Goal: Task Accomplishment & Management: Use online tool/utility

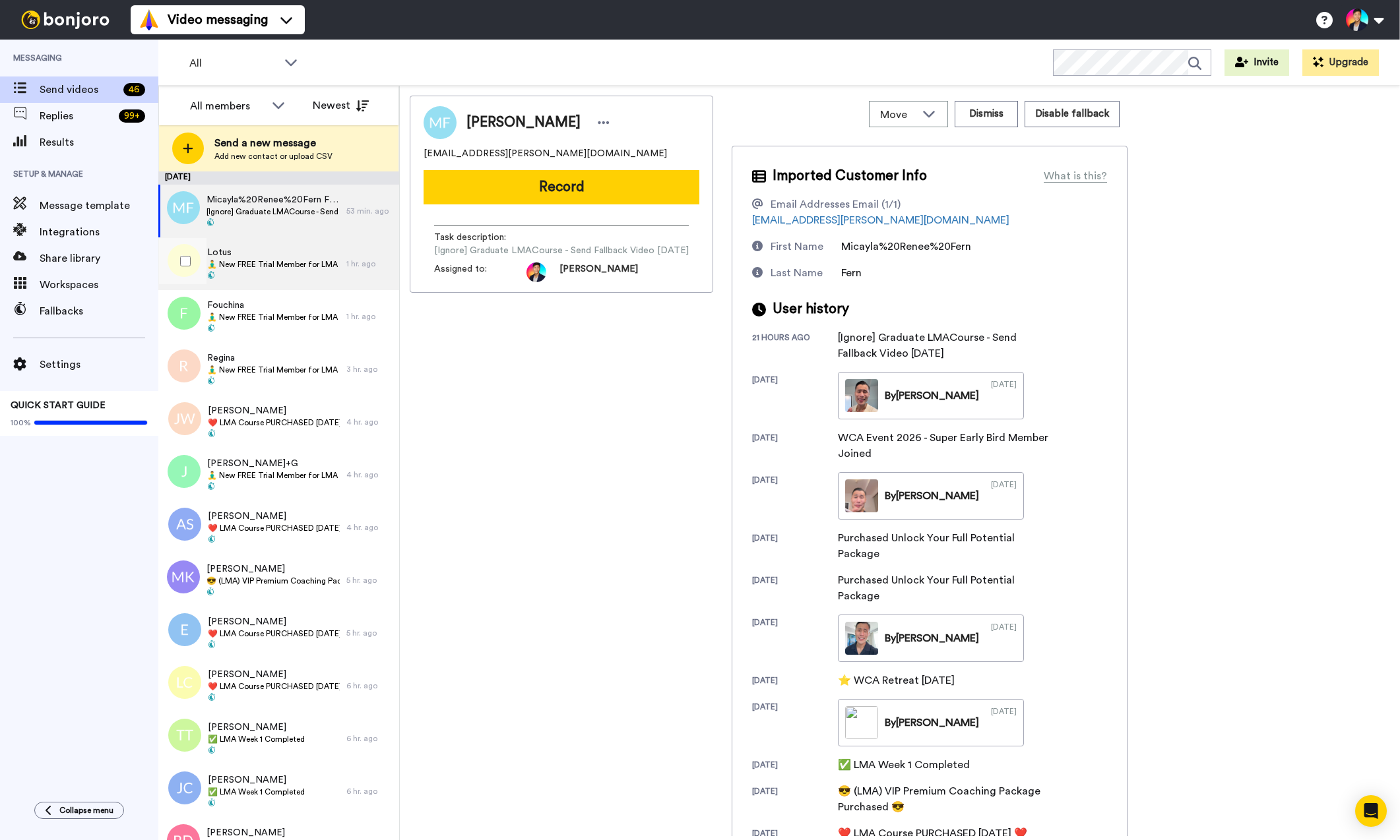
click at [236, 260] on span "🧘‍♂️ New FREE Trial Member for LMA Program! 🧘‍♂️" at bounding box center [274, 264] width 132 height 11
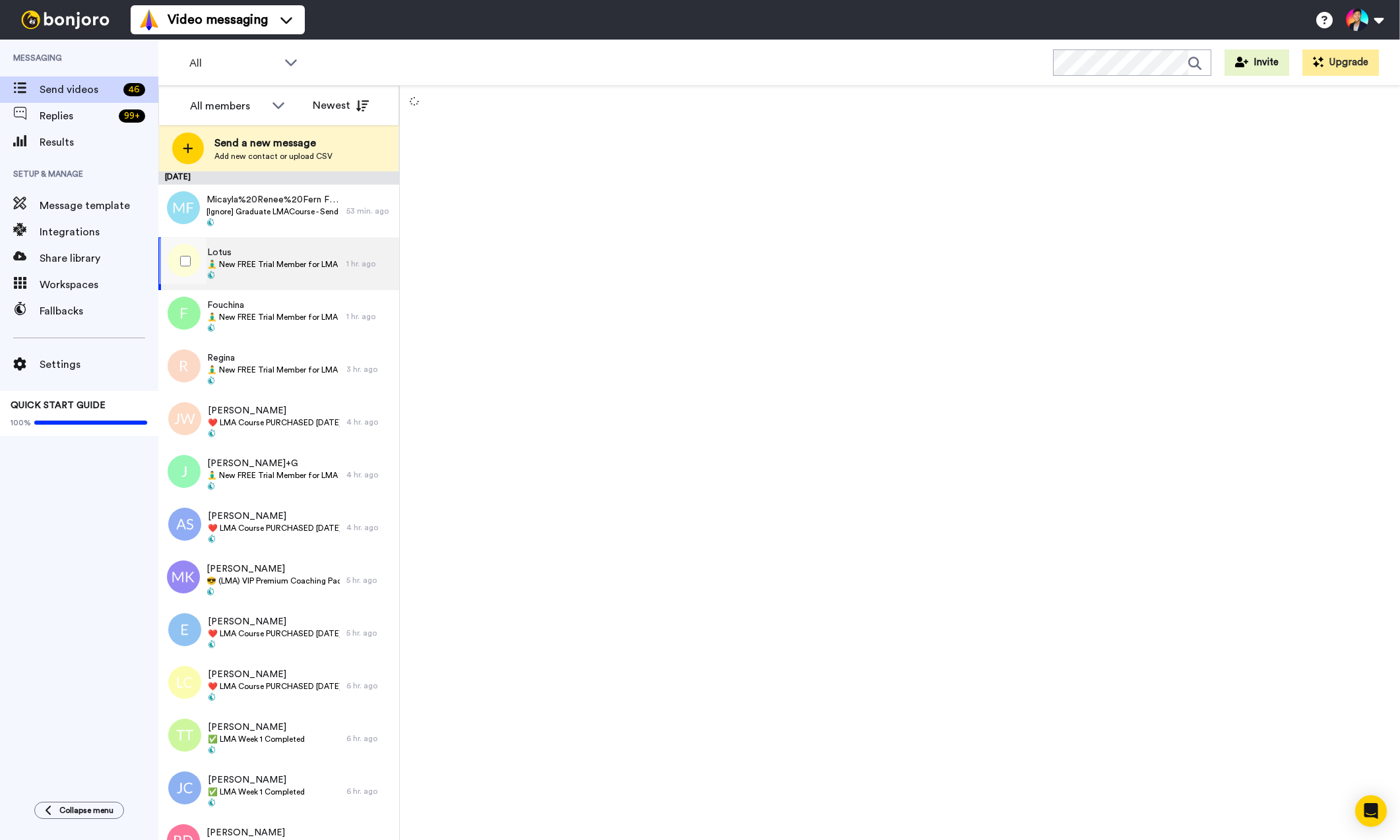
click at [200, 262] on div at bounding box center [182, 261] width 47 height 46
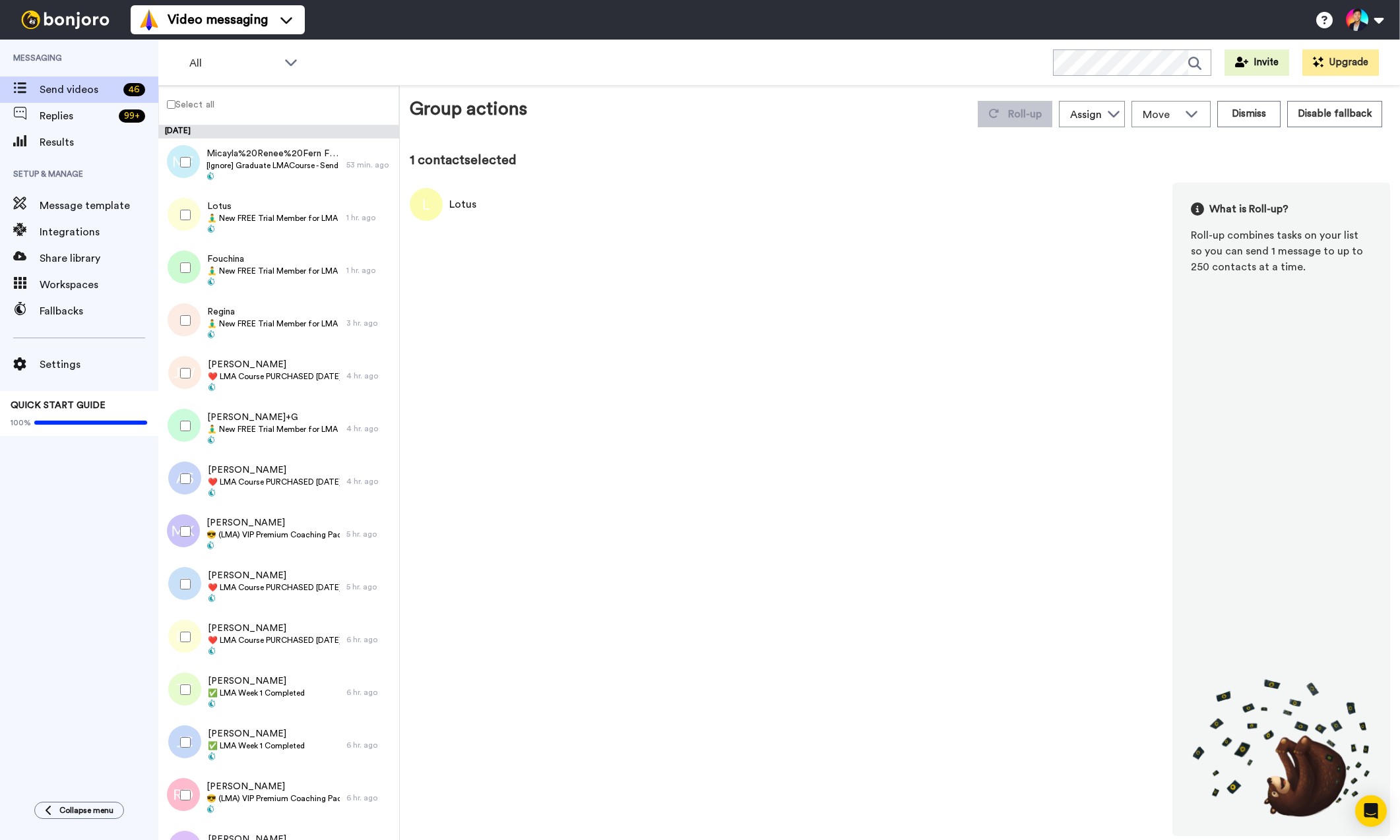
click at [200, 263] on div at bounding box center [182, 268] width 47 height 46
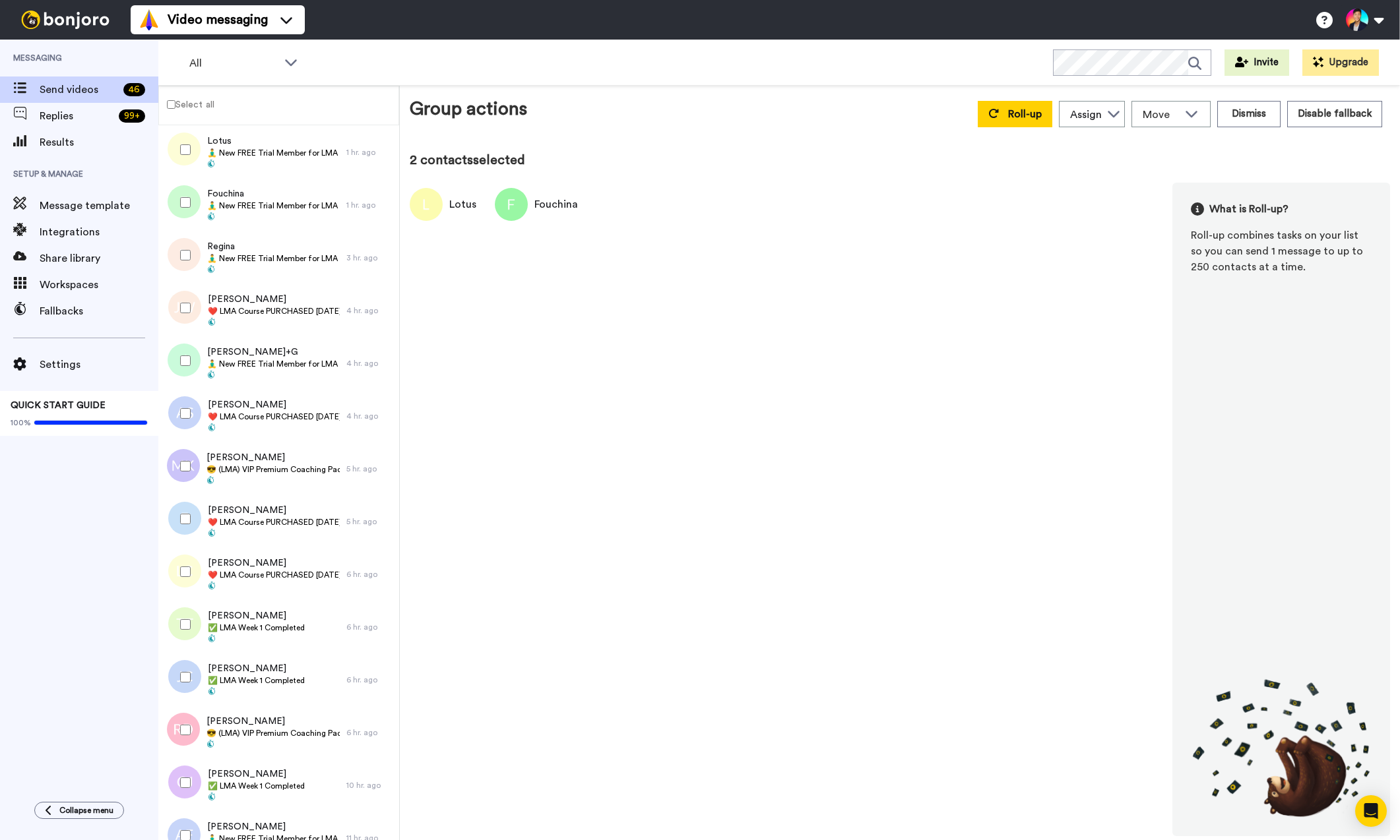
click at [200, 263] on div at bounding box center [182, 255] width 47 height 46
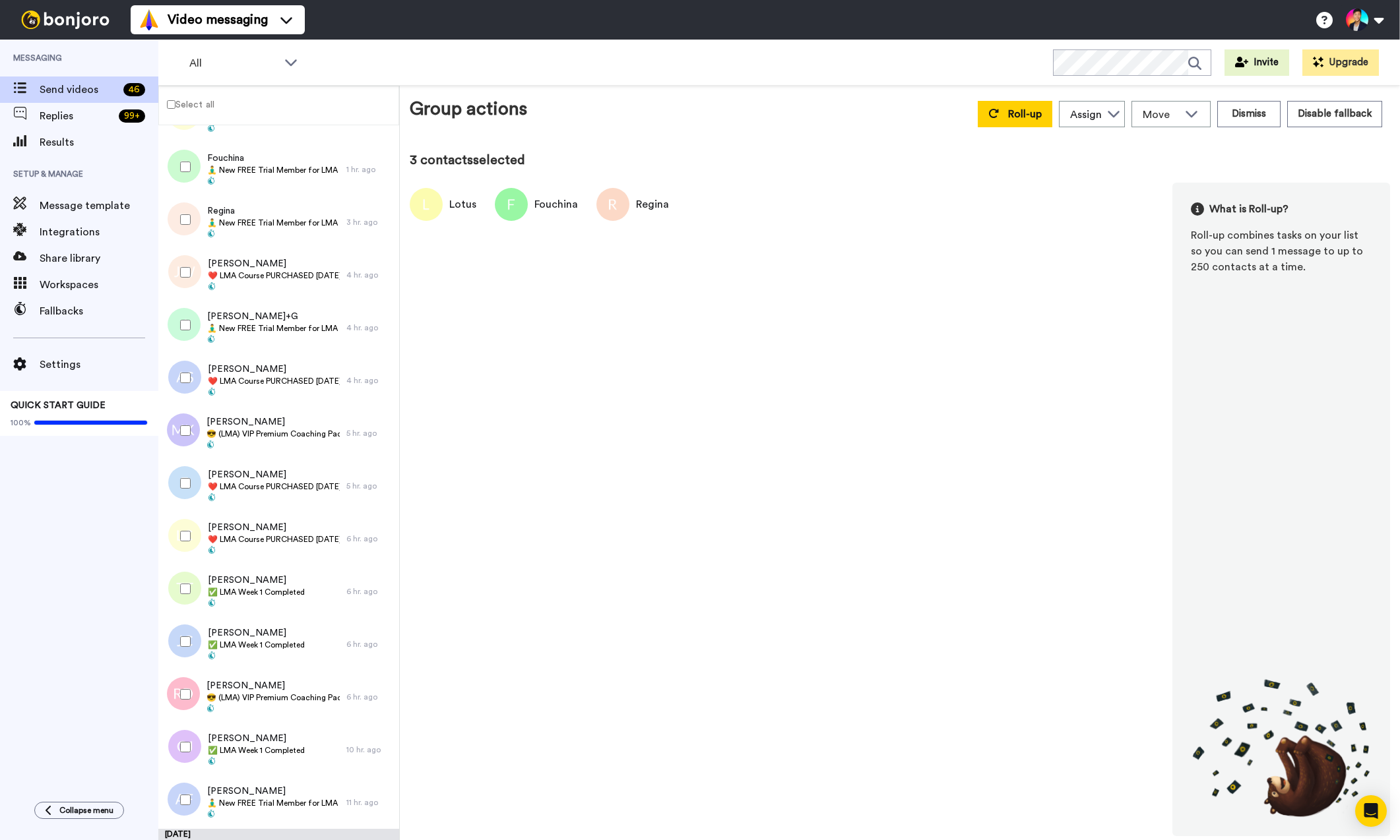
click at [200, 263] on div at bounding box center [182, 273] width 47 height 46
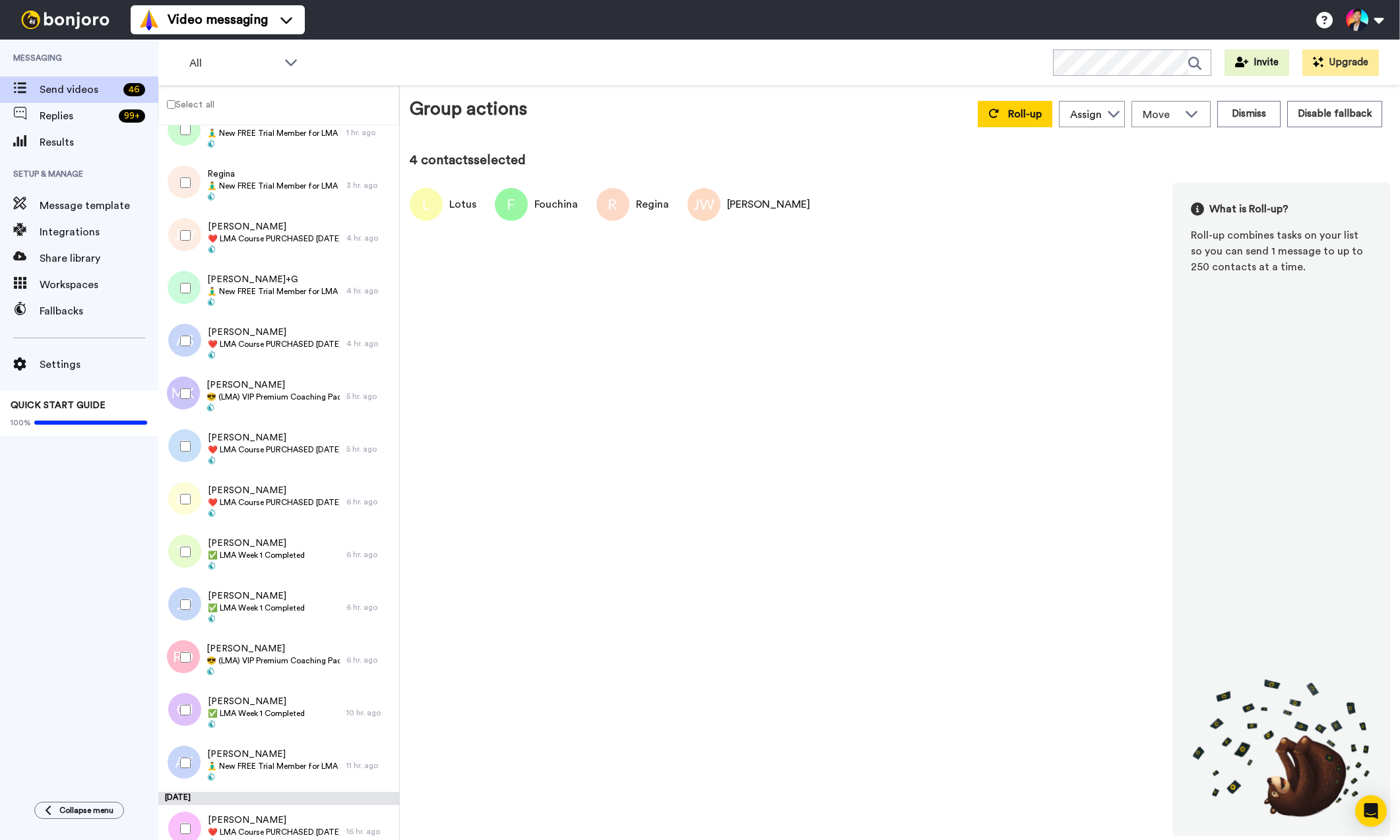
click at [200, 263] on div at bounding box center [182, 238] width 40 height 53
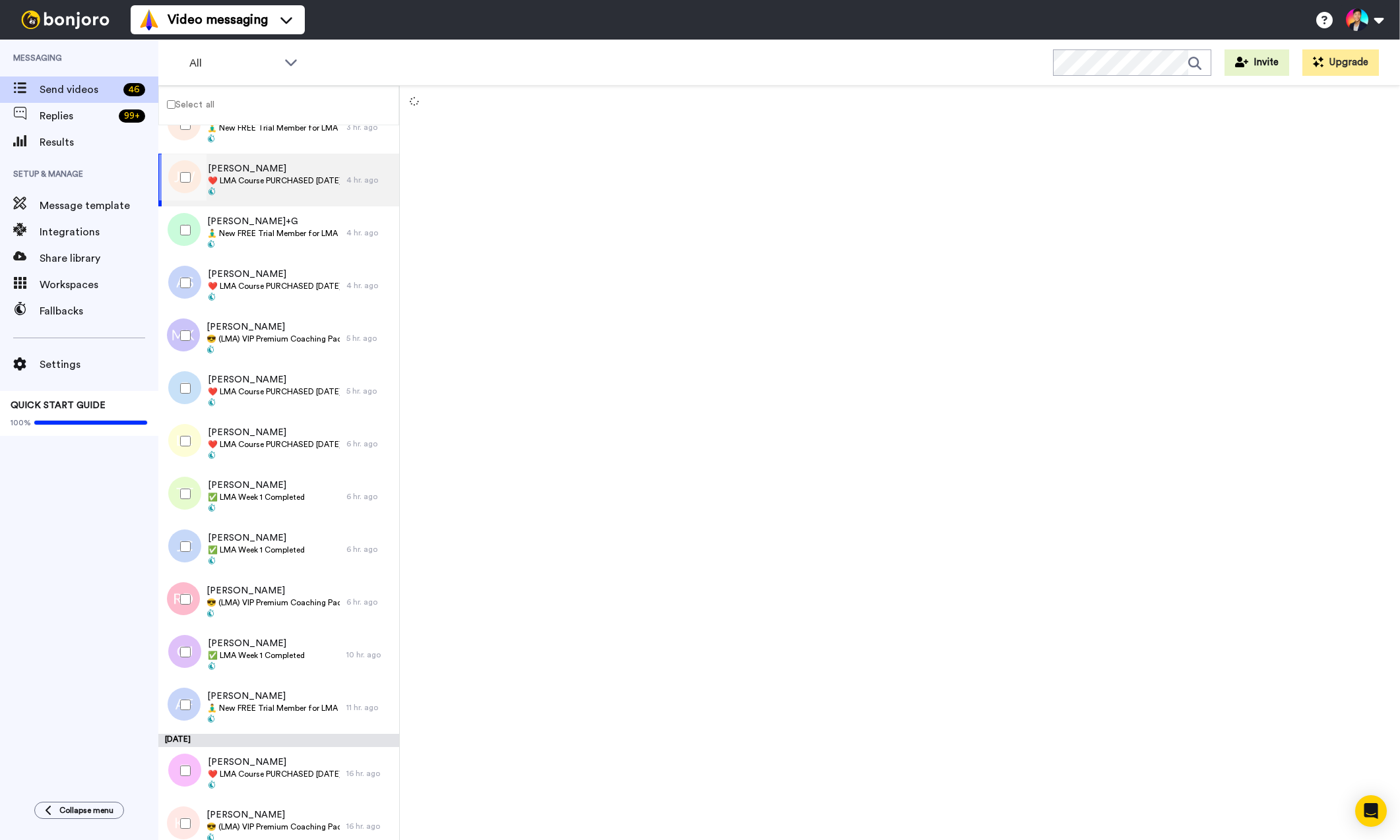
scroll to position [202, 0]
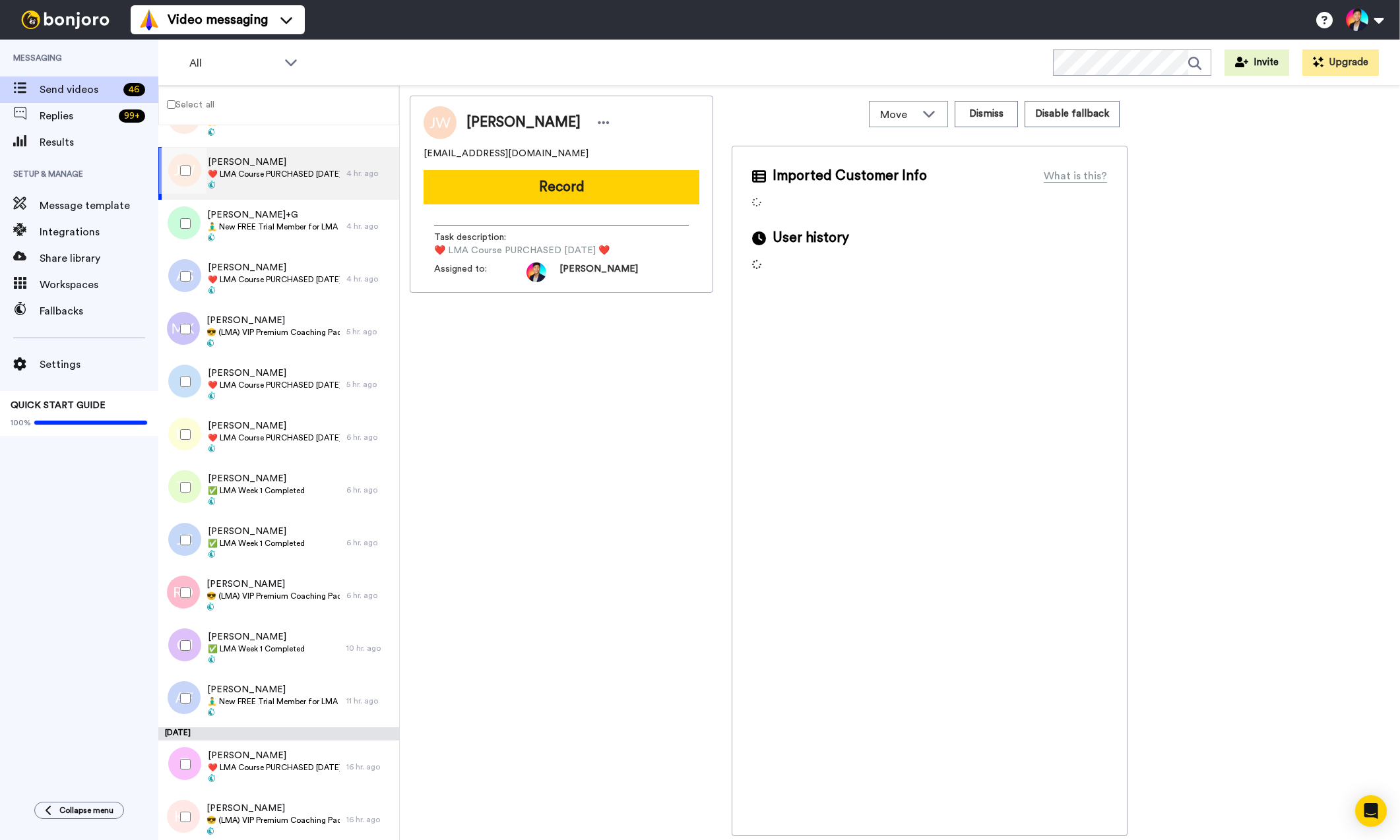
click at [200, 263] on div at bounding box center [182, 277] width 47 height 46
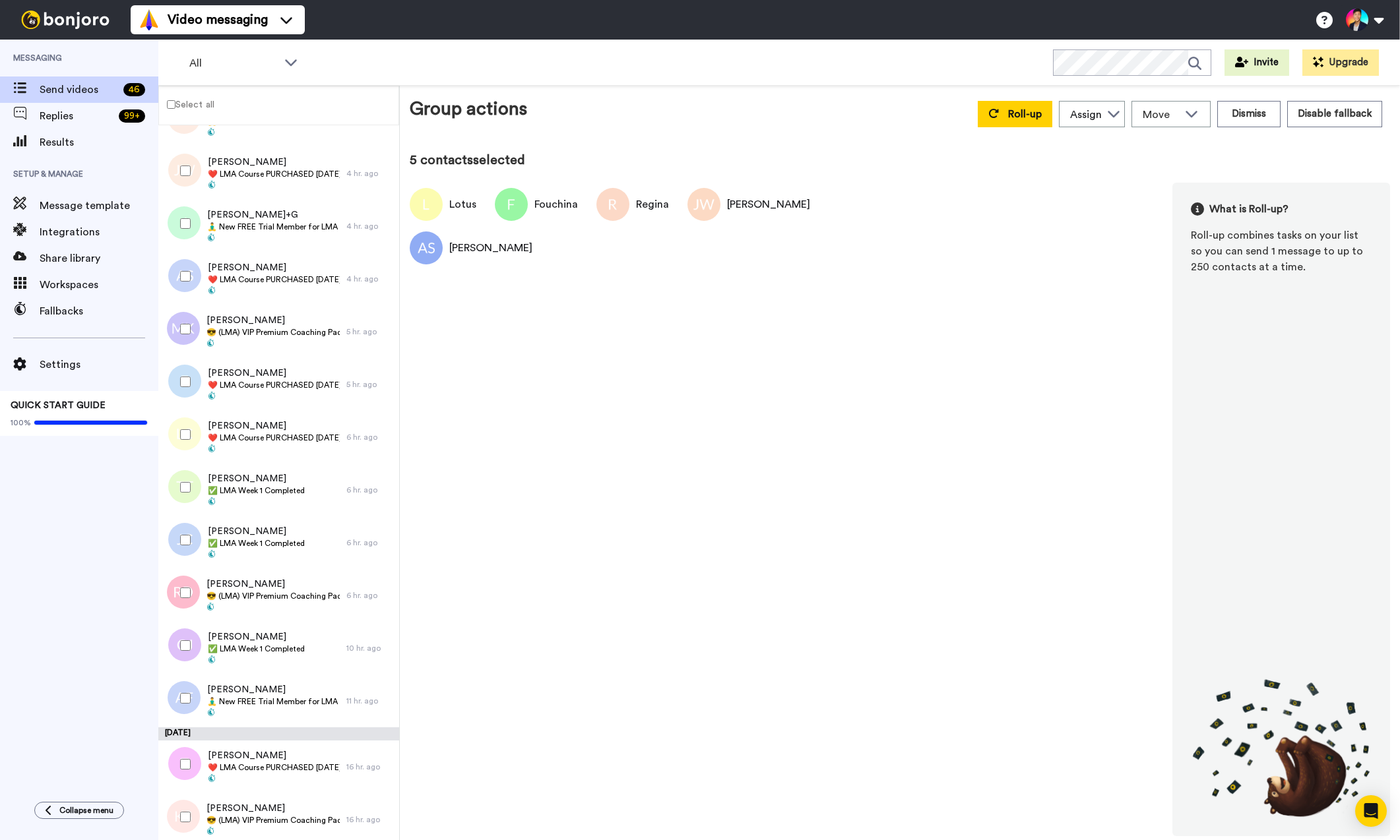
click at [193, 230] on div at bounding box center [182, 224] width 47 height 46
click at [227, 334] on span "😎 (LMA) VIP Premium Coaching Package Purchased 😎" at bounding box center [273, 332] width 133 height 11
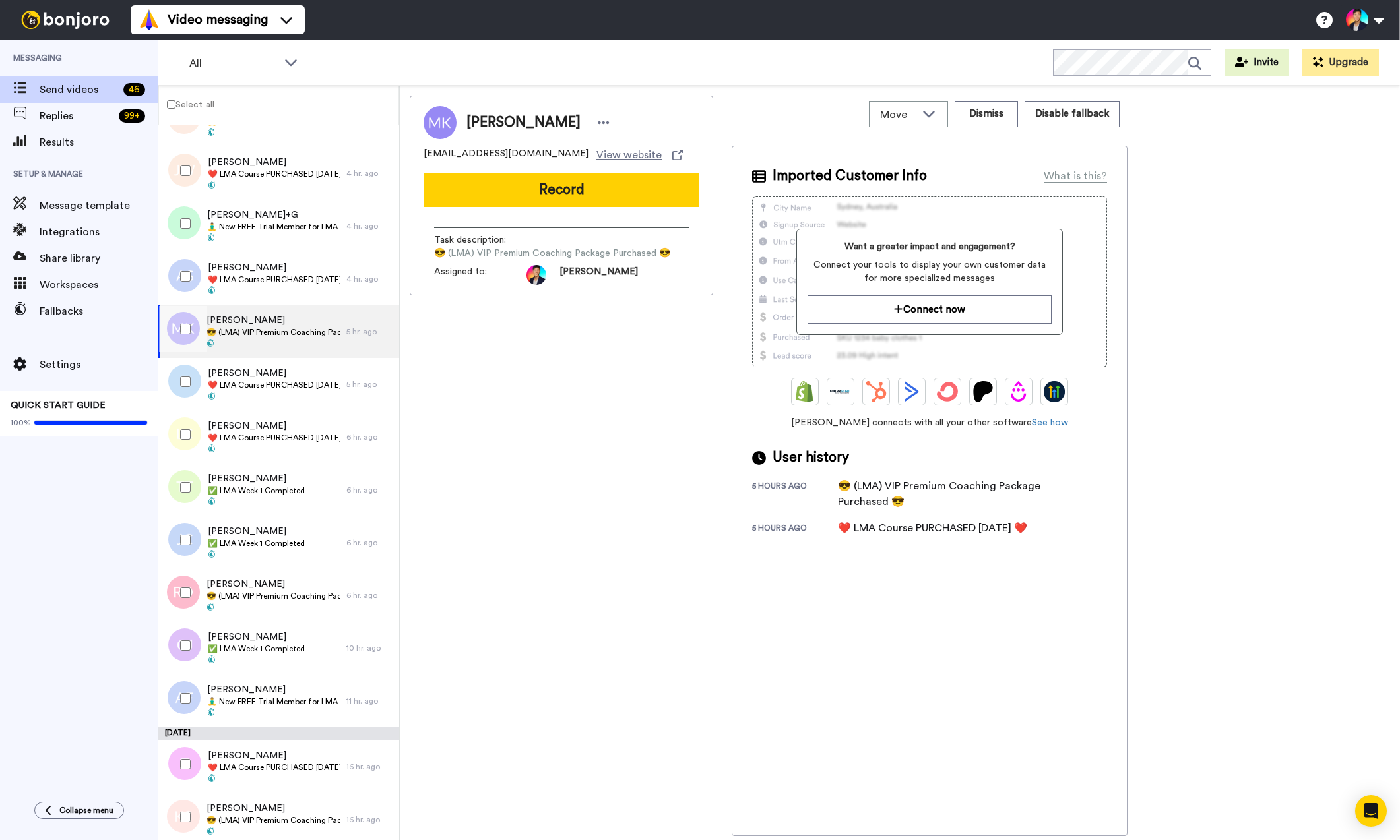
click at [192, 332] on div at bounding box center [182, 329] width 47 height 46
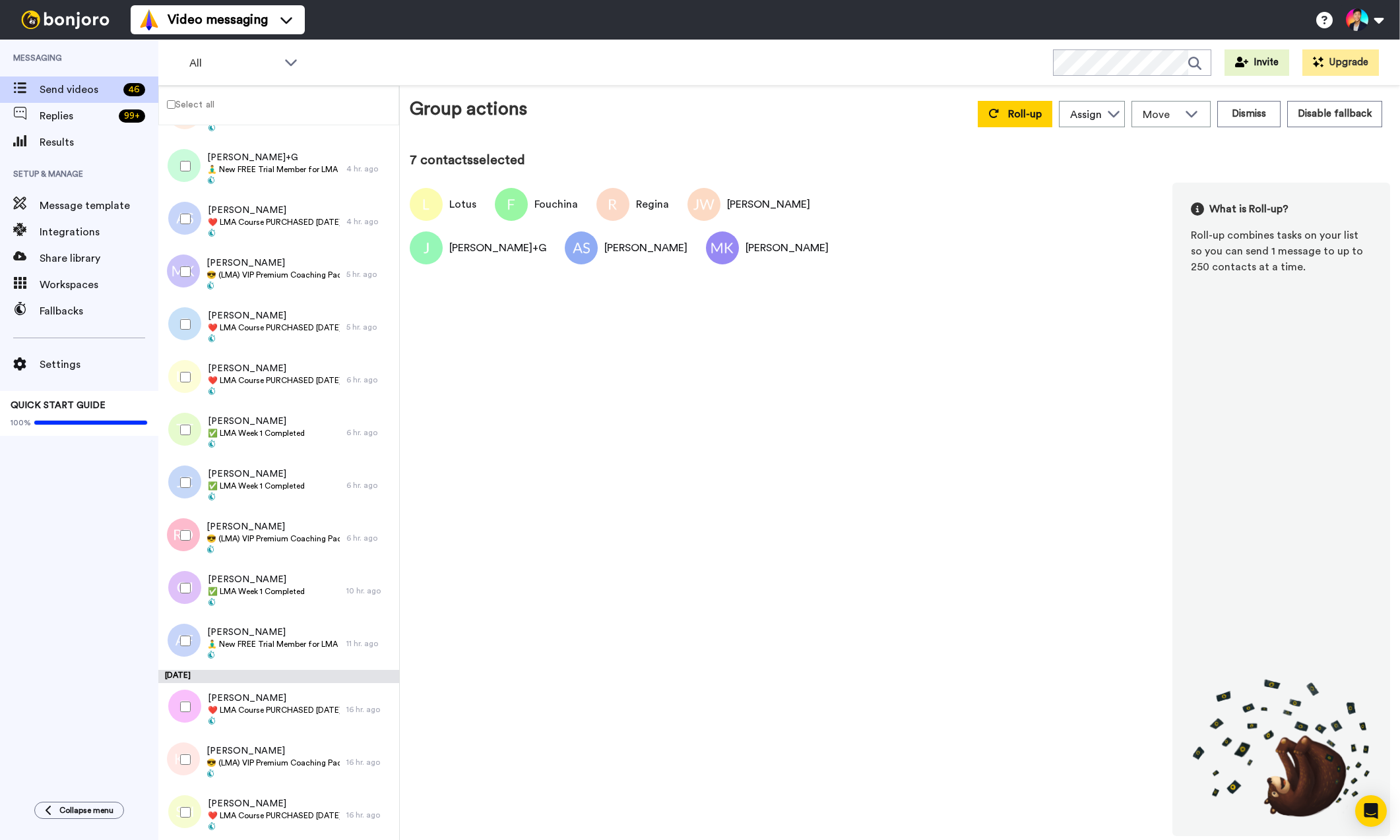
click at [192, 332] on div at bounding box center [182, 325] width 47 height 46
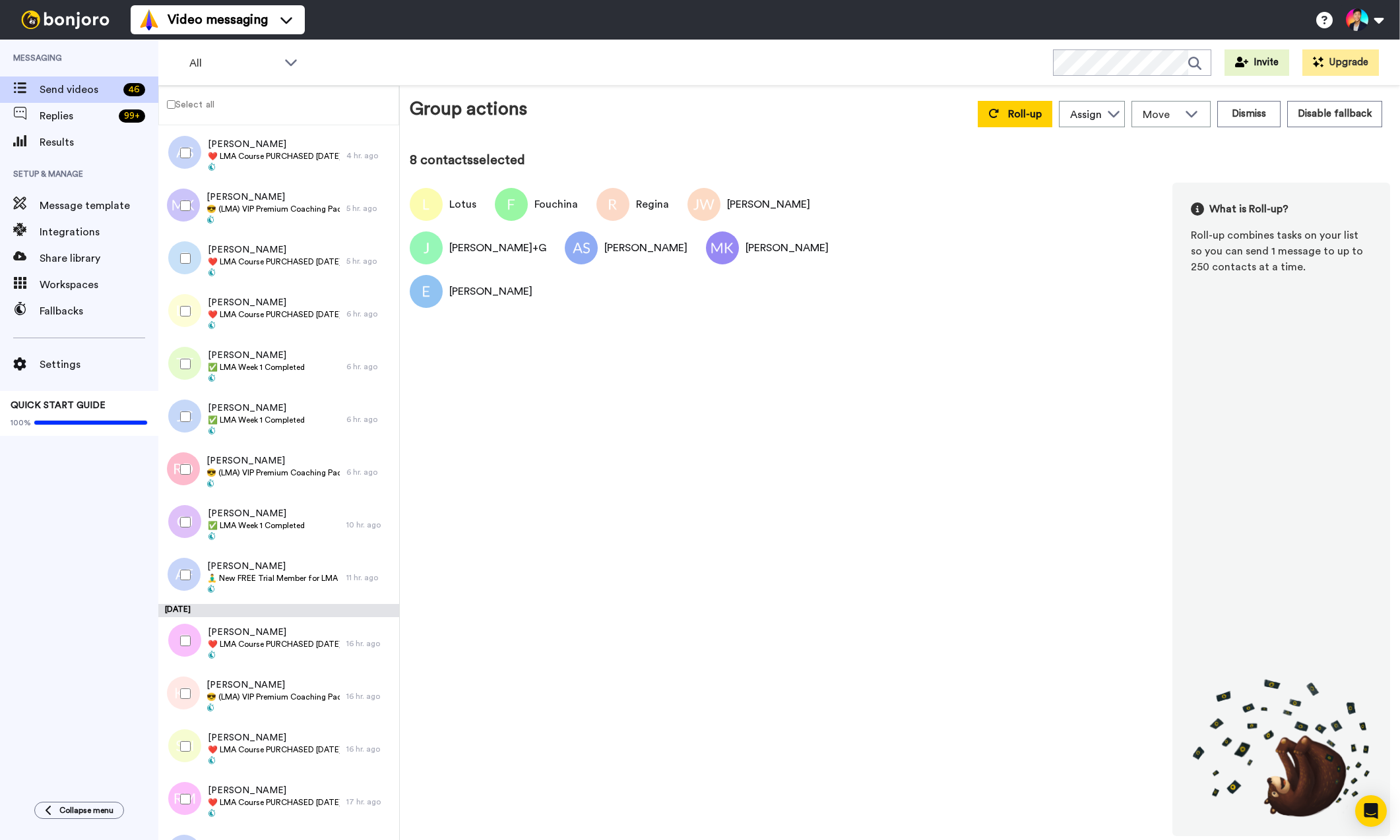
click at [192, 332] on div at bounding box center [182, 311] width 47 height 46
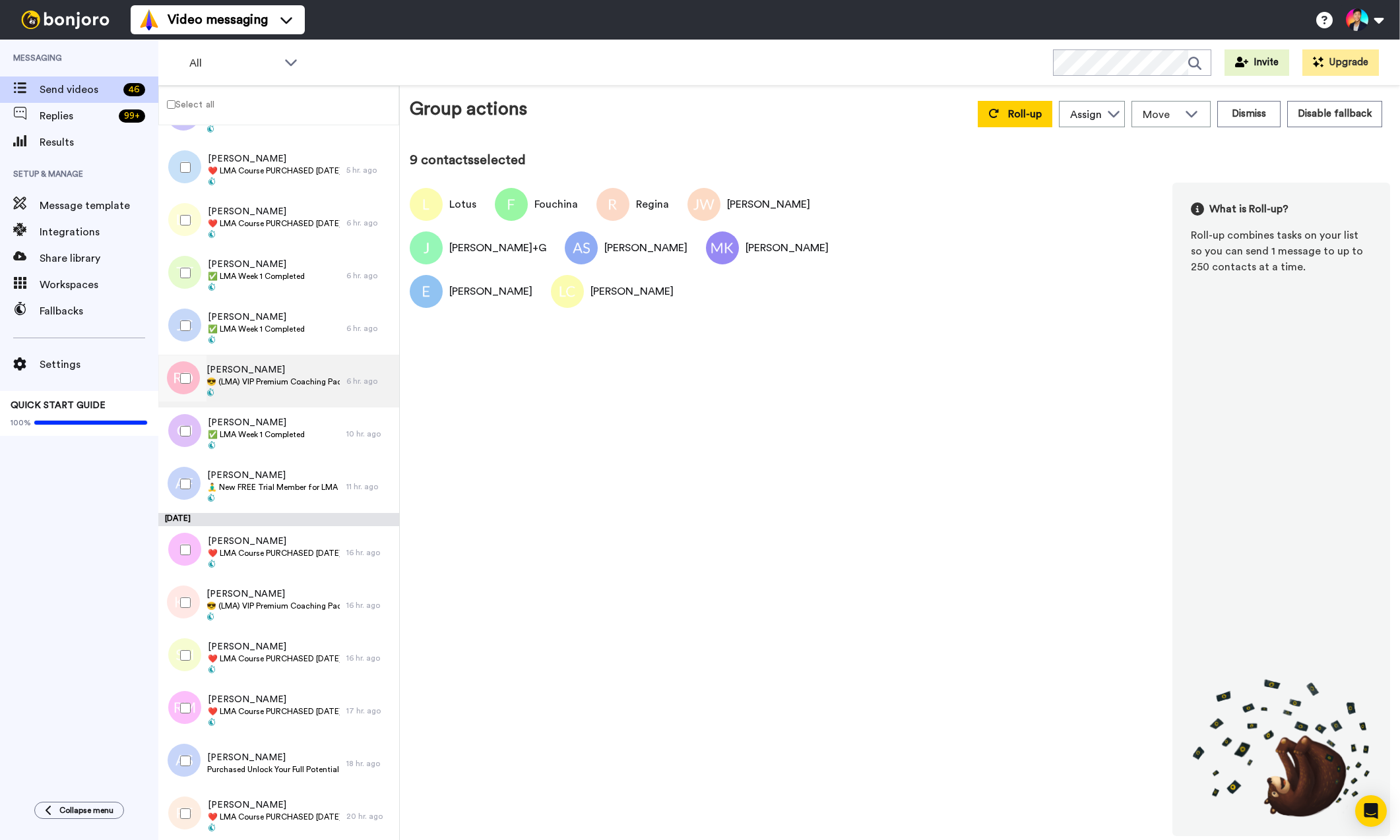
click at [231, 381] on span "😎 (LMA) VIP Premium Coaching Package Purchased 😎" at bounding box center [273, 382] width 133 height 11
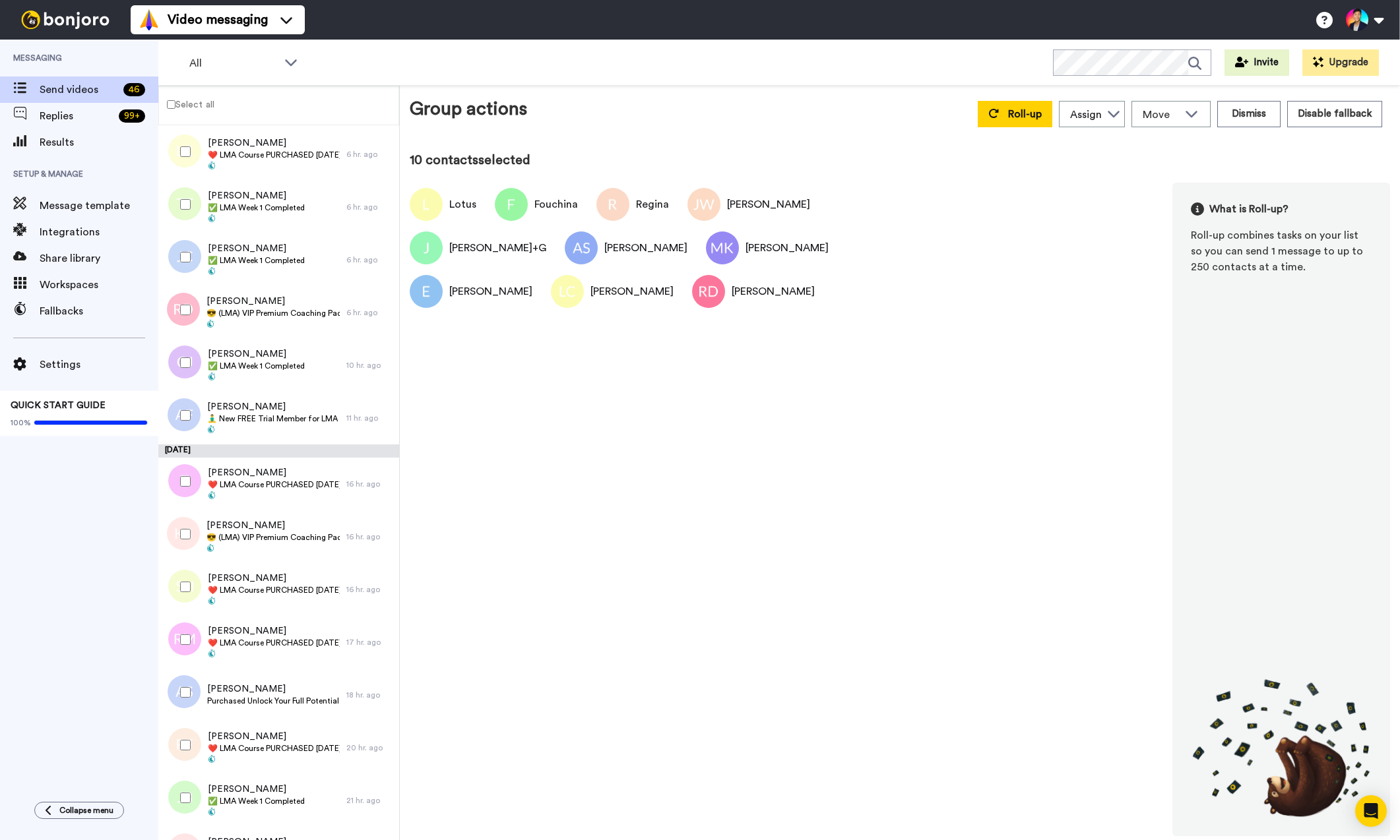
click at [183, 408] on div at bounding box center [182, 415] width 47 height 46
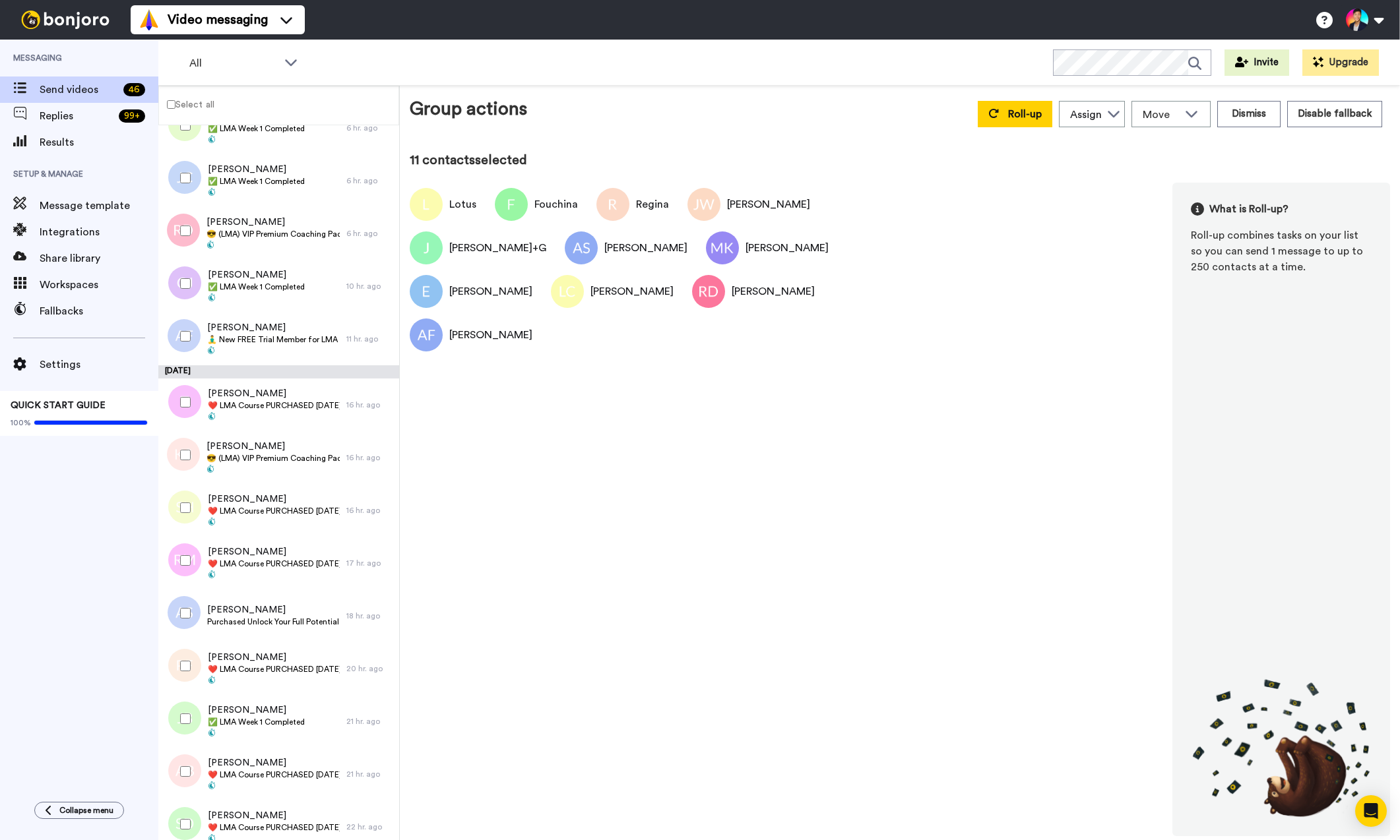
scroll to position [573, 0]
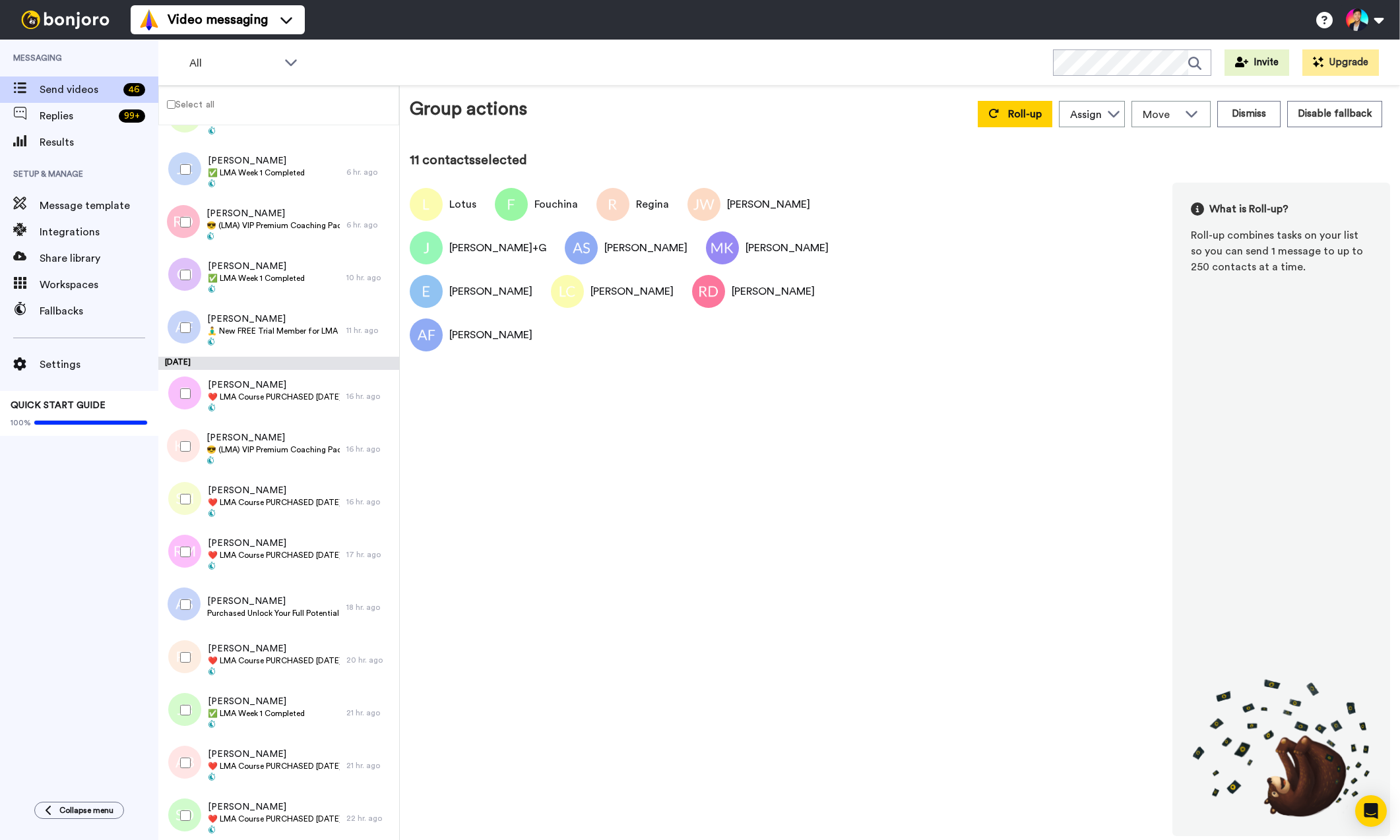
click at [183, 409] on div at bounding box center [182, 394] width 47 height 46
click at [181, 468] on div at bounding box center [182, 446] width 47 height 46
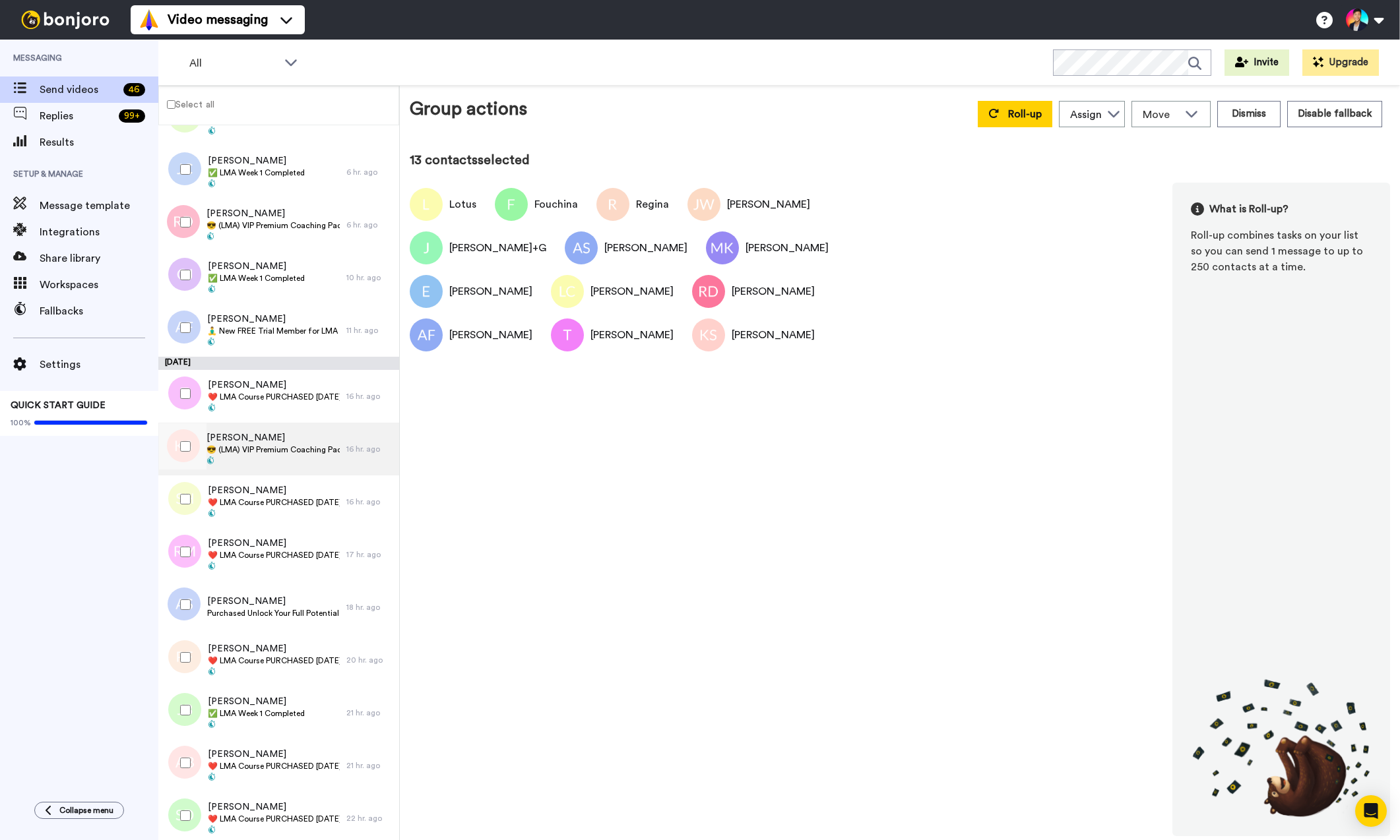
click at [274, 468] on div "[PERSON_NAME] 😎 (LMA) VIP Premium Coaching Package Purchased 😎" at bounding box center [253, 449] width 188 height 53
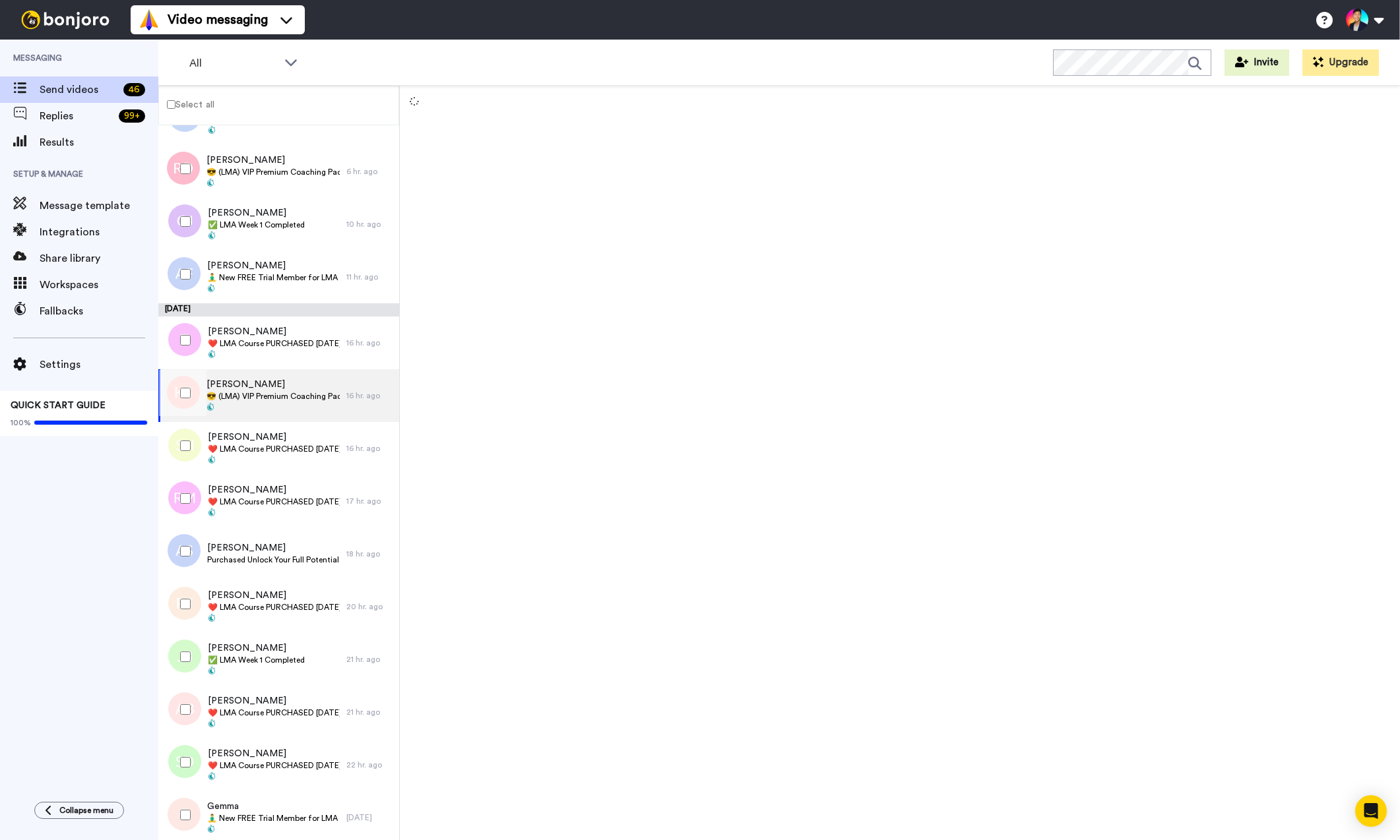
scroll to position [660, 0]
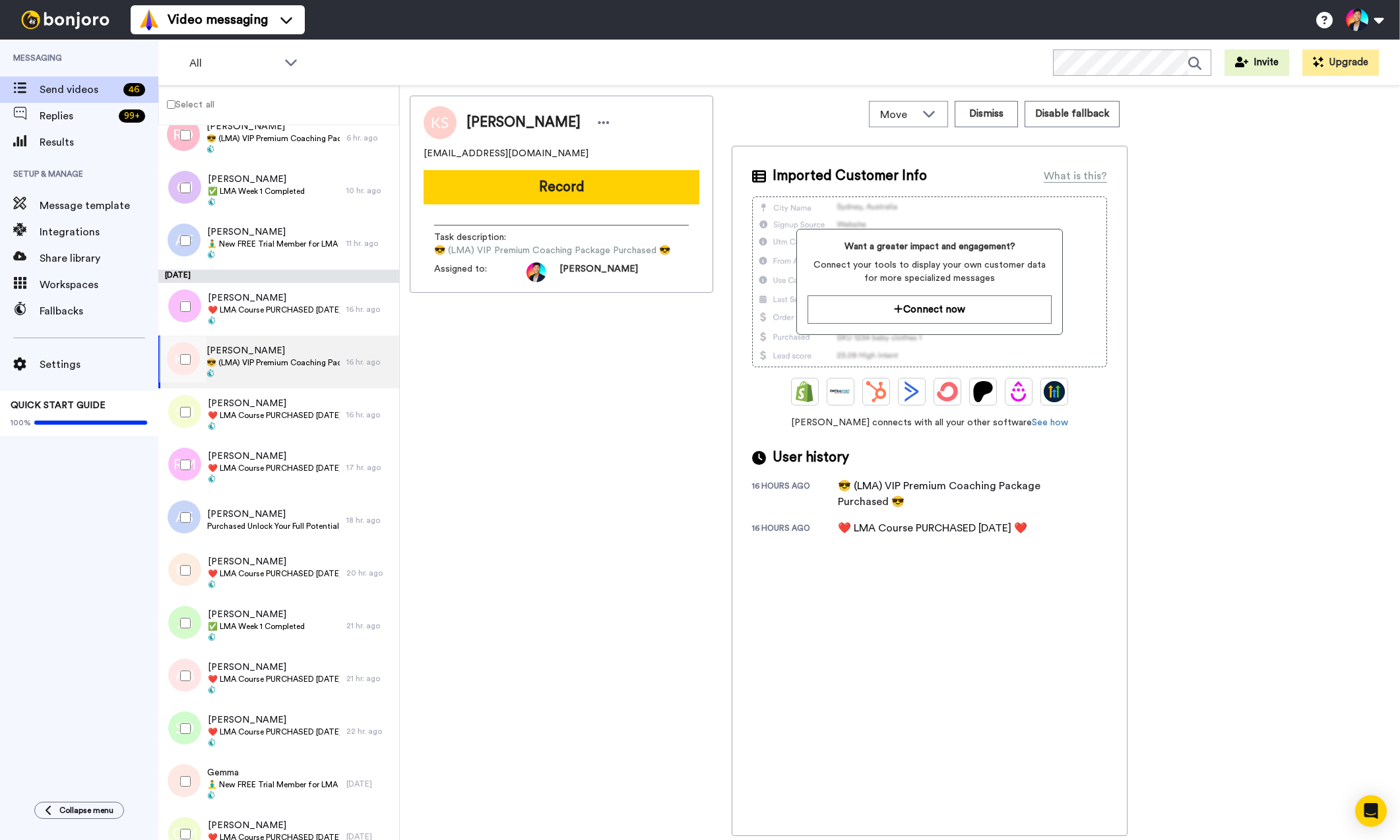
click at [194, 434] on div at bounding box center [182, 412] width 47 height 46
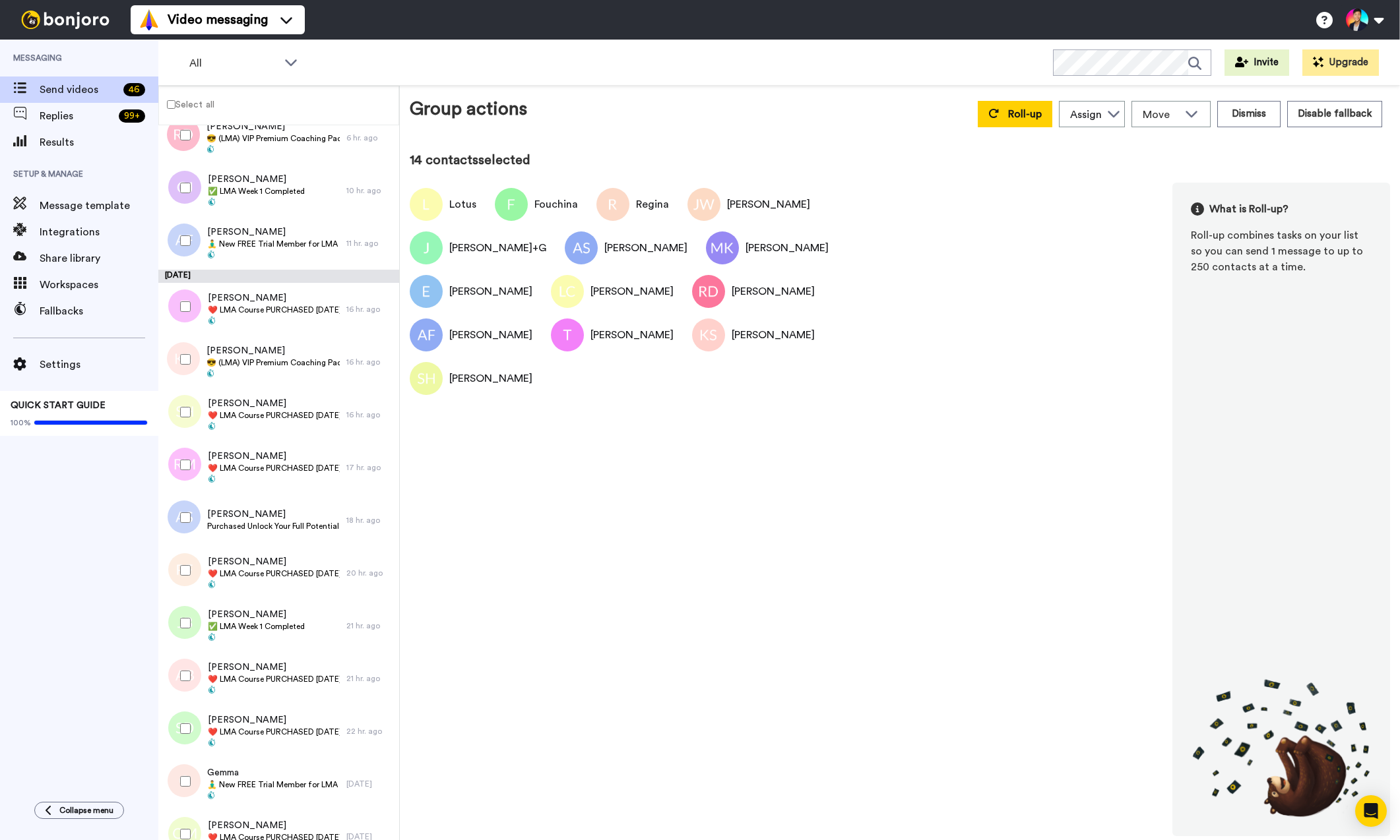
scroll to position [724, 0]
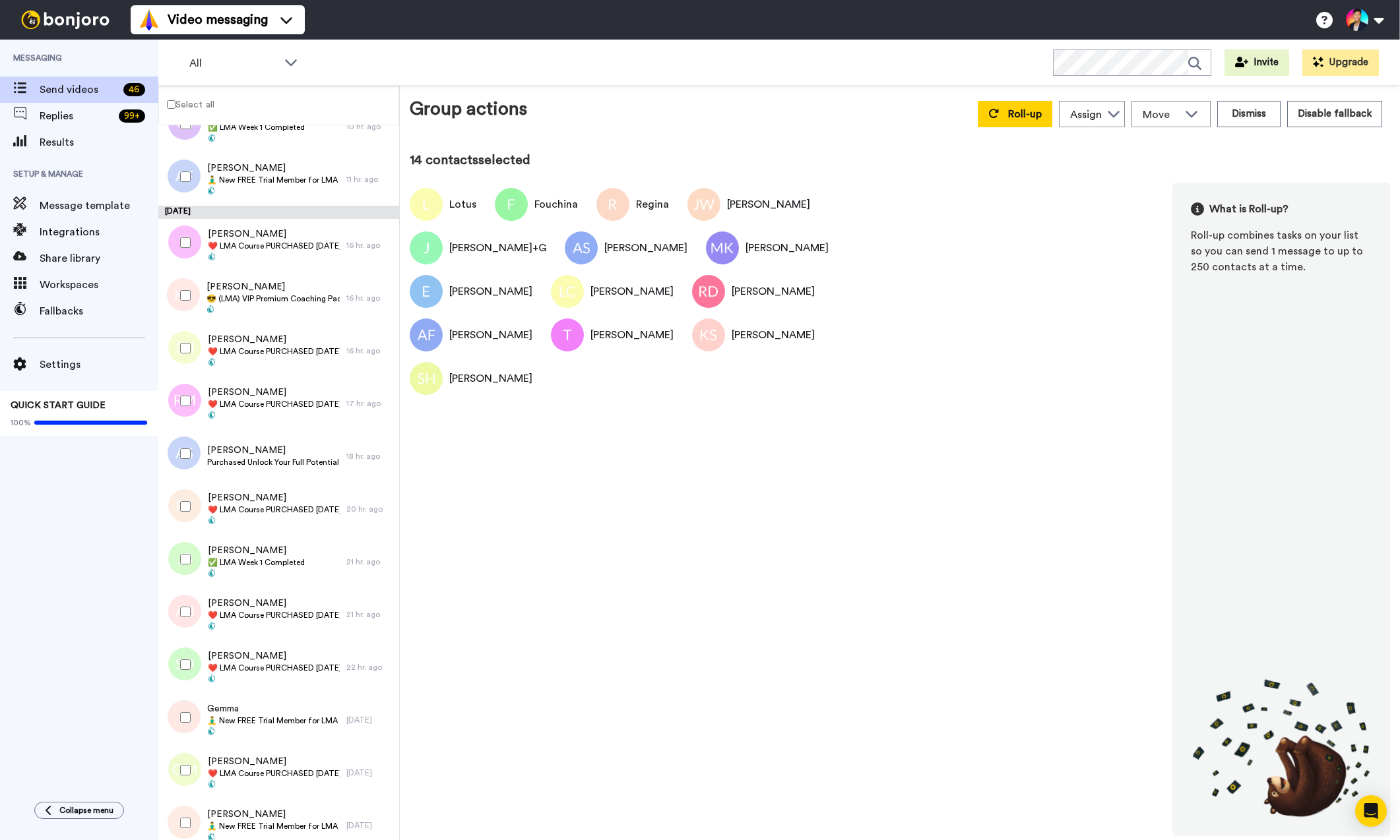
click at [194, 434] on div at bounding box center [182, 453] width 47 height 46
click at [174, 410] on div at bounding box center [182, 401] width 47 height 46
click at [182, 445] on div at bounding box center [182, 453] width 47 height 46
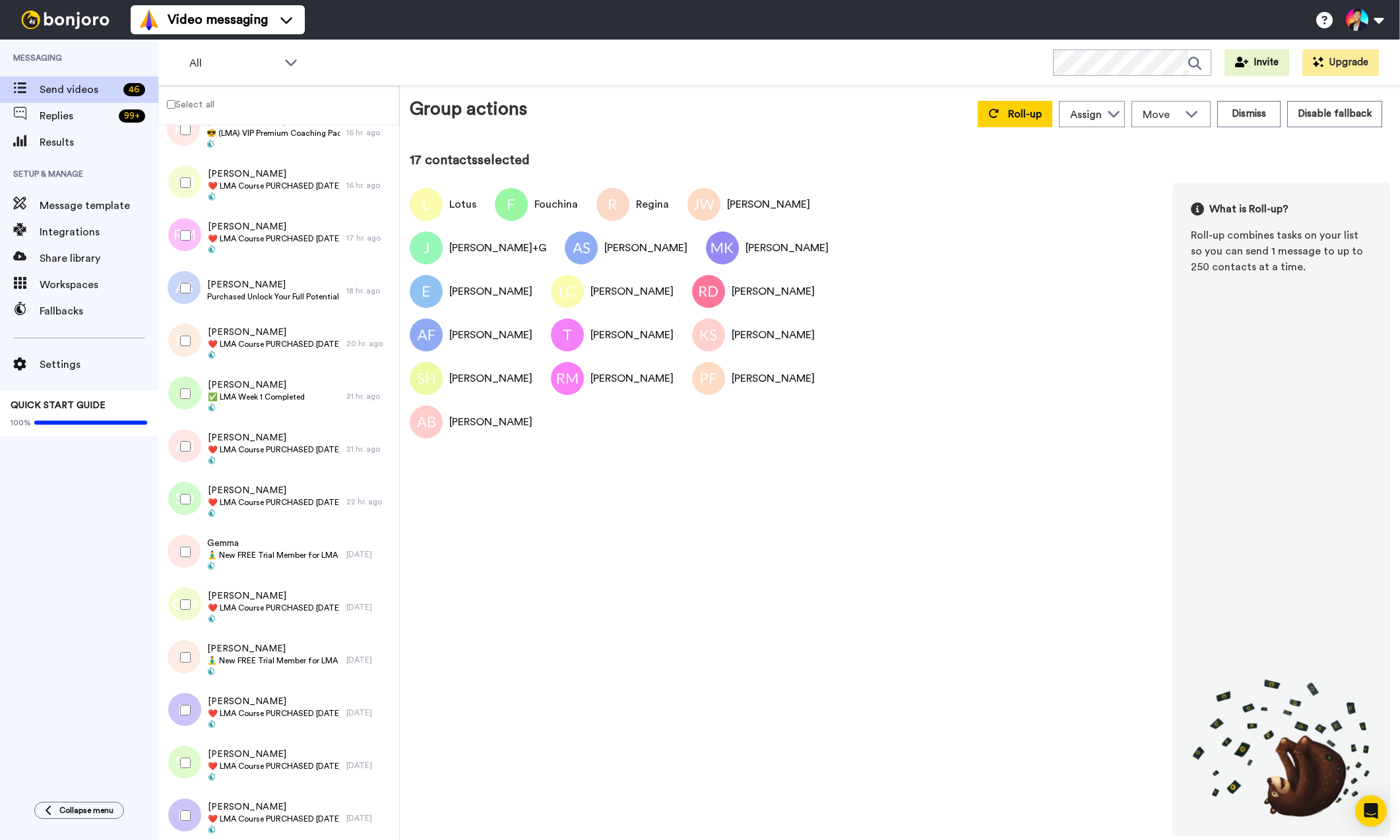
click at [185, 521] on div at bounding box center [182, 499] width 47 height 46
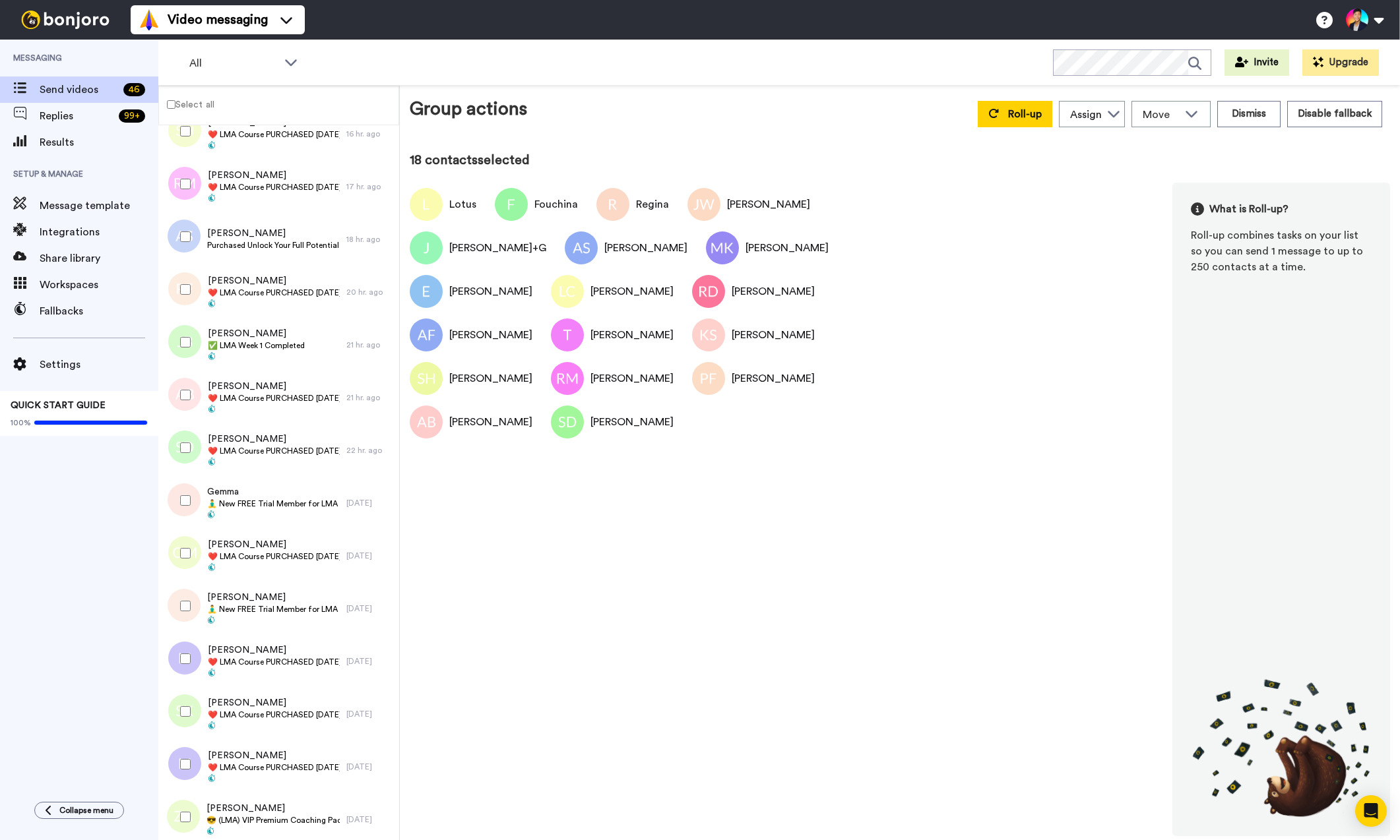
scroll to position [990, 0]
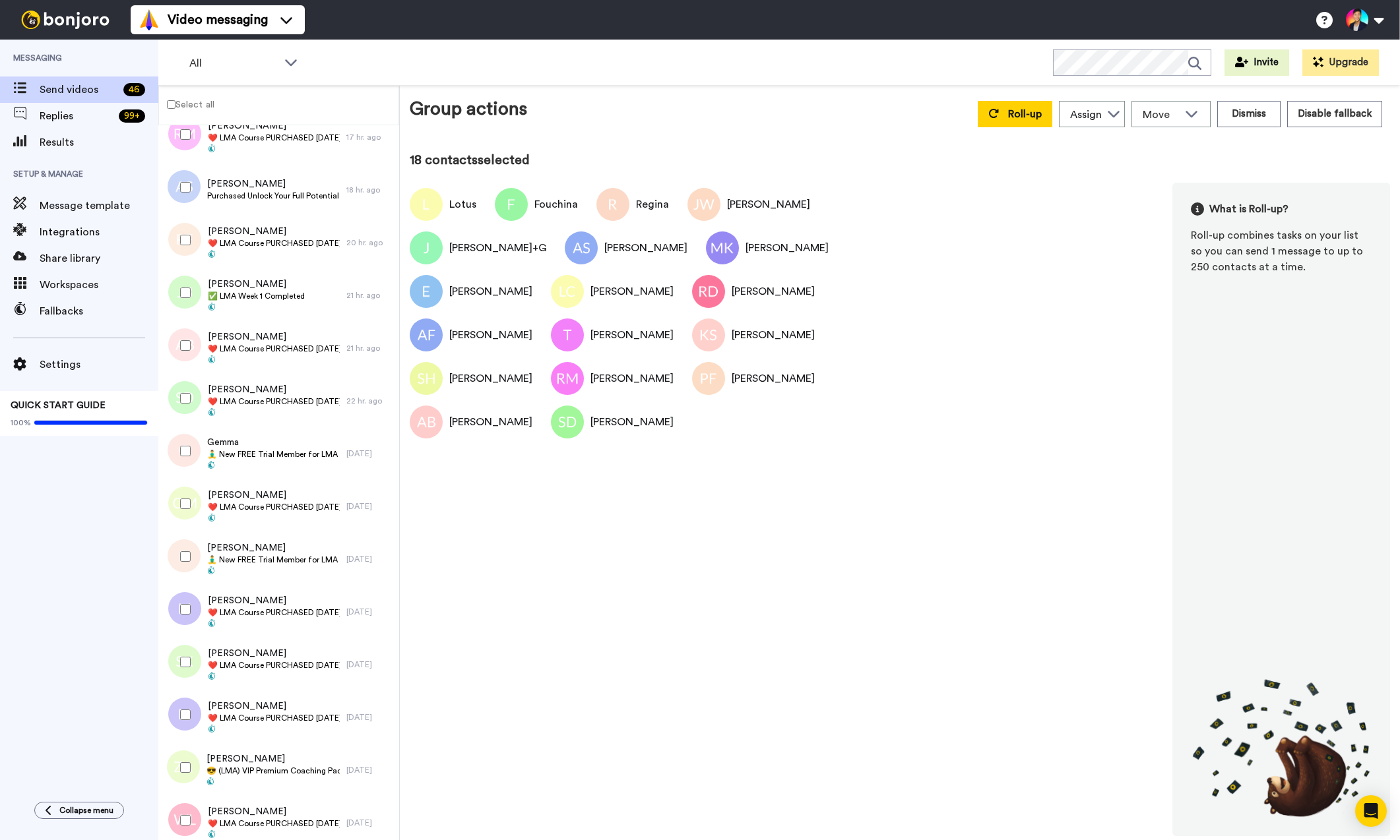
click at [185, 521] on div at bounding box center [182, 504] width 47 height 46
click at [196, 449] on div at bounding box center [182, 451] width 47 height 46
click at [192, 558] on div at bounding box center [182, 557] width 47 height 46
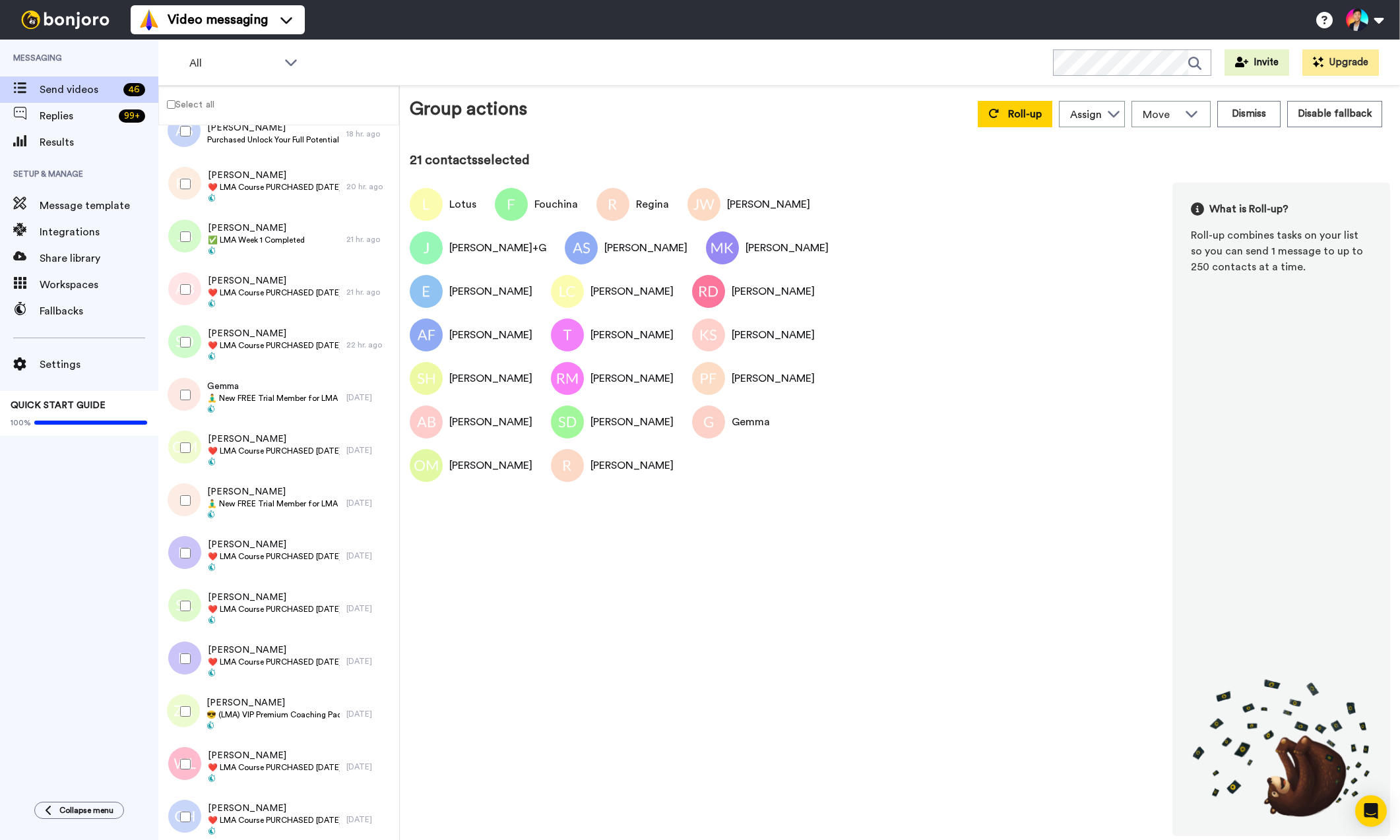
click at [192, 558] on div at bounding box center [182, 553] width 47 height 46
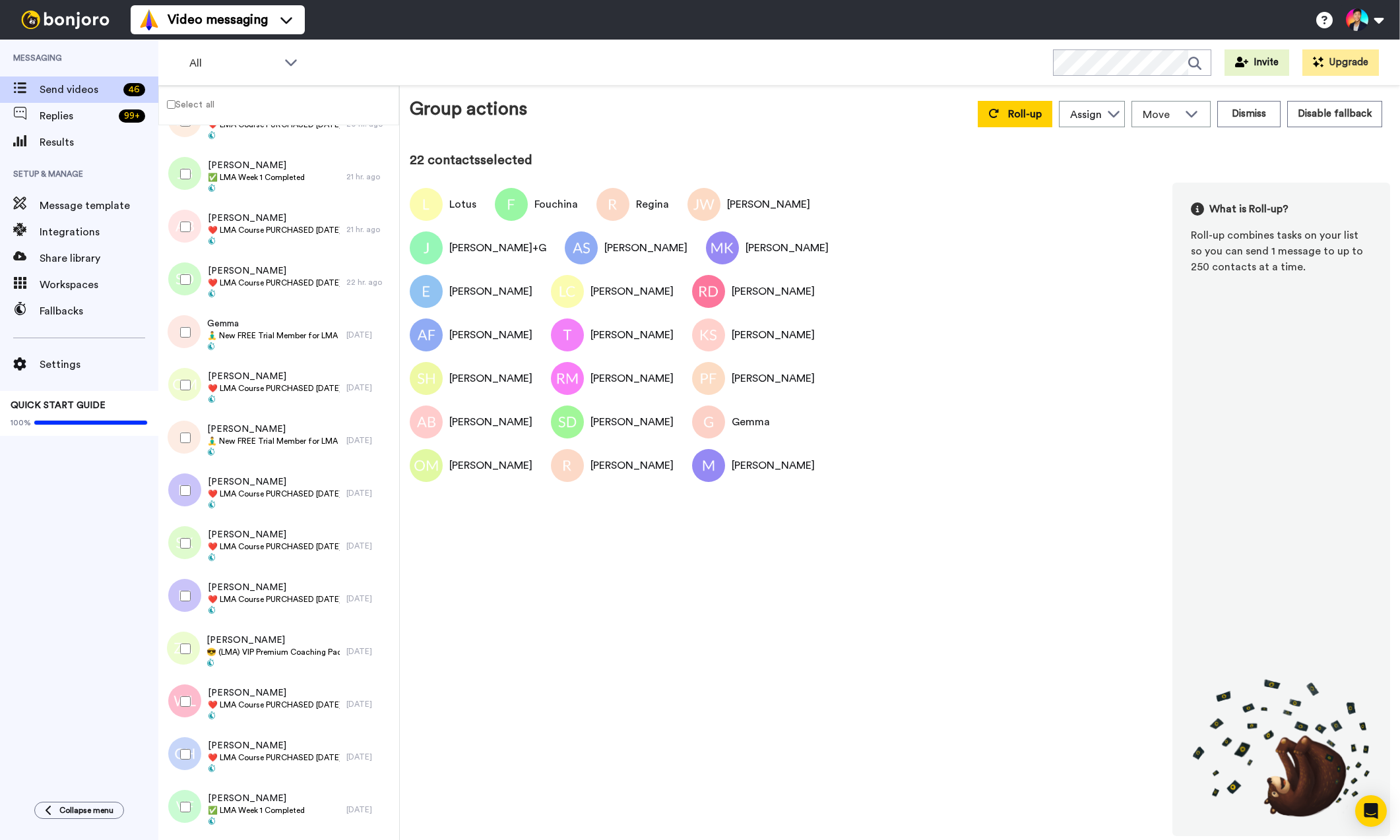
click at [192, 558] on div at bounding box center [182, 543] width 47 height 46
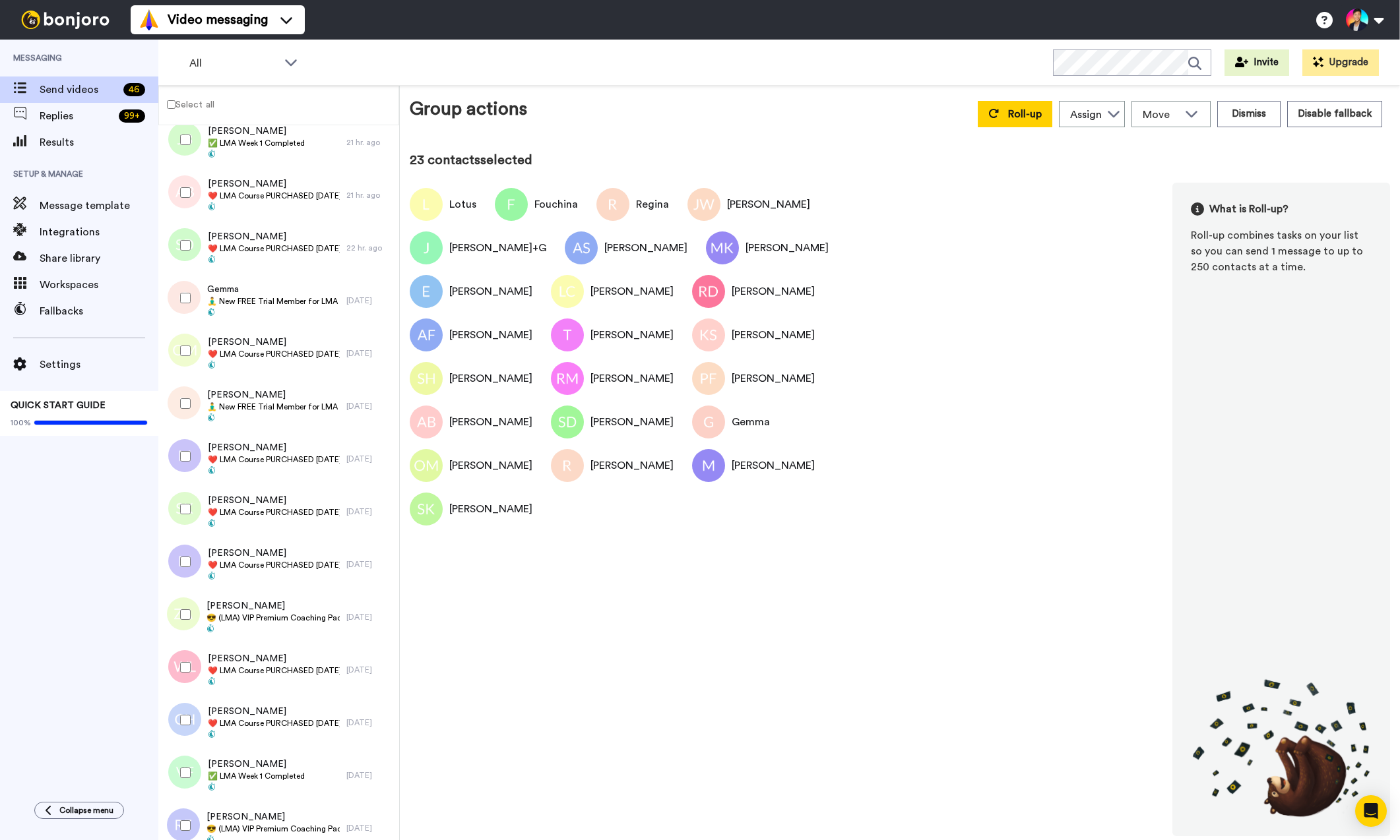
scroll to position [1168, 0]
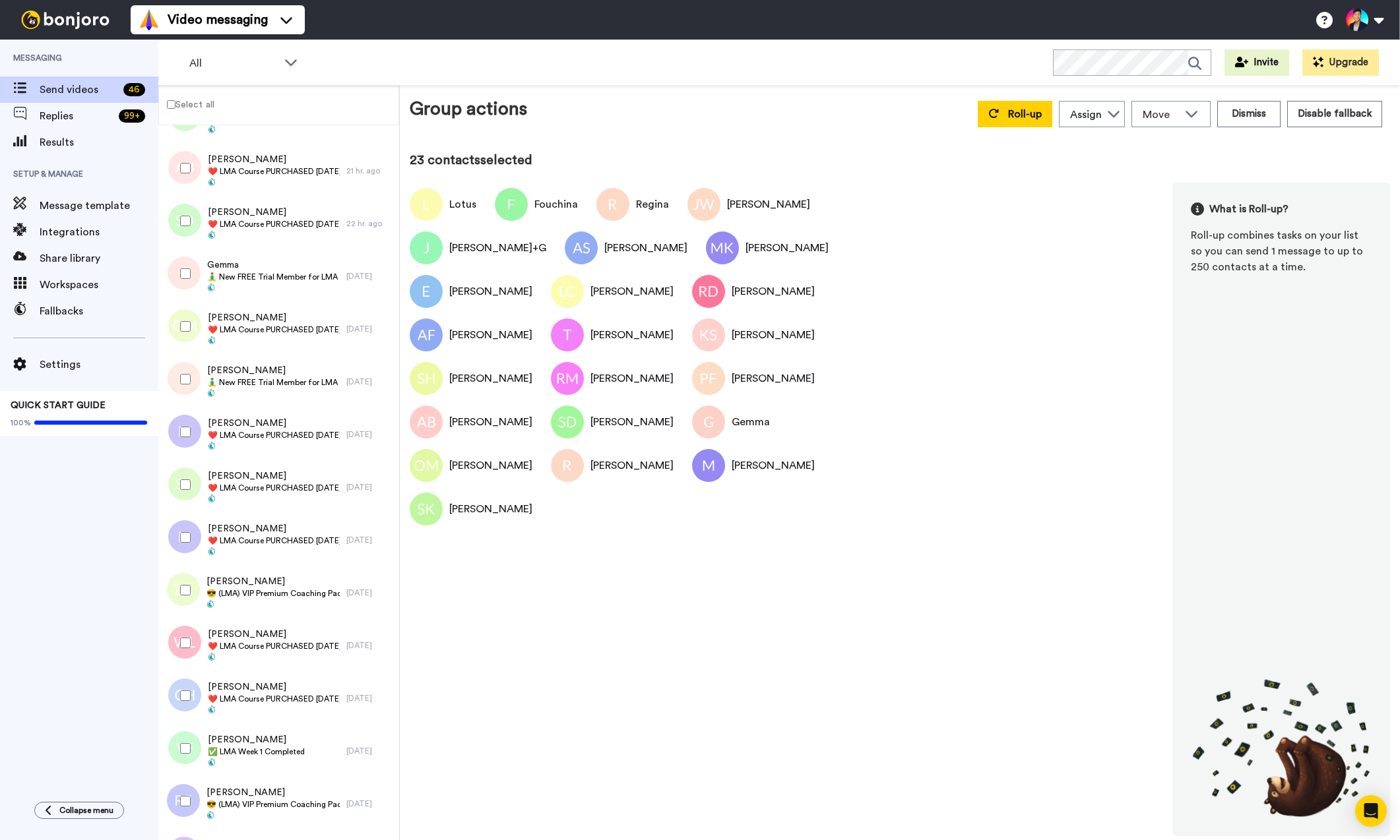
click at [192, 558] on div at bounding box center [182, 538] width 47 height 46
click at [251, 593] on span "😎 (LMA) VIP Premium Coaching Package Purchased 😎" at bounding box center [273, 593] width 133 height 11
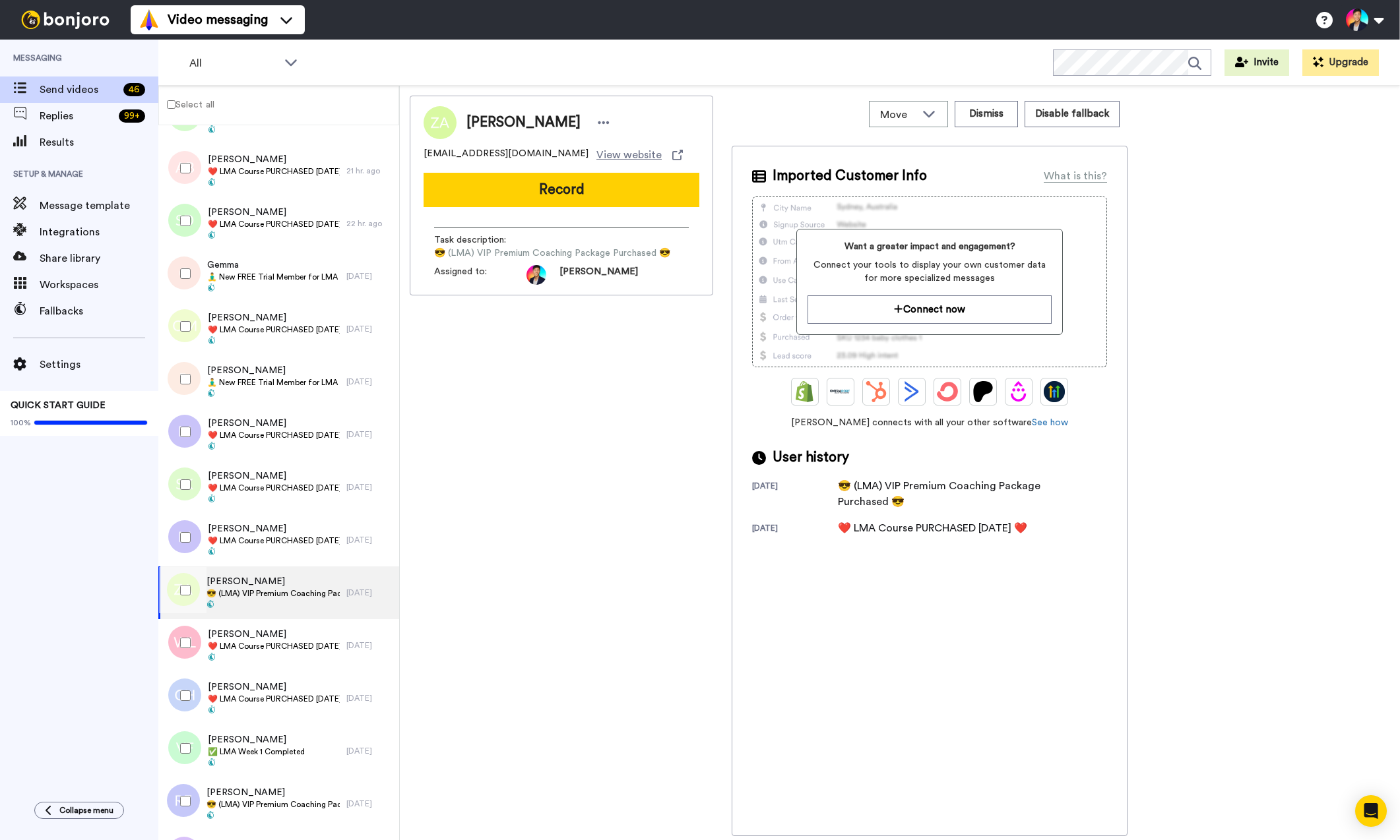
click at [188, 596] on div at bounding box center [182, 591] width 47 height 46
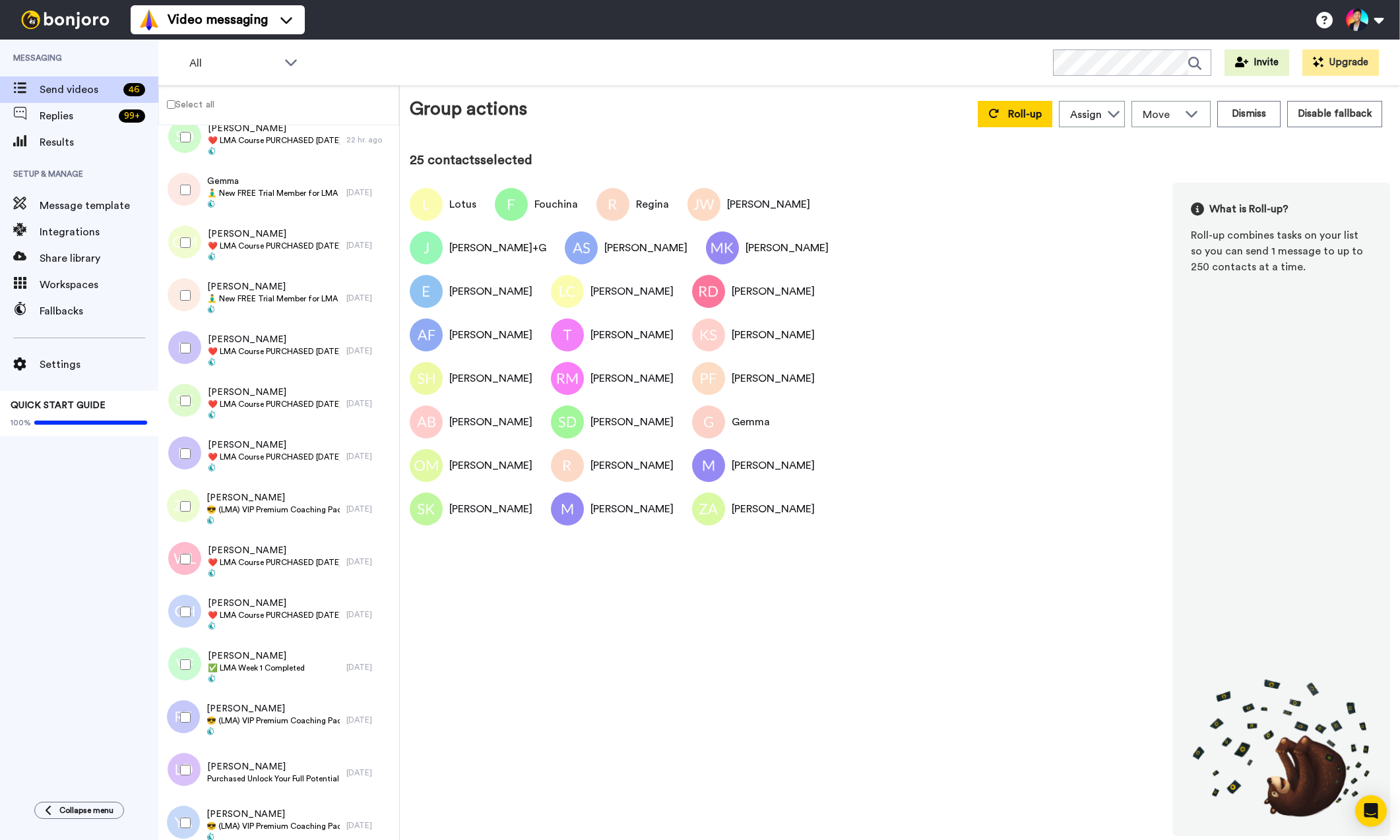
click at [188, 596] on div at bounding box center [182, 612] width 47 height 46
click at [185, 575] on div at bounding box center [182, 559] width 47 height 46
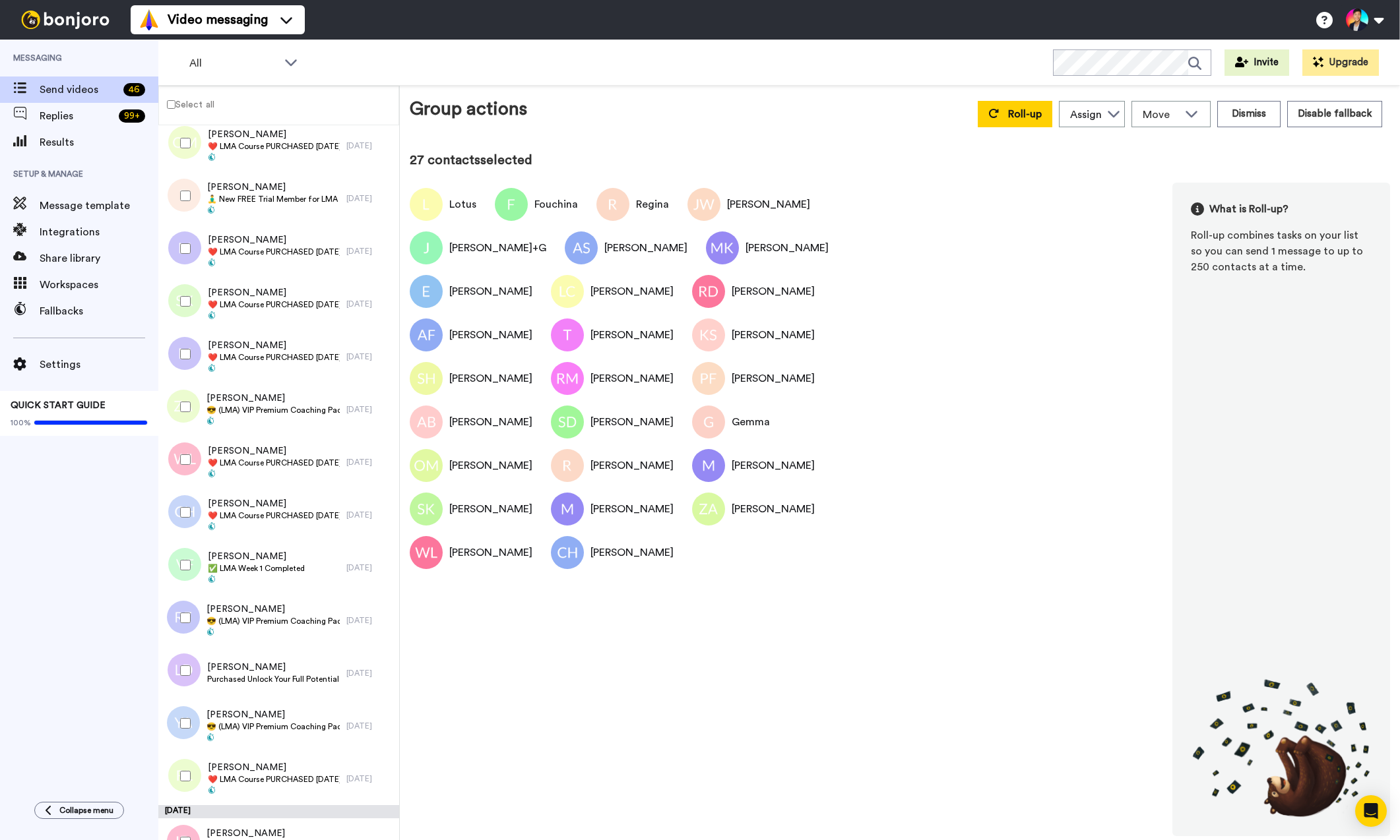
click at [188, 624] on div at bounding box center [182, 618] width 47 height 46
click at [245, 616] on span "😎 (LMA) VIP Premium Coaching Package Purchased 😎" at bounding box center [273, 621] width 133 height 11
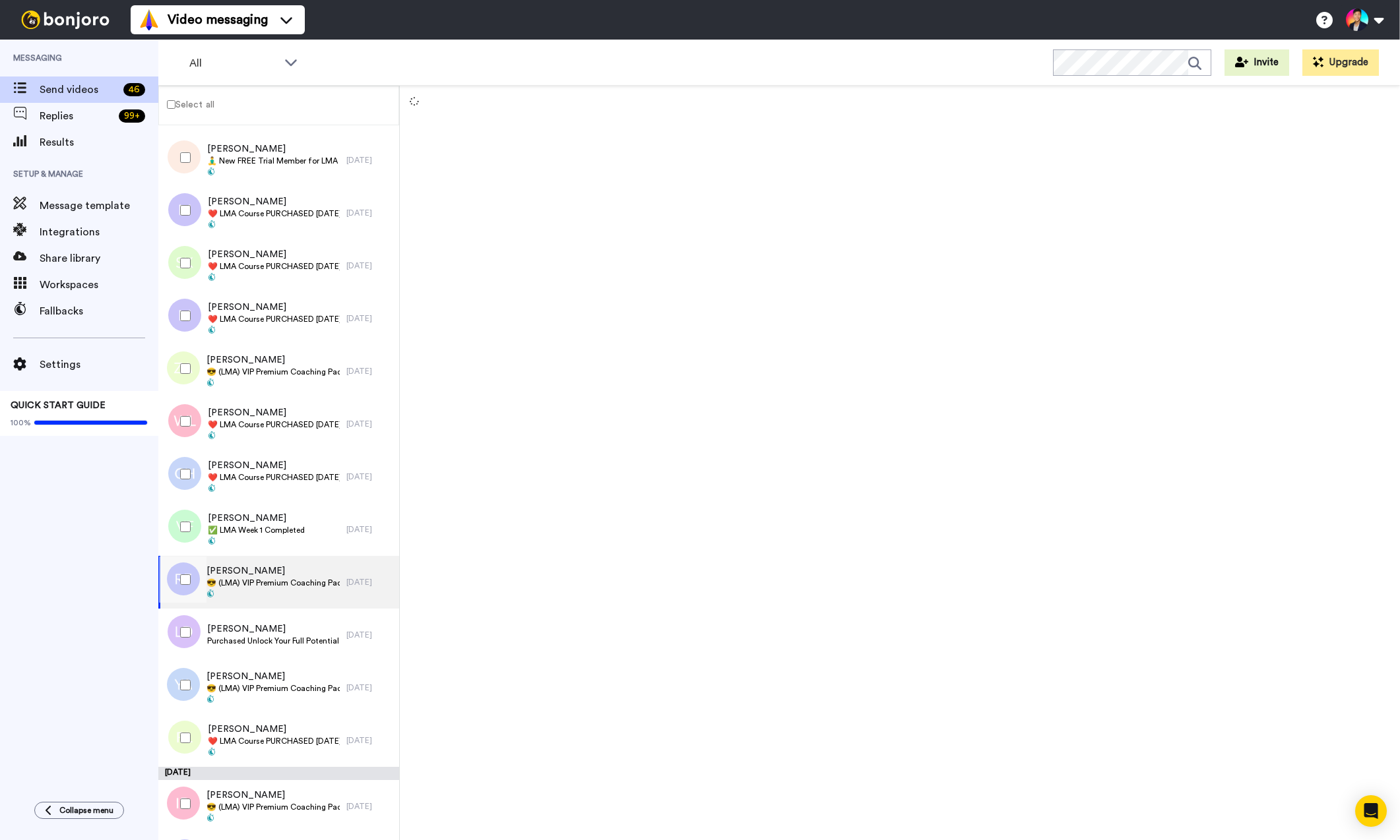
scroll to position [1429, 0]
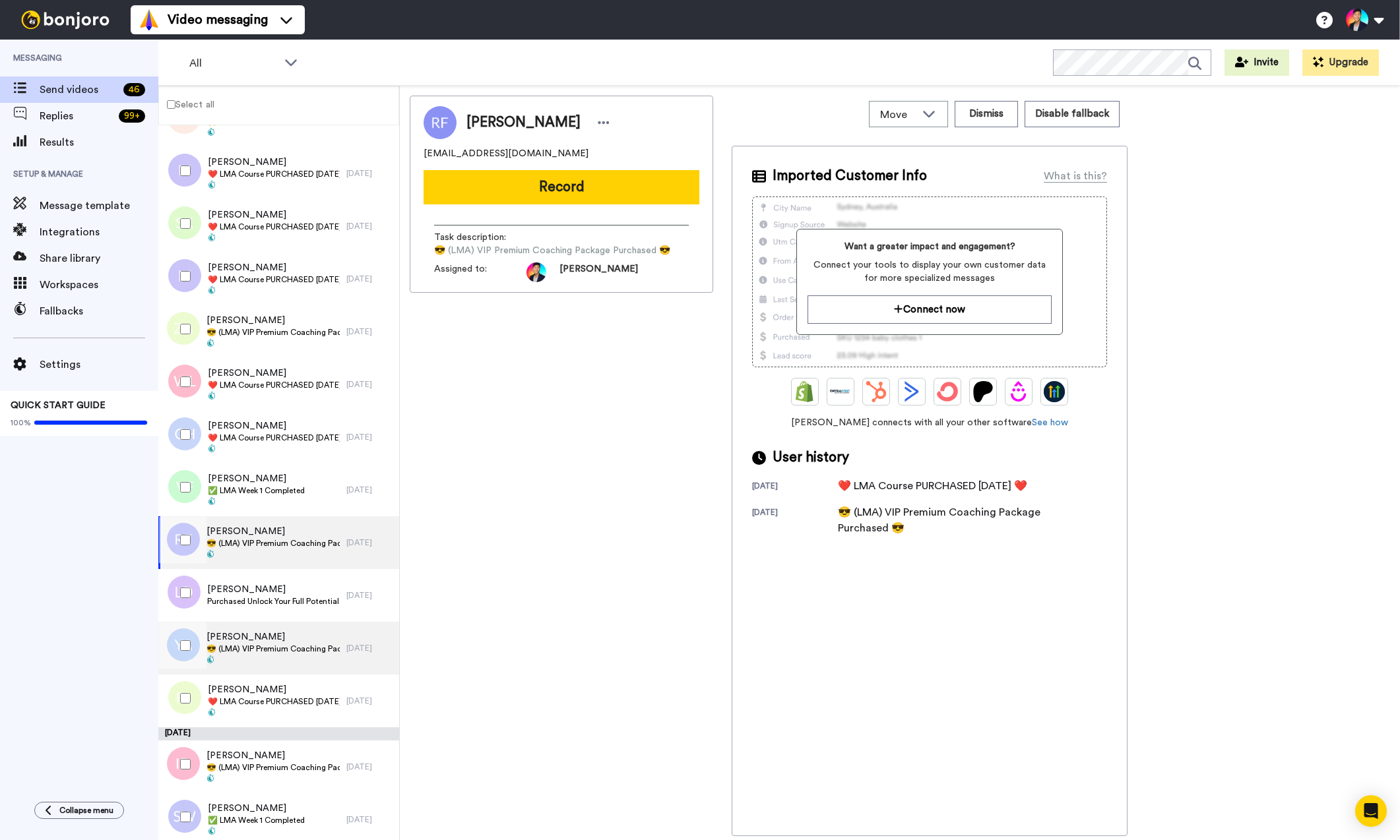
click at [232, 633] on span "[PERSON_NAME]" at bounding box center [273, 637] width 133 height 13
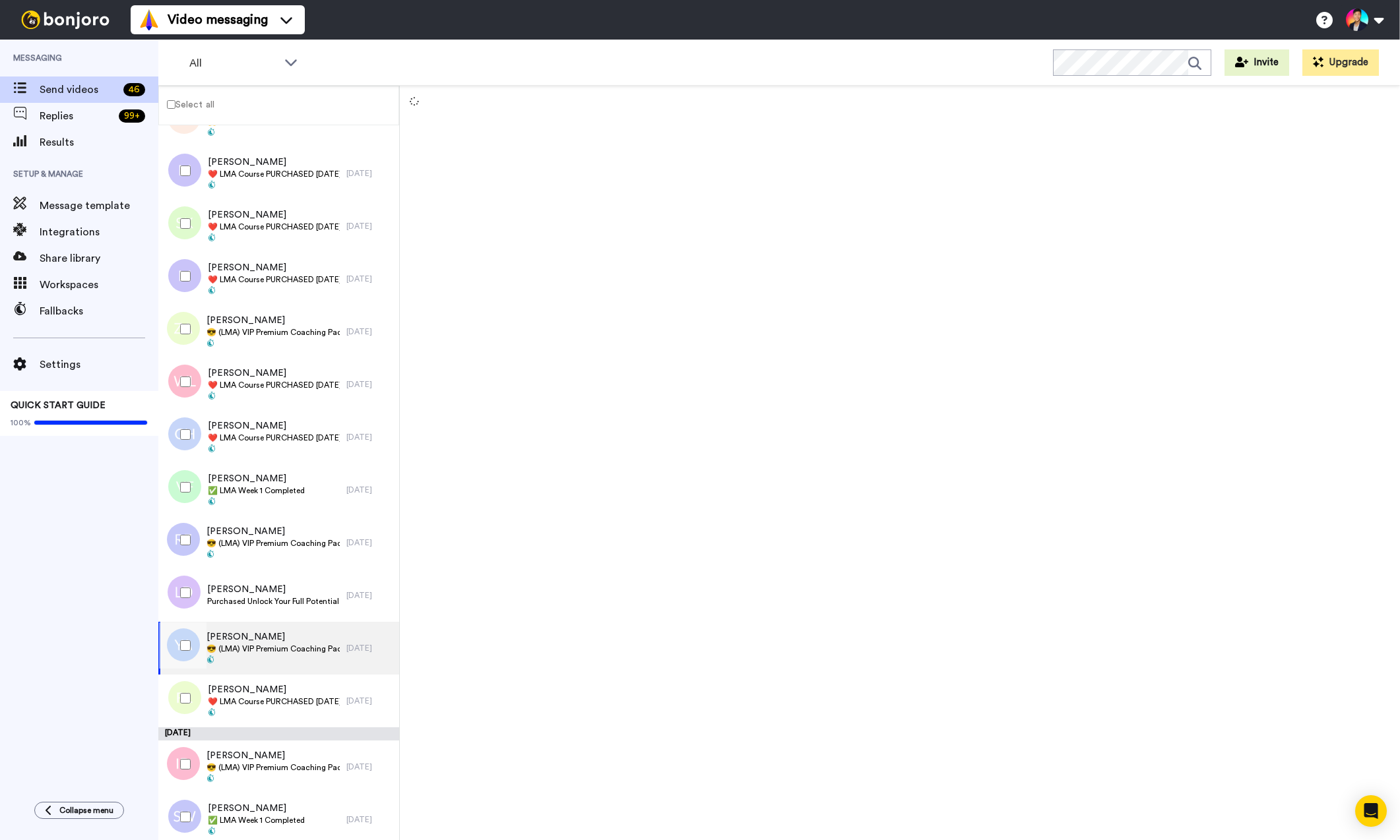
scroll to position [1482, 0]
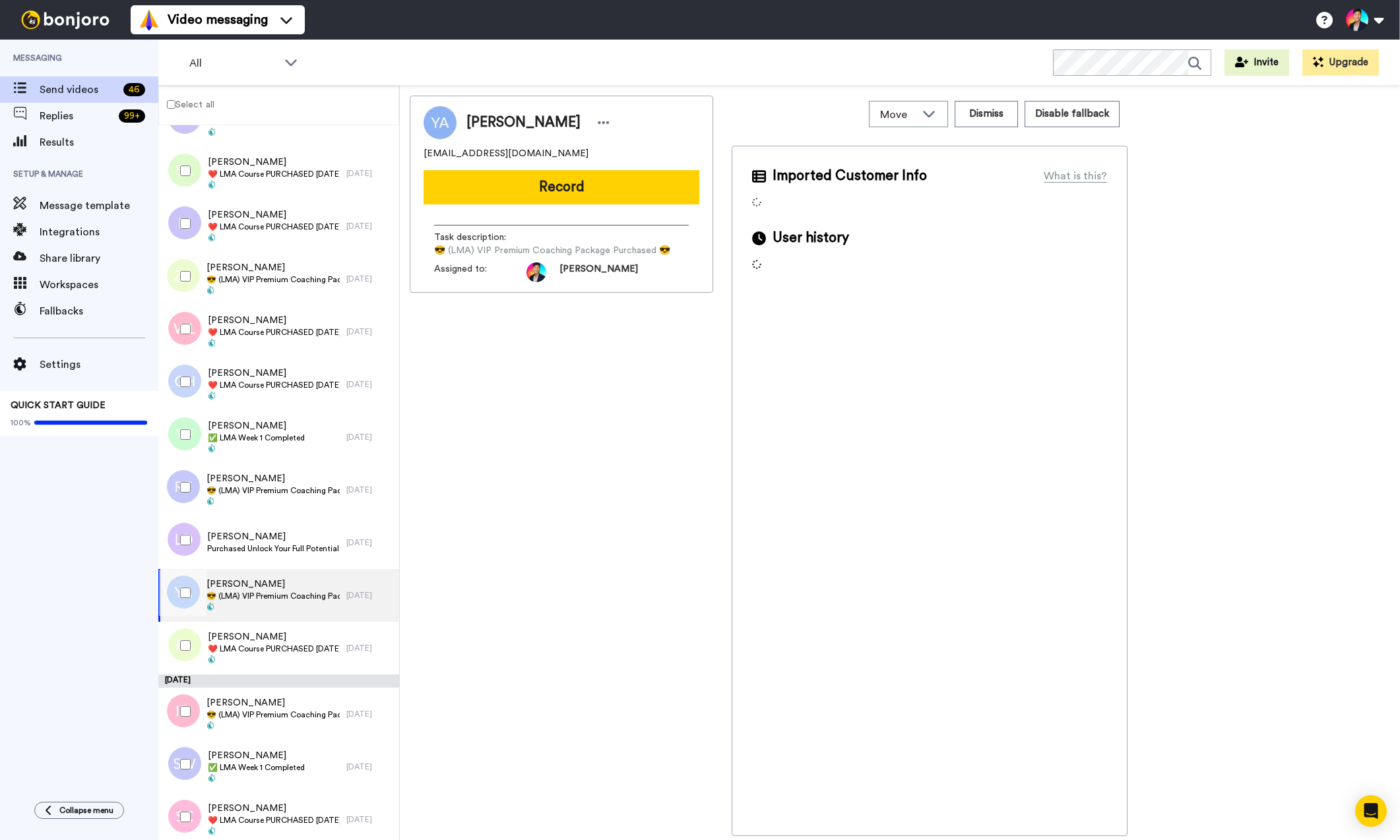
click at [192, 603] on div at bounding box center [182, 593] width 47 height 46
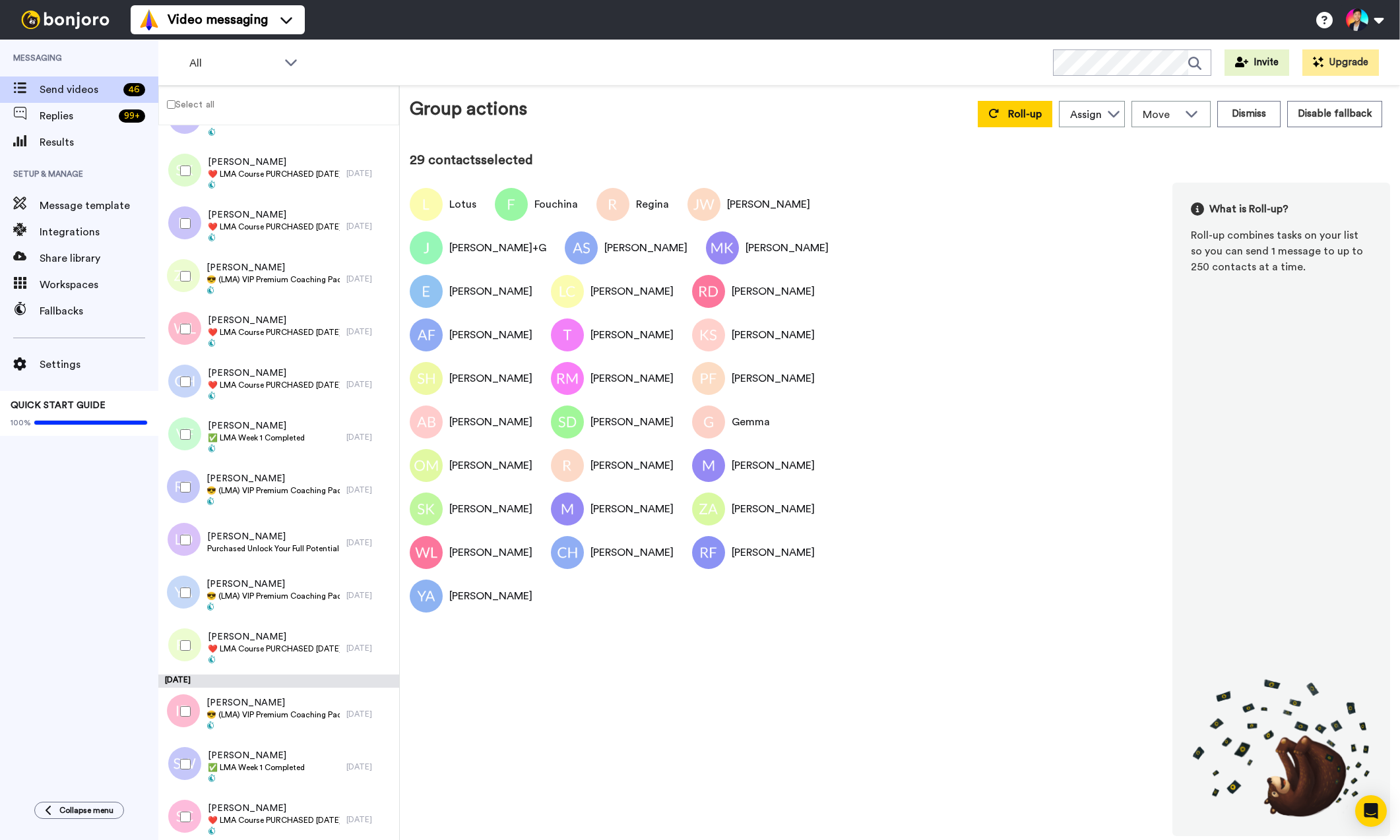
click at [191, 636] on div at bounding box center [182, 646] width 47 height 46
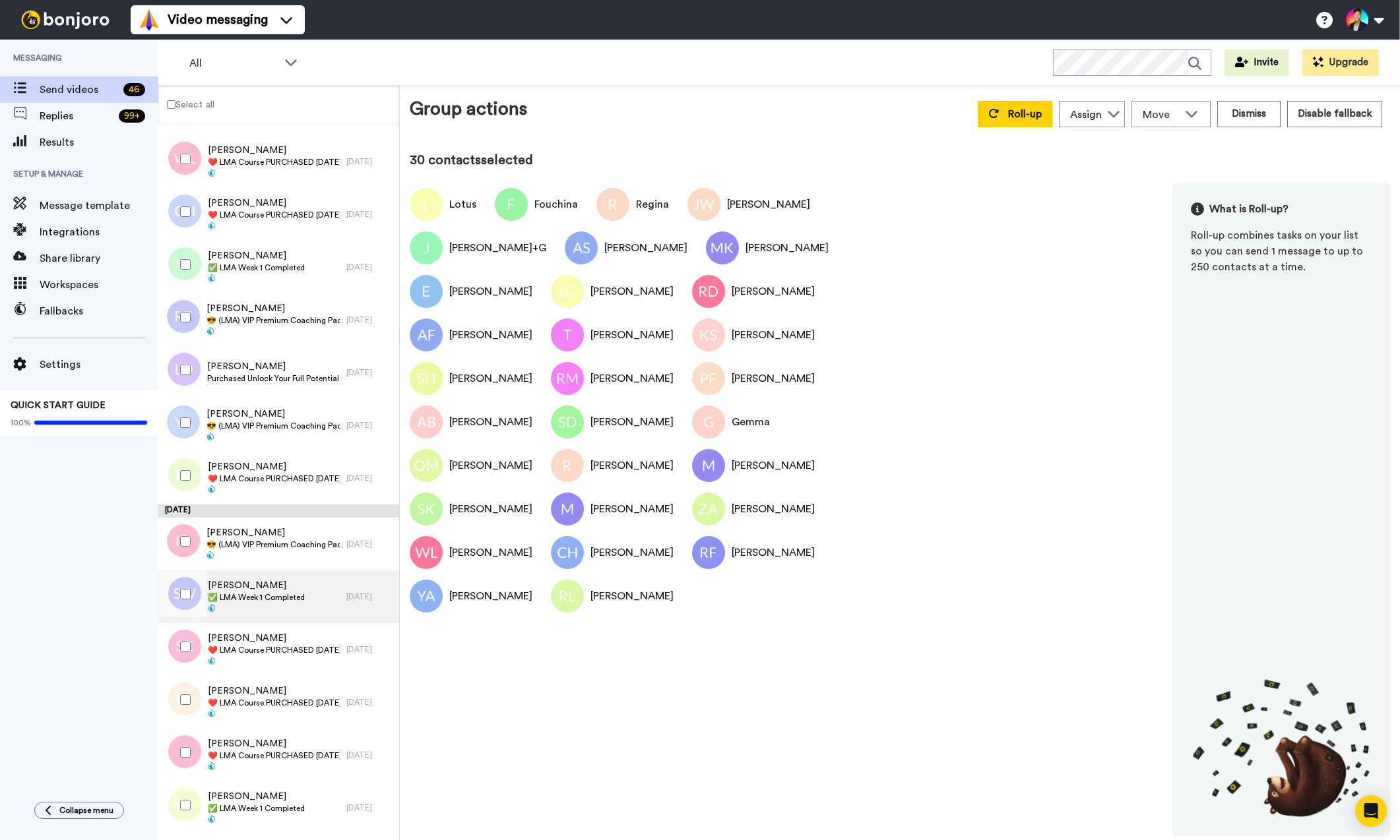
click at [267, 577] on div "[PERSON_NAME] ✅ LMA Week 1 Completed" at bounding box center [253, 597] width 188 height 53
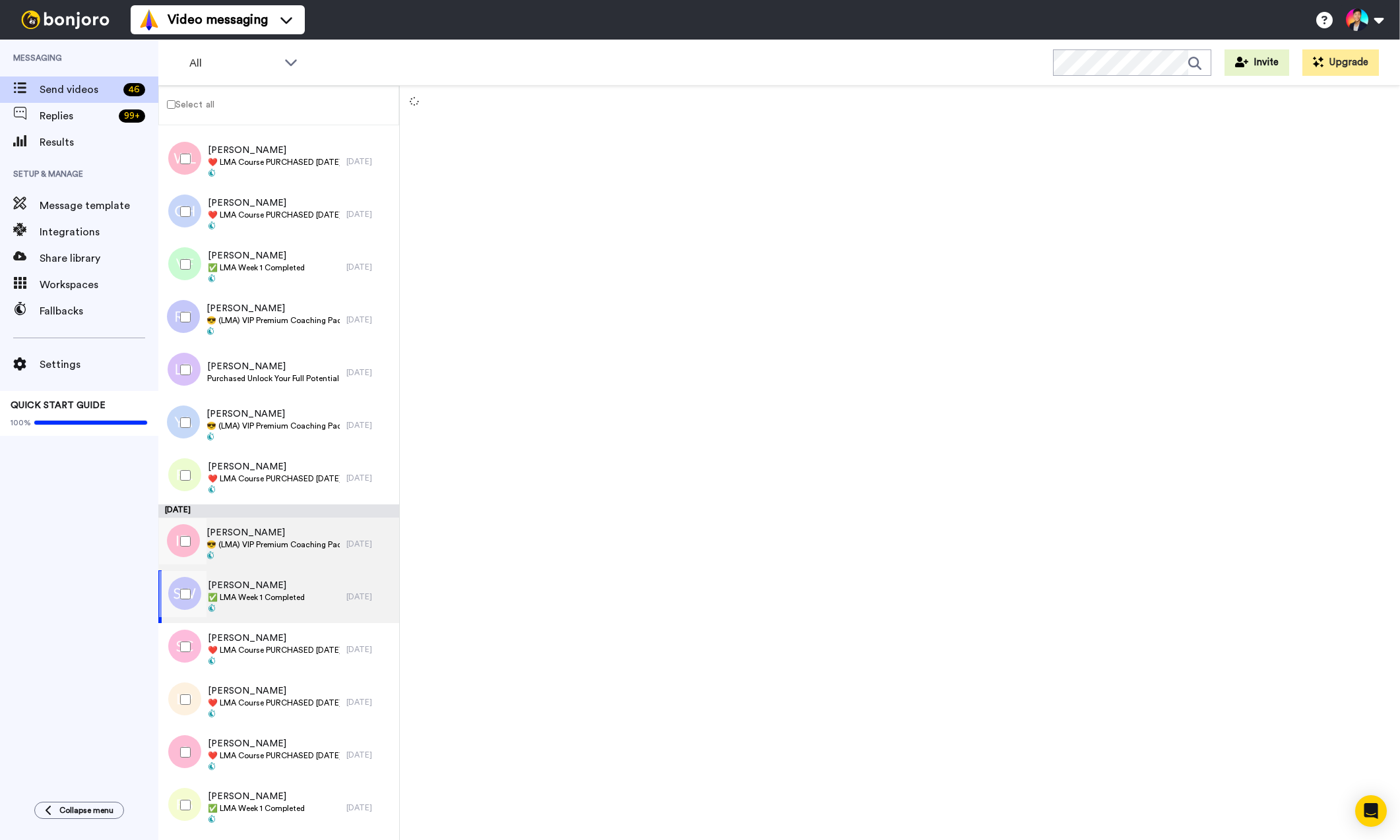
click at [264, 561] on span at bounding box center [273, 556] width 133 height 11
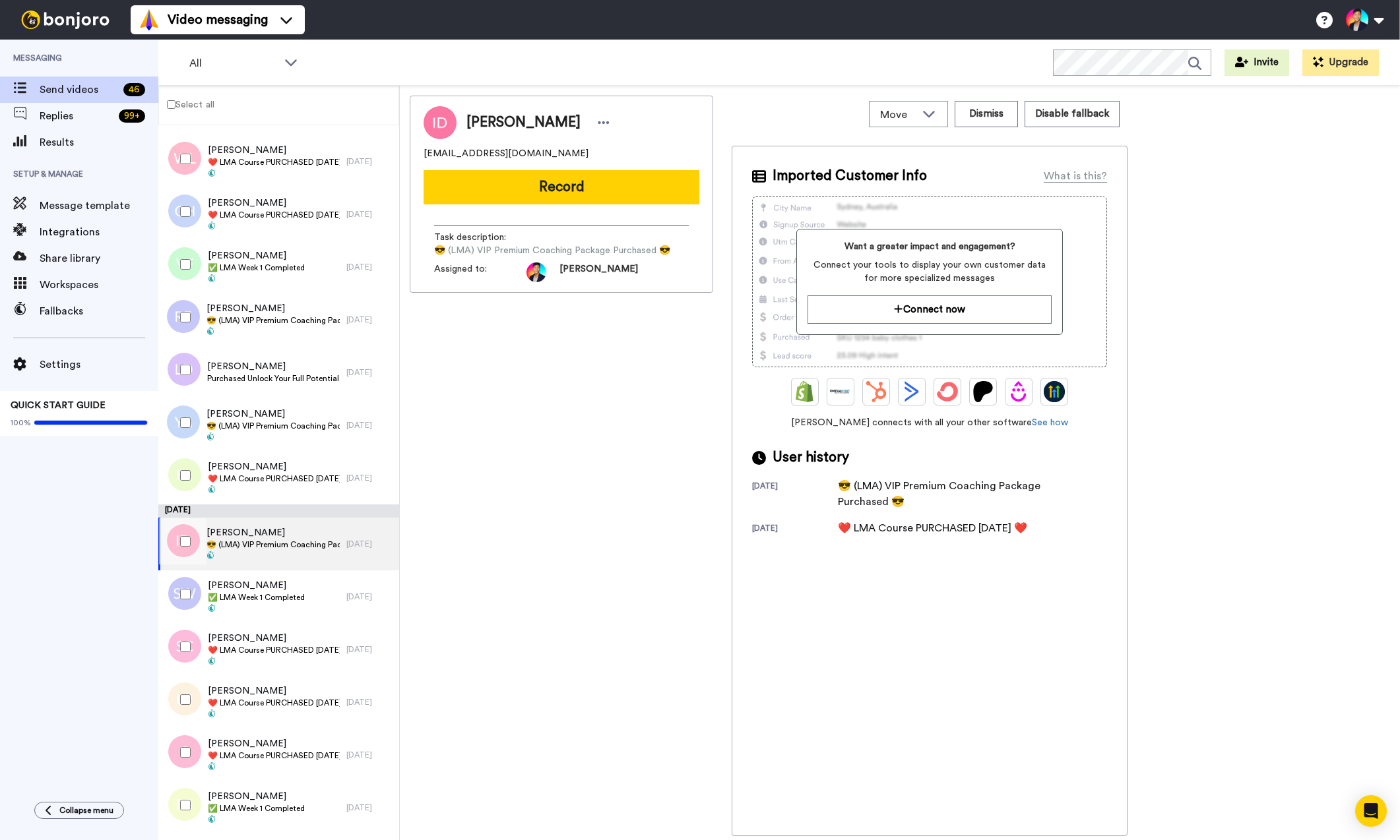
click at [191, 548] on div at bounding box center [182, 541] width 47 height 46
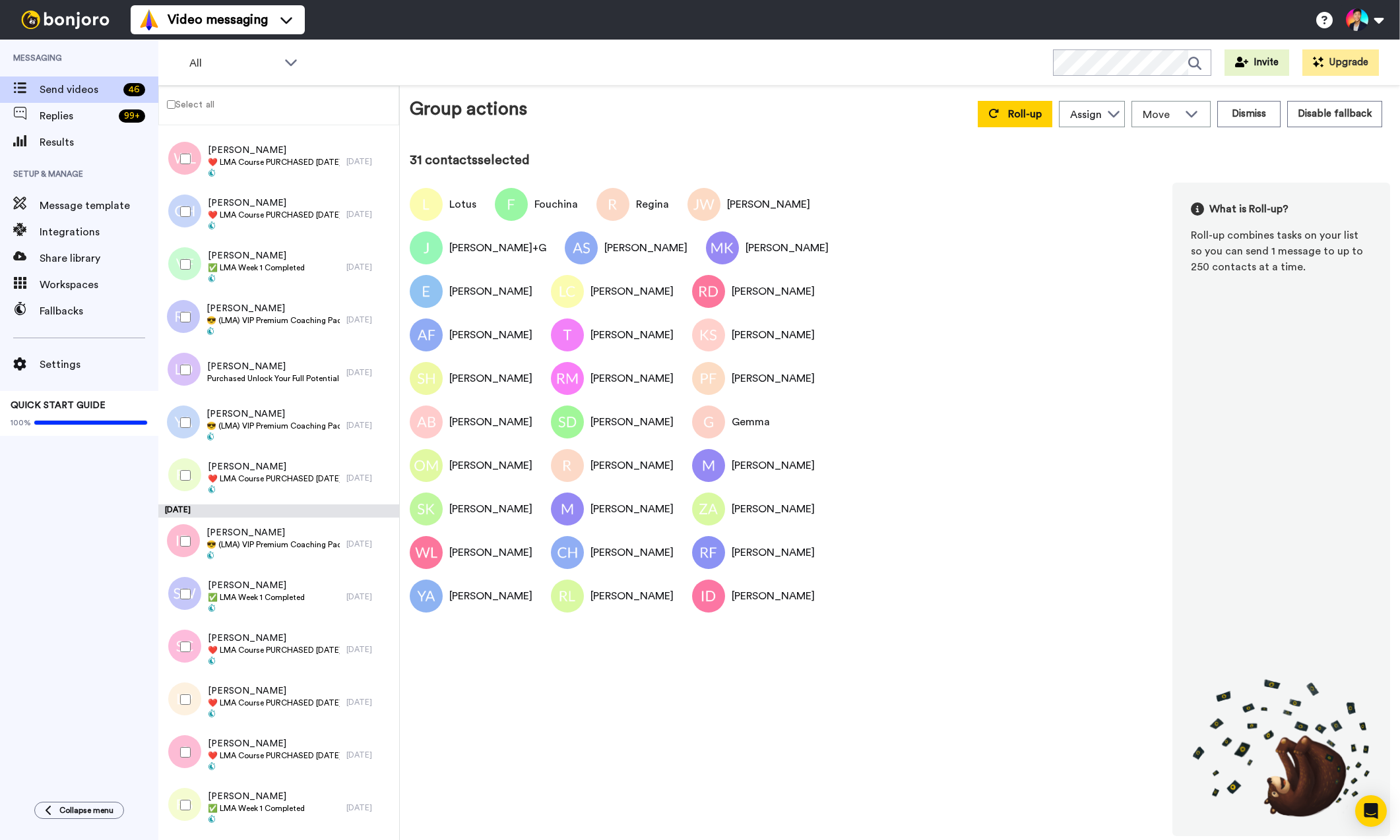
scroll to position [1751, 0]
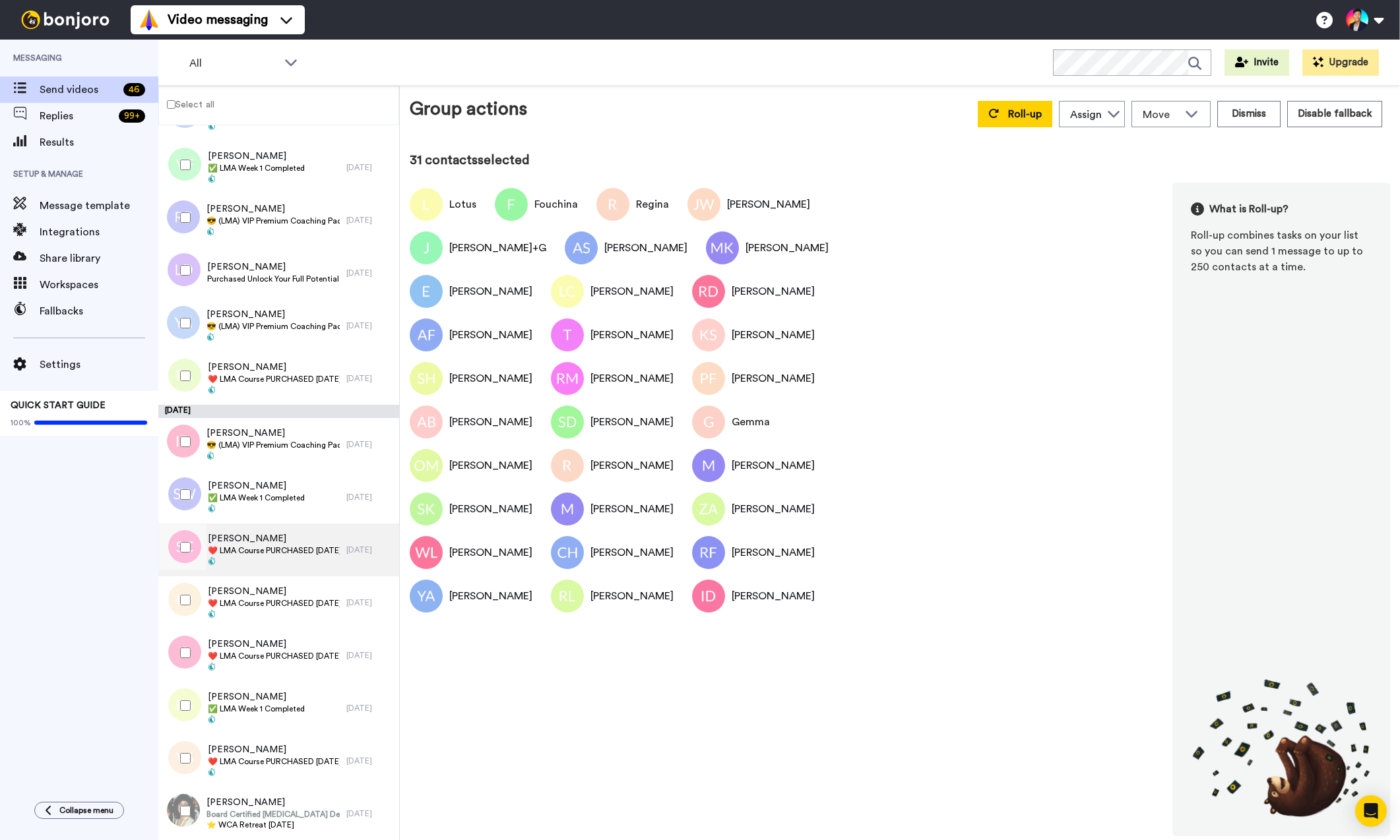
click at [242, 555] on span "❤️️ LMA Course PURCHASED [DATE] ❤️️" at bounding box center [274, 550] width 132 height 11
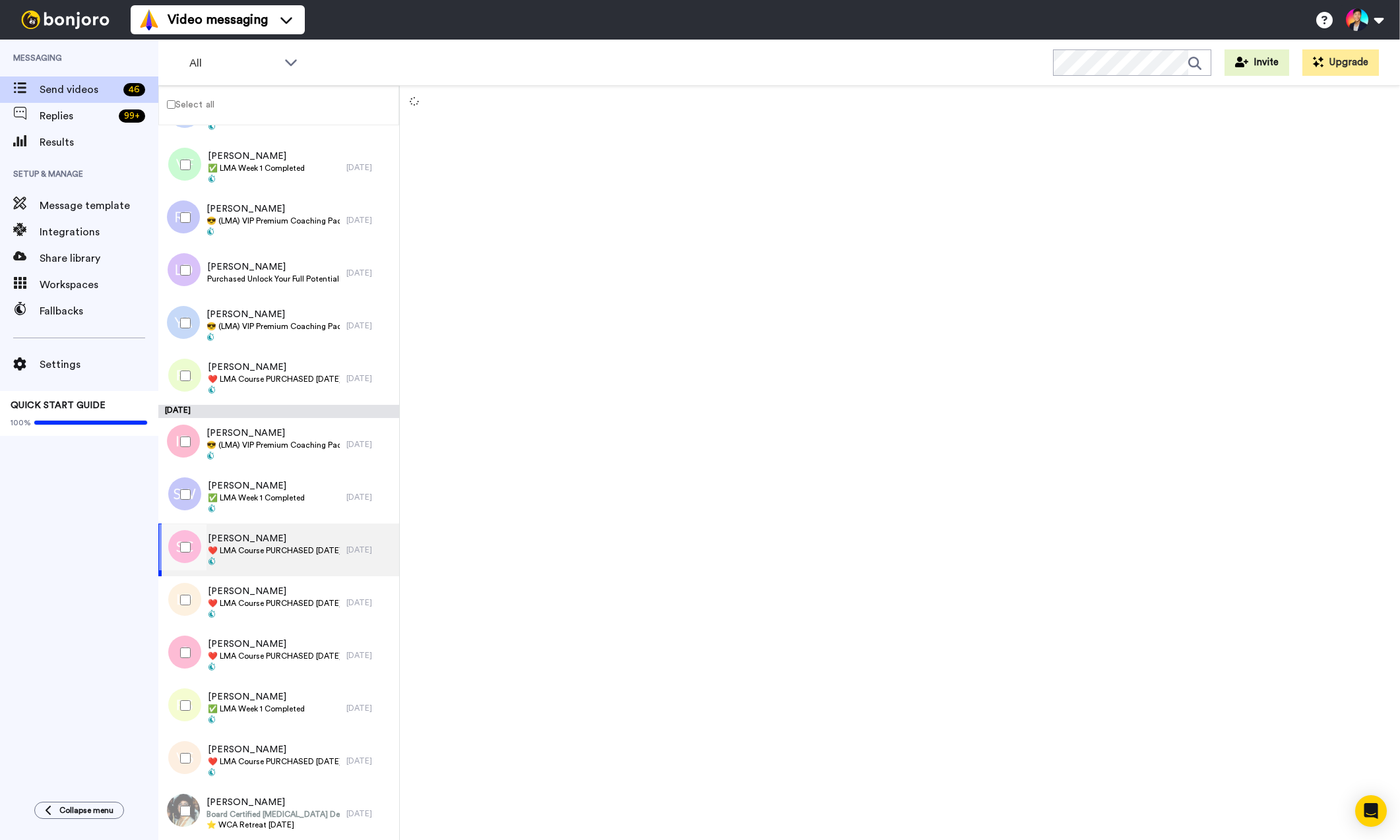
click at [187, 554] on div at bounding box center [182, 548] width 47 height 46
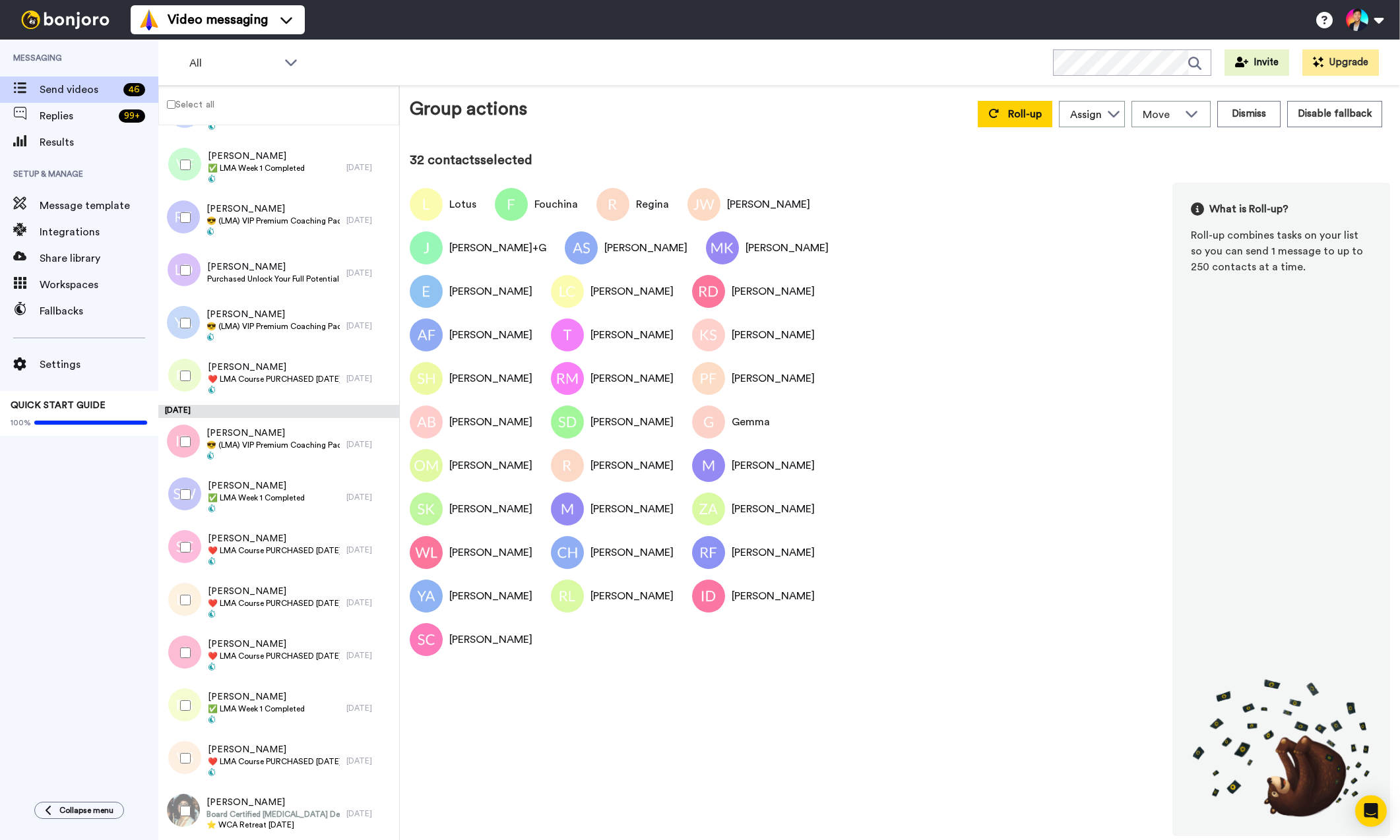
click at [187, 554] on div at bounding box center [182, 548] width 47 height 46
click at [187, 589] on div at bounding box center [182, 600] width 47 height 46
click at [186, 637] on div at bounding box center [182, 653] width 47 height 46
click at [188, 672] on div at bounding box center [182, 653] width 47 height 46
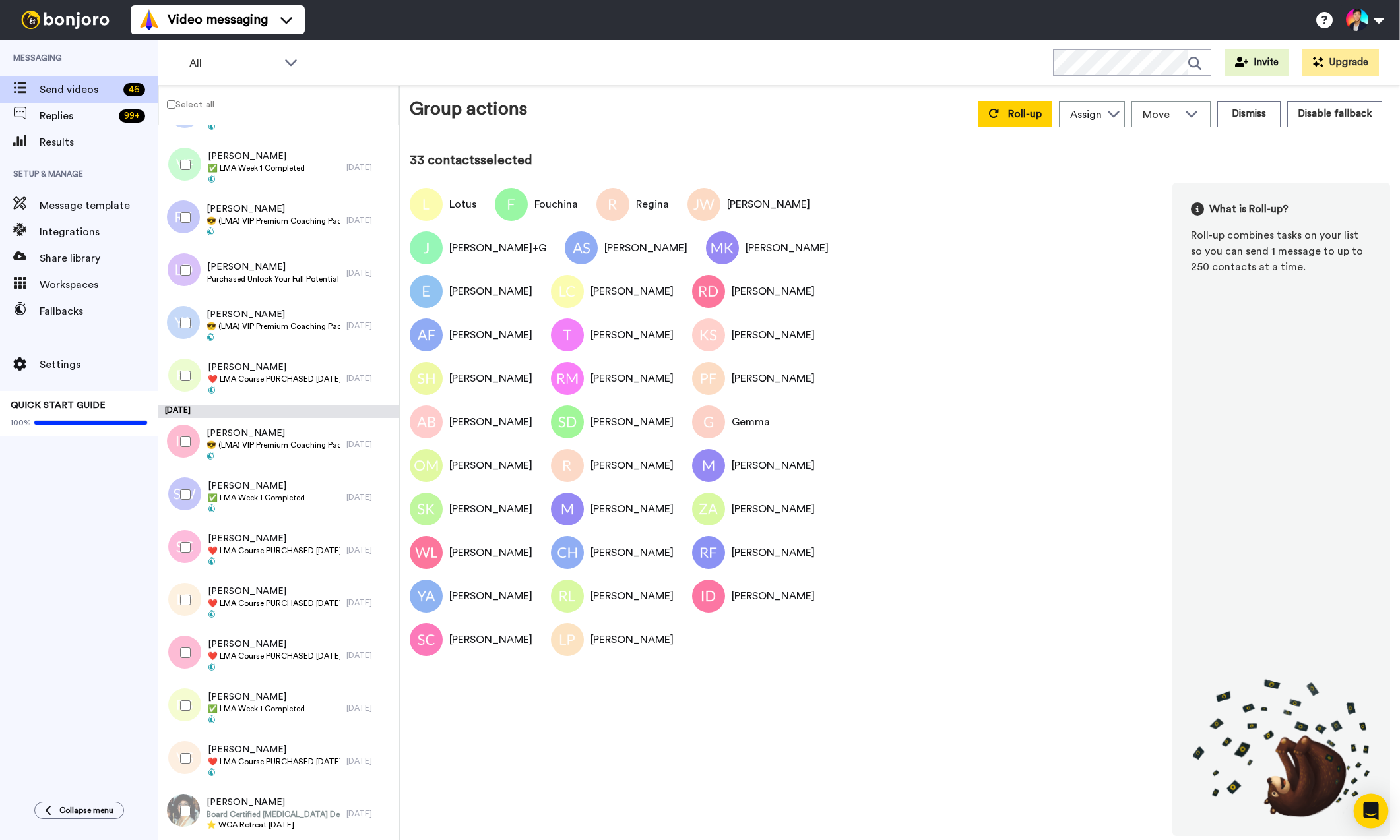
click at [1385, 804] on body "Video messaging Switch to Video messaging Testimonials Settings Discover Help &…" at bounding box center [700, 420] width 1400 height 840
click at [1377, 805] on icon "Open Intercom Messenger" at bounding box center [1370, 810] width 17 height 17
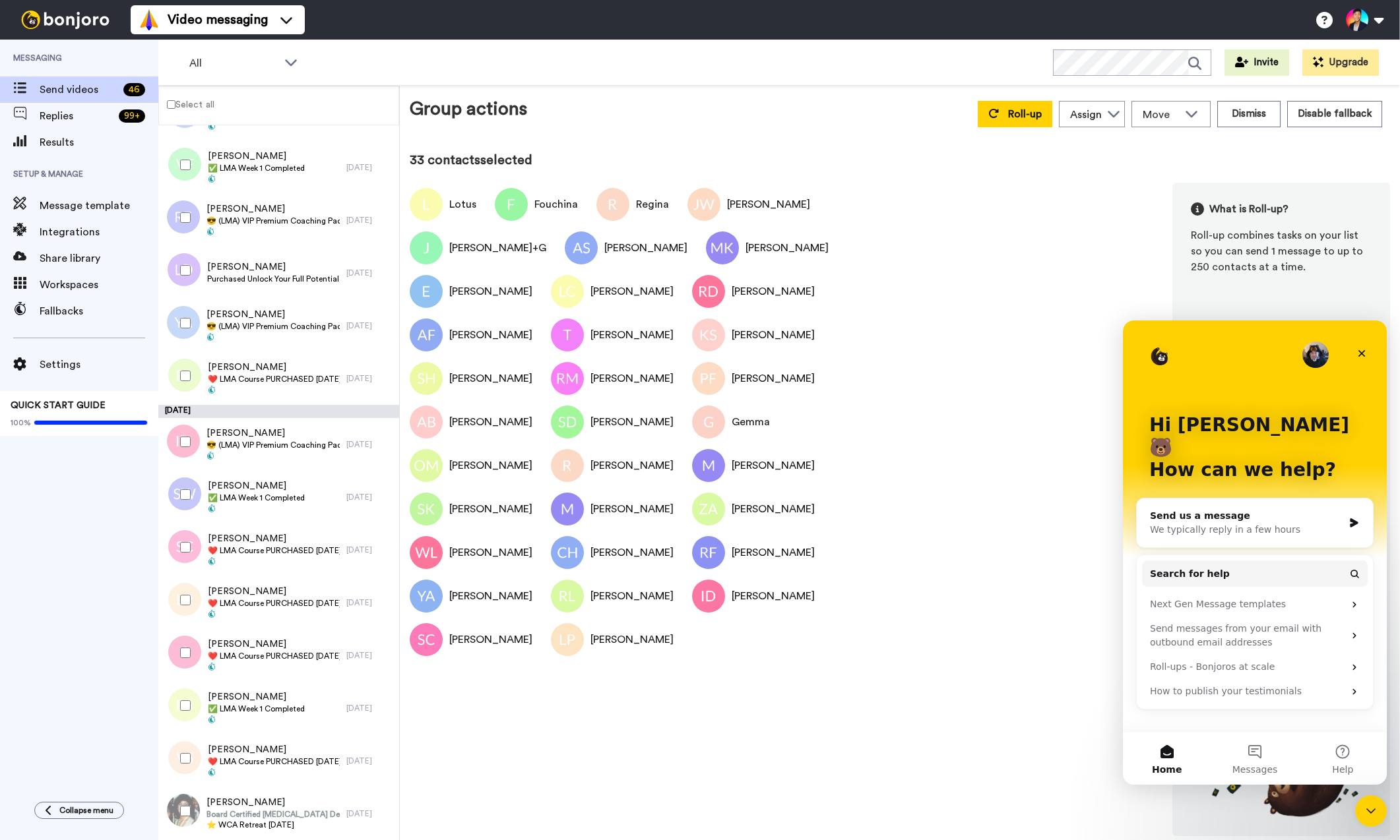
click at [1272, 523] on div "We typically reply in a few hours" at bounding box center [1246, 529] width 193 height 14
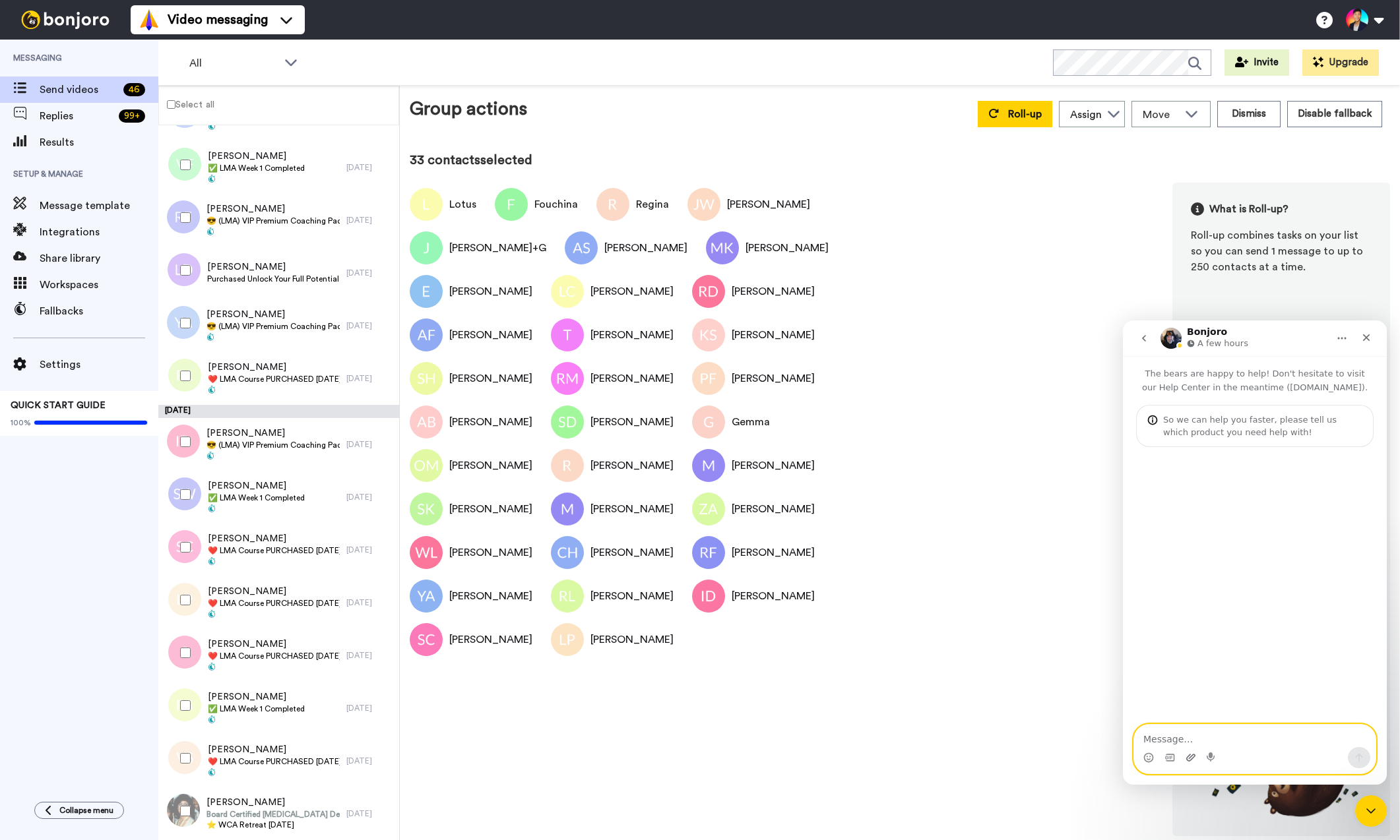
click at [1190, 757] on icon "Upload attachment" at bounding box center [1190, 757] width 11 height 11
type textarea "Hi AI is still showing on our account"
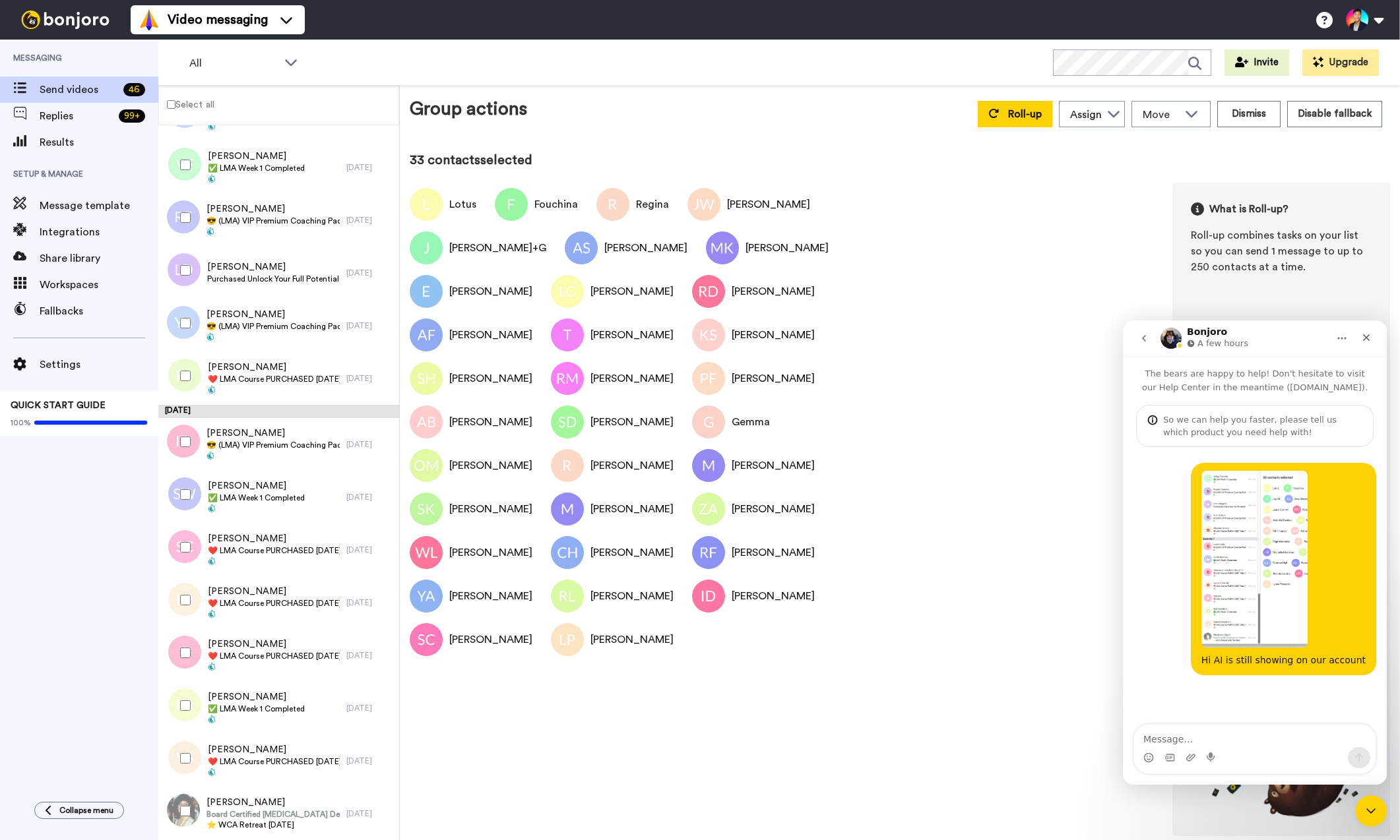
click at [736, 719] on div "Lotus Fouchina [PERSON_NAME] [PERSON_NAME] [PERSON_NAME]+G [PERSON_NAME] [PERSO…" at bounding box center [900, 509] width 980 height 653
click at [227, 650] on span "[PERSON_NAME]" at bounding box center [274, 644] width 132 height 13
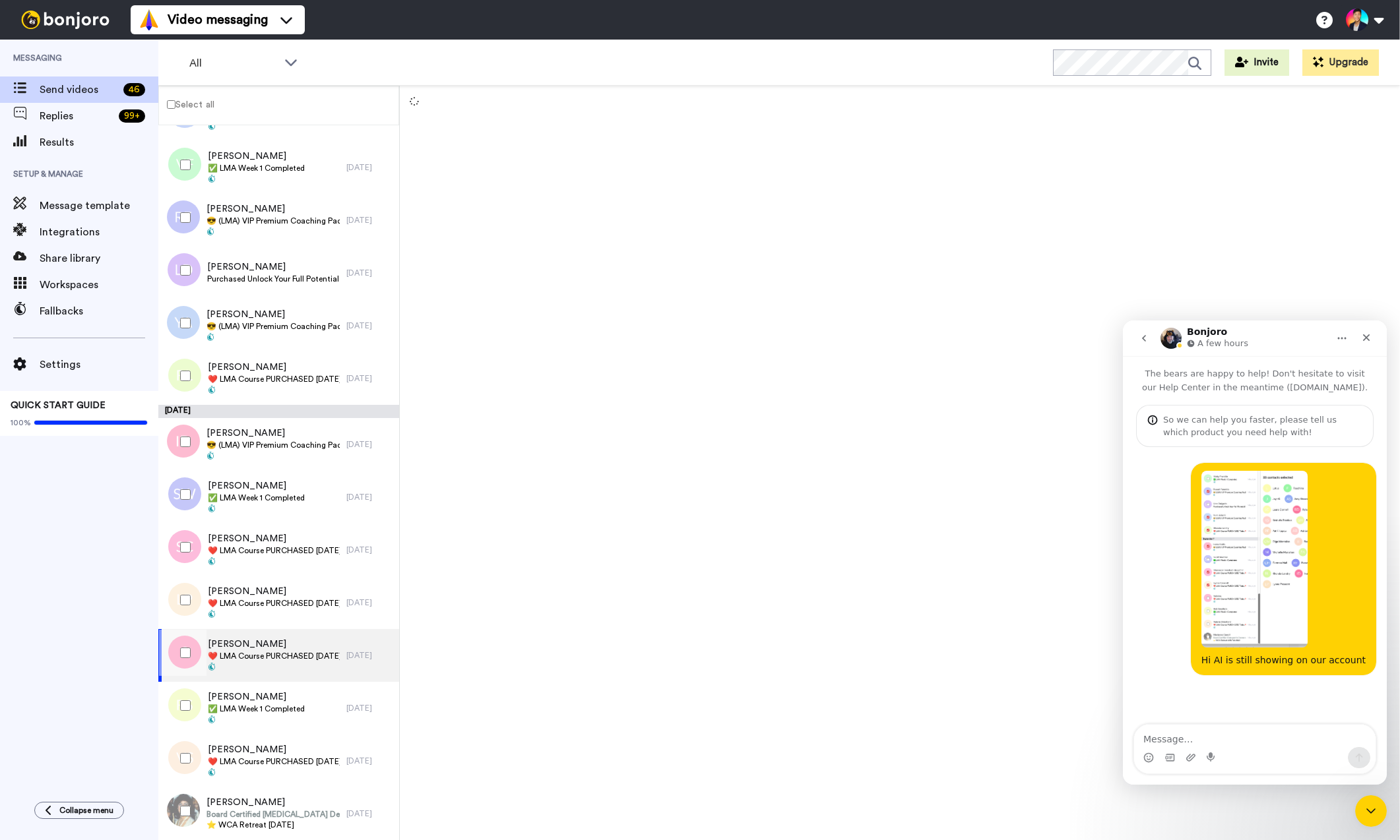
click at [193, 651] on div at bounding box center [182, 653] width 47 height 46
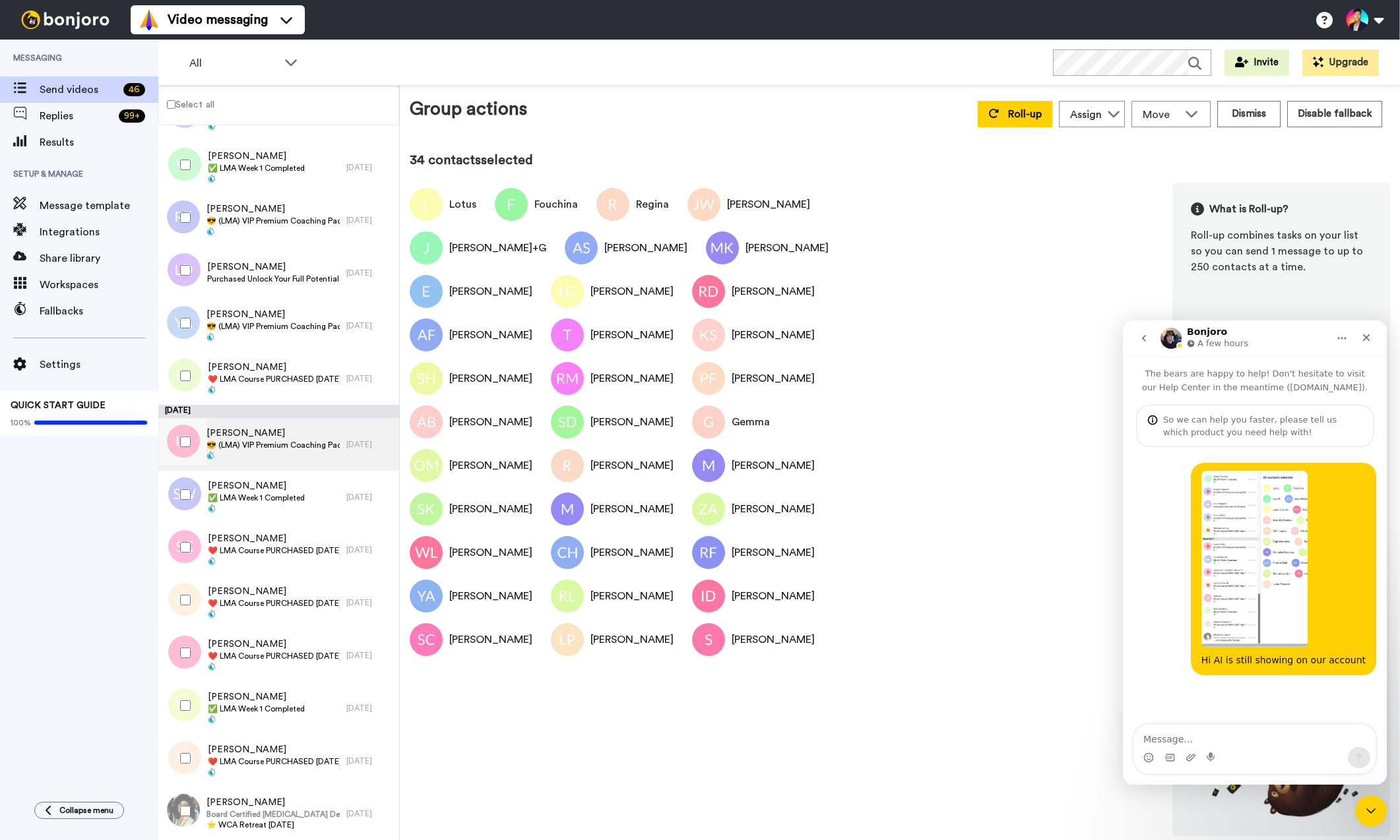
click at [306, 443] on span "😎 (LMA) VIP Premium Coaching Package Purchased 😎" at bounding box center [273, 444] width 133 height 11
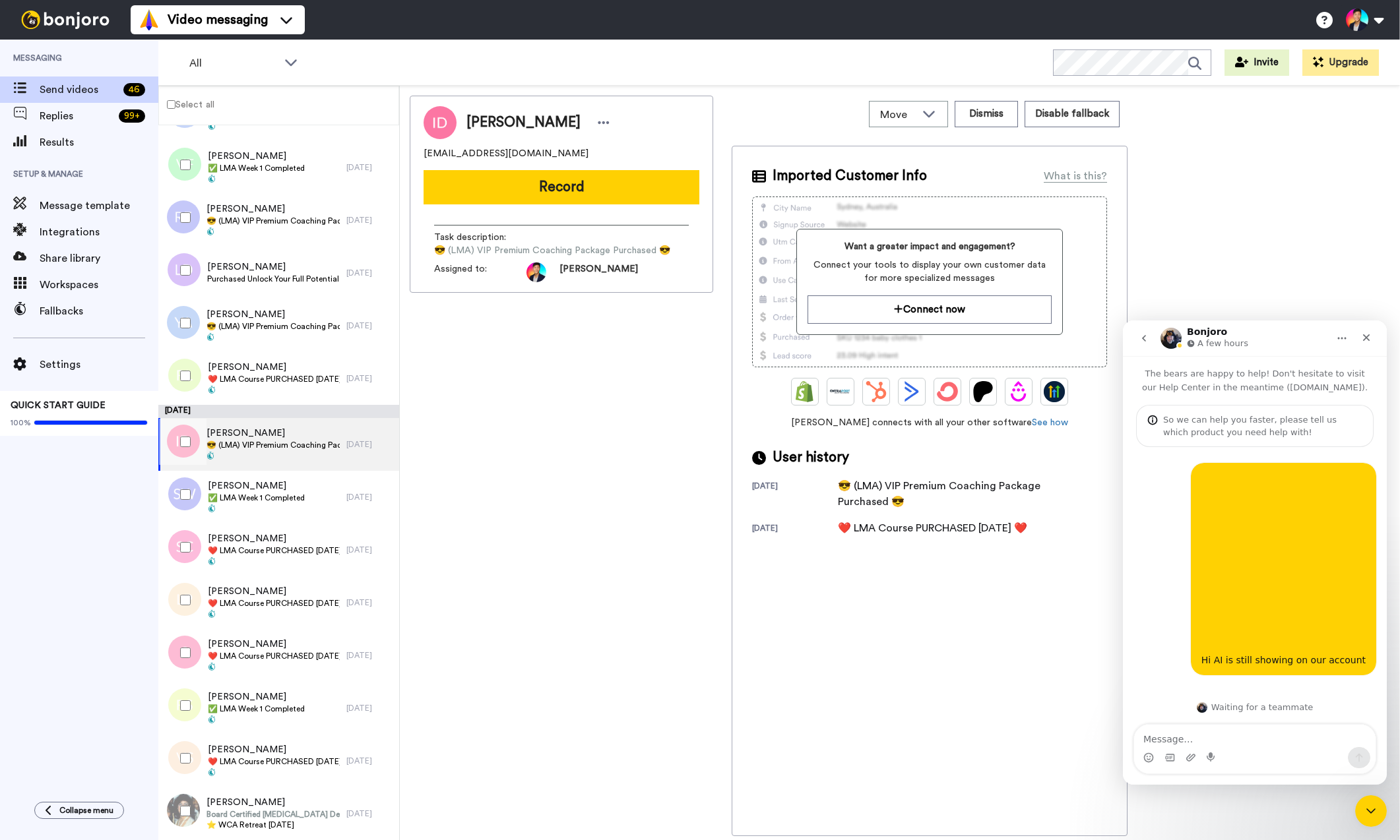
scroll to position [2, 0]
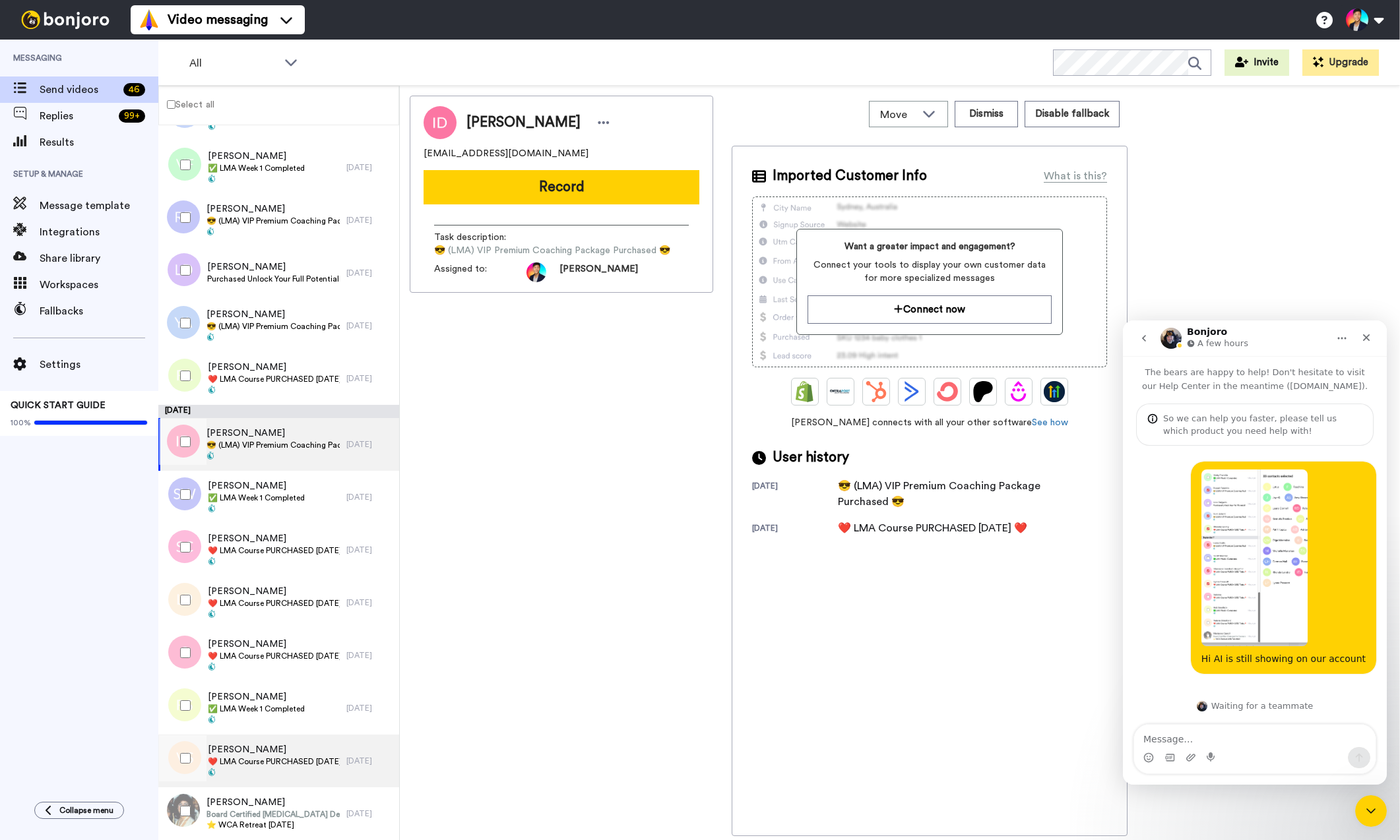
click at [255, 757] on span "❤️️ LMA Course PURCHASED [DATE] ❤️️" at bounding box center [274, 762] width 132 height 11
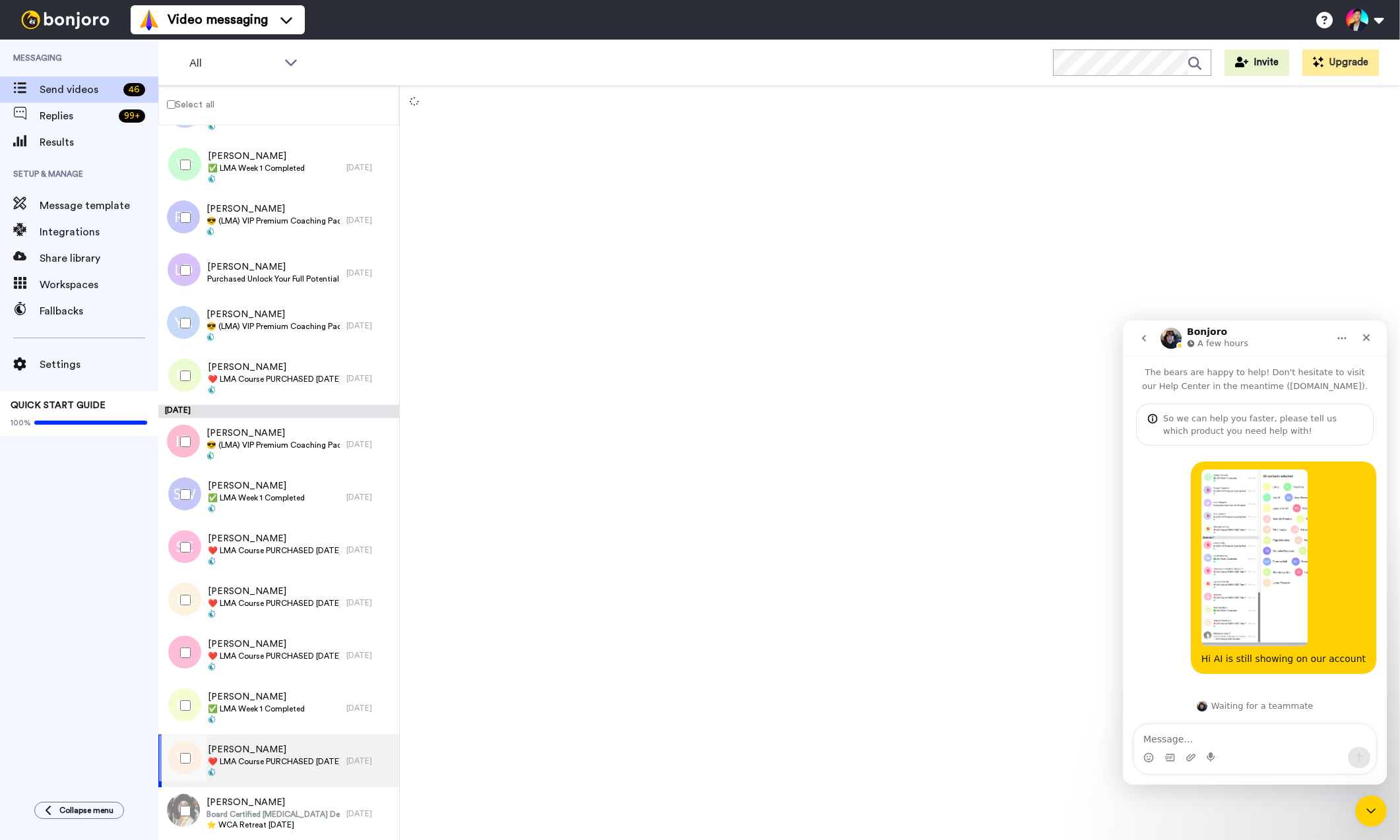
click at [191, 768] on div at bounding box center [182, 758] width 47 height 46
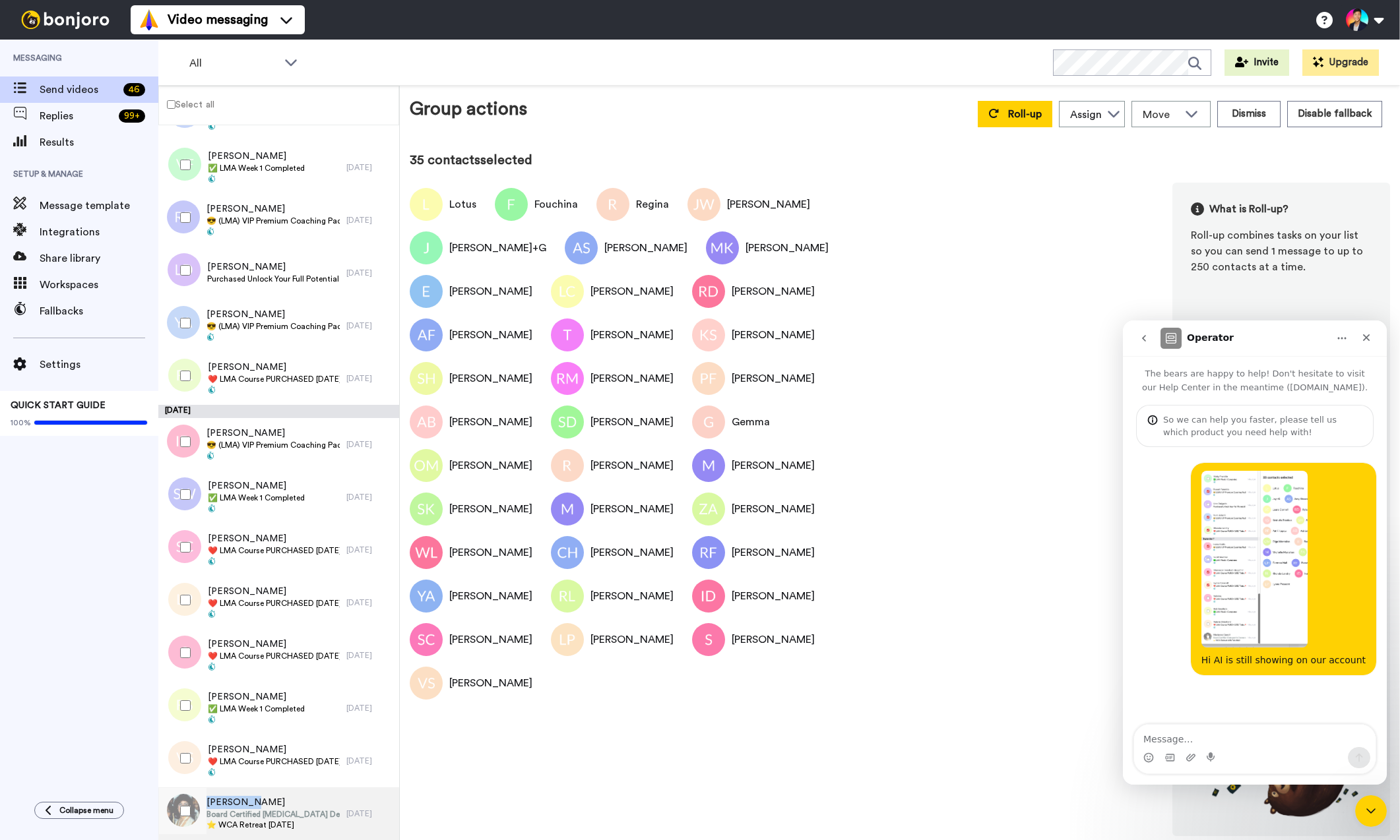
click at [252, 796] on span "[PERSON_NAME]" at bounding box center [273, 803] width 133 height 13
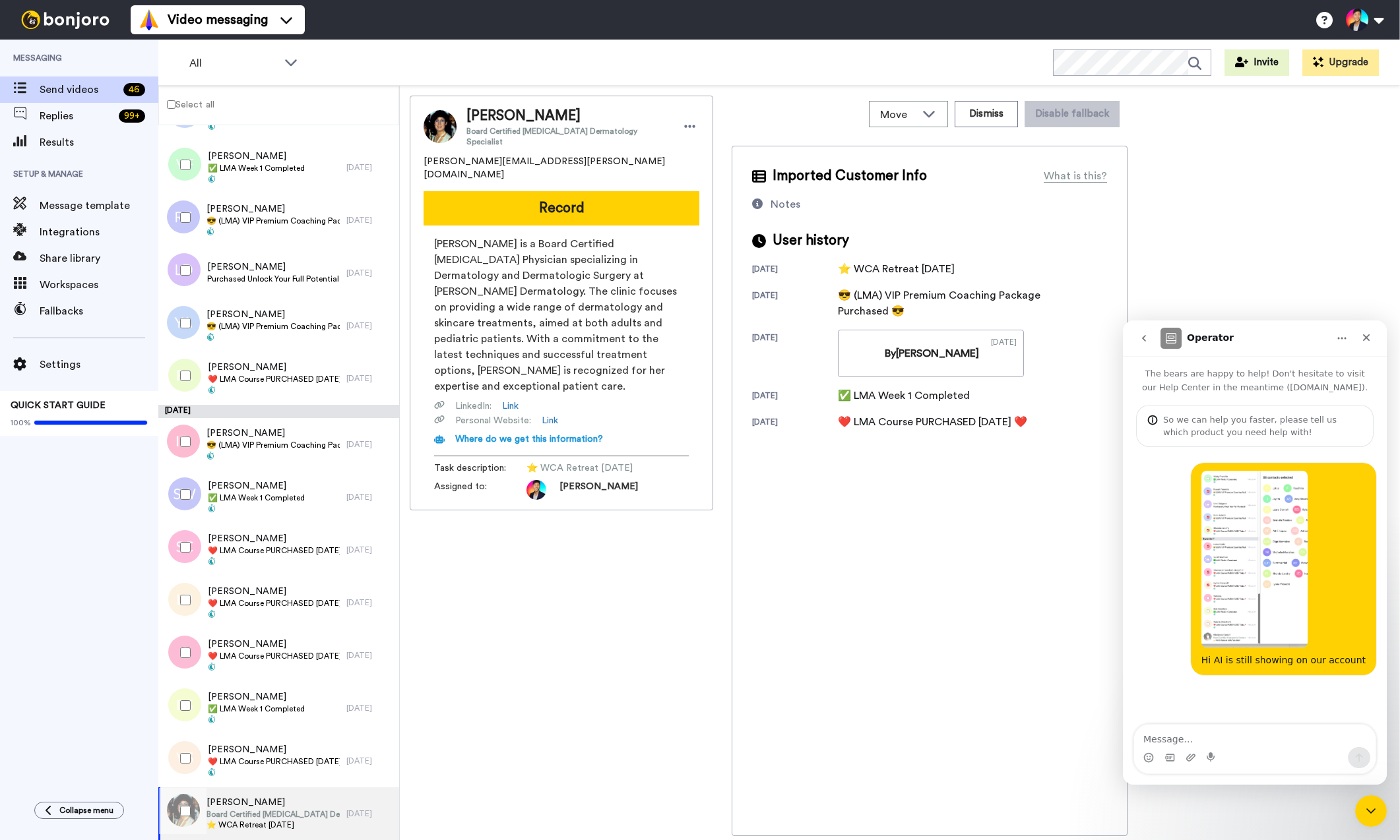
click at [284, 820] on span "⭐️ WCA Retreat [DATE]" at bounding box center [273, 824] width 133 height 11
click at [292, 773] on span at bounding box center [274, 773] width 132 height 11
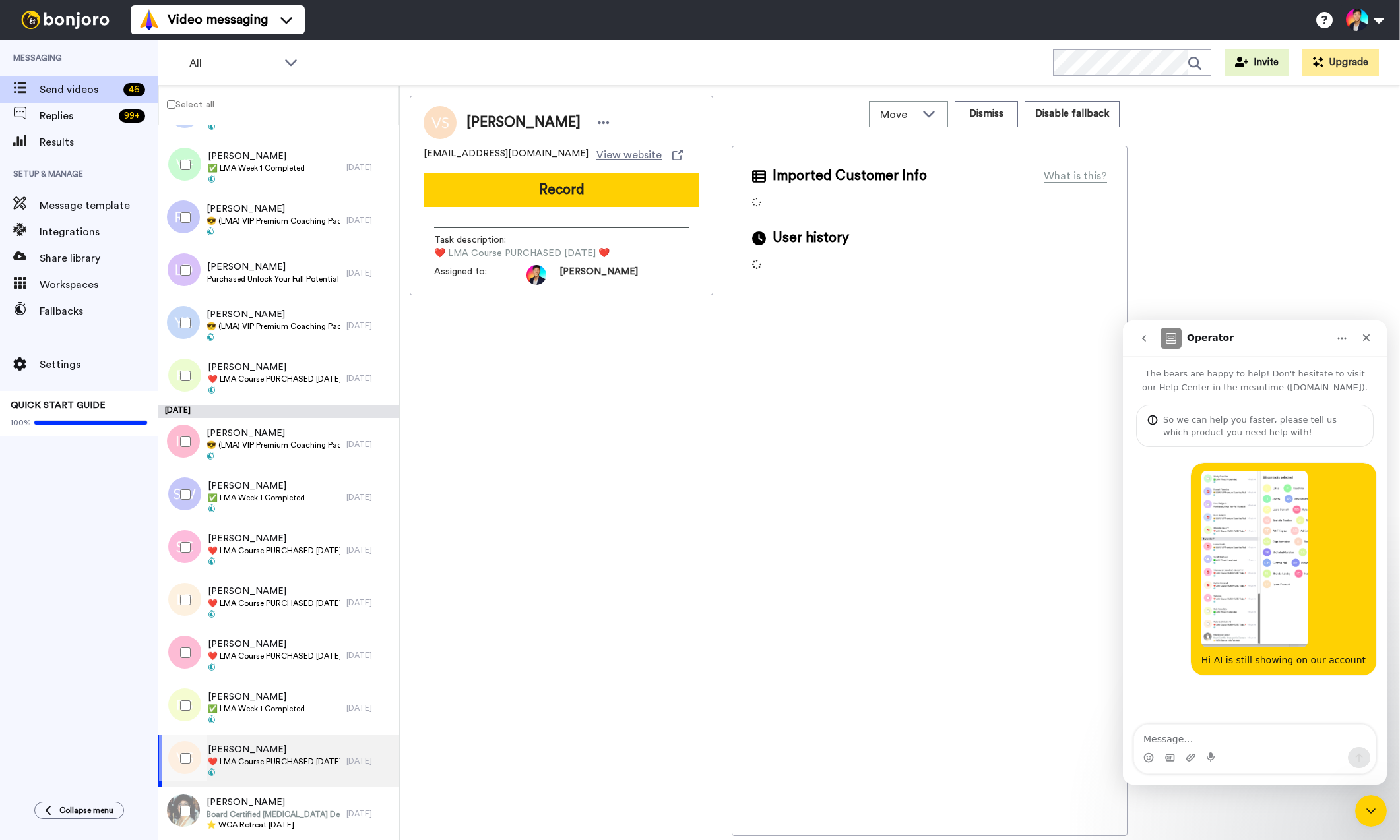
click at [292, 771] on span at bounding box center [274, 773] width 132 height 11
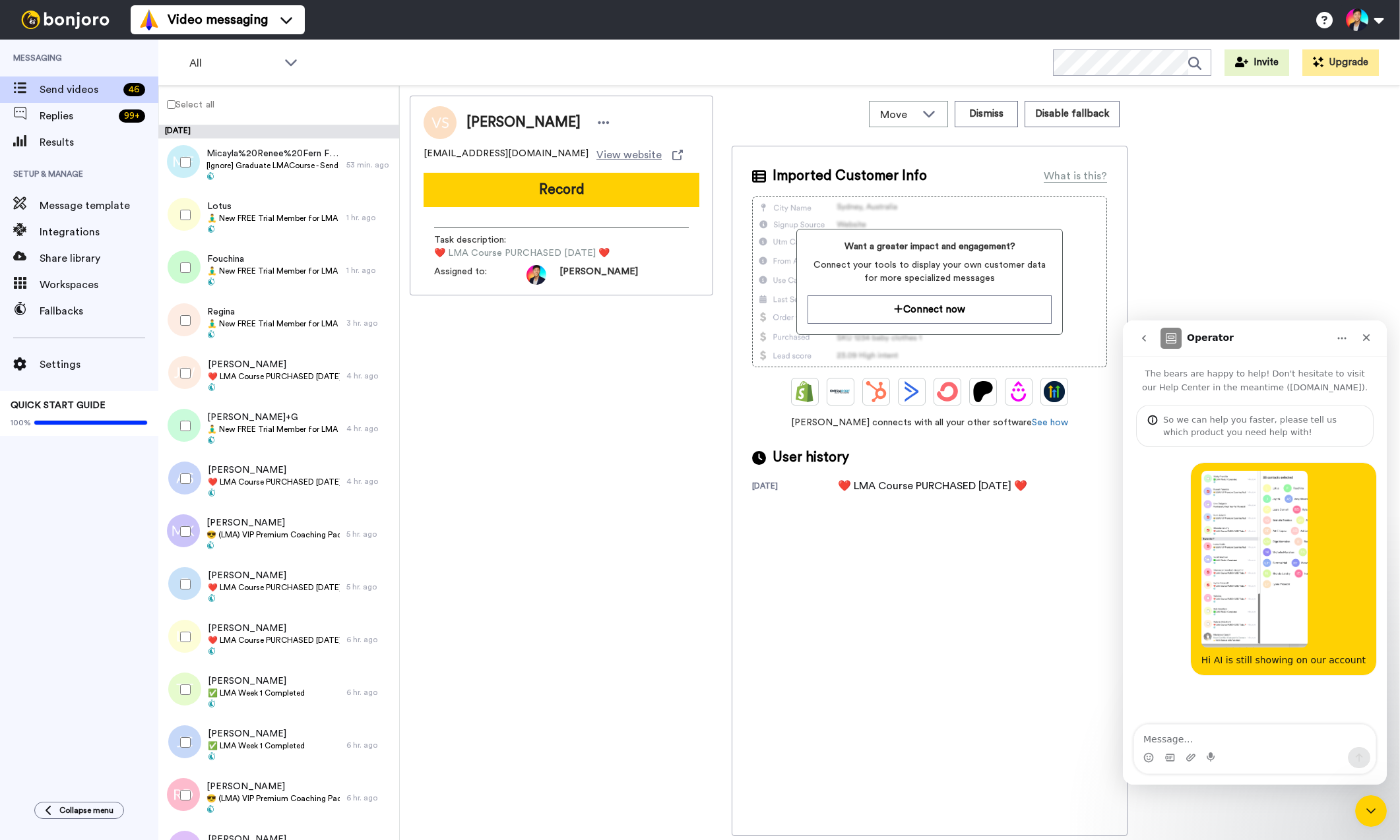
click at [198, 211] on div at bounding box center [182, 215] width 47 height 46
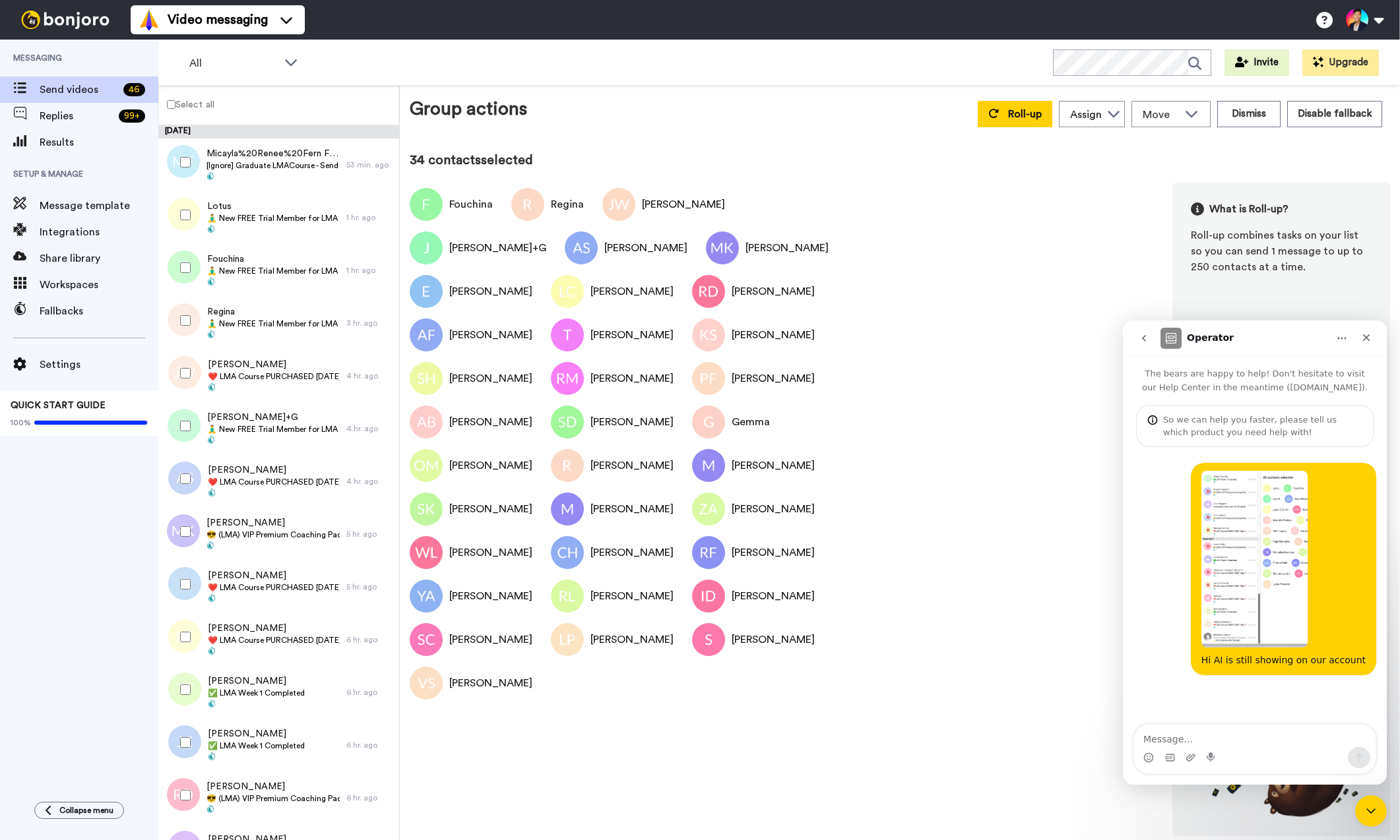
click at [198, 211] on div at bounding box center [182, 215] width 47 height 46
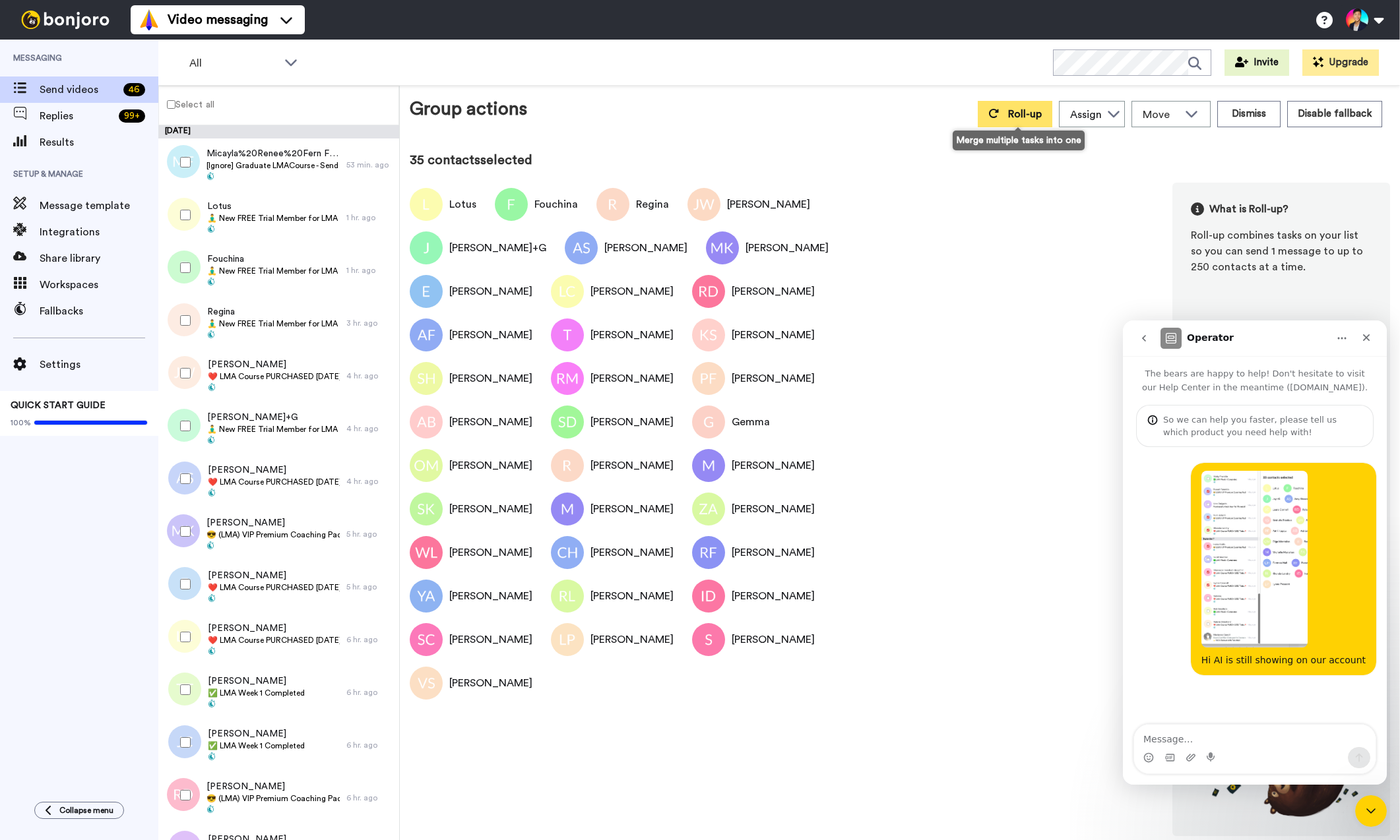
click at [1031, 122] on button "Roll-up" at bounding box center [1015, 114] width 74 height 26
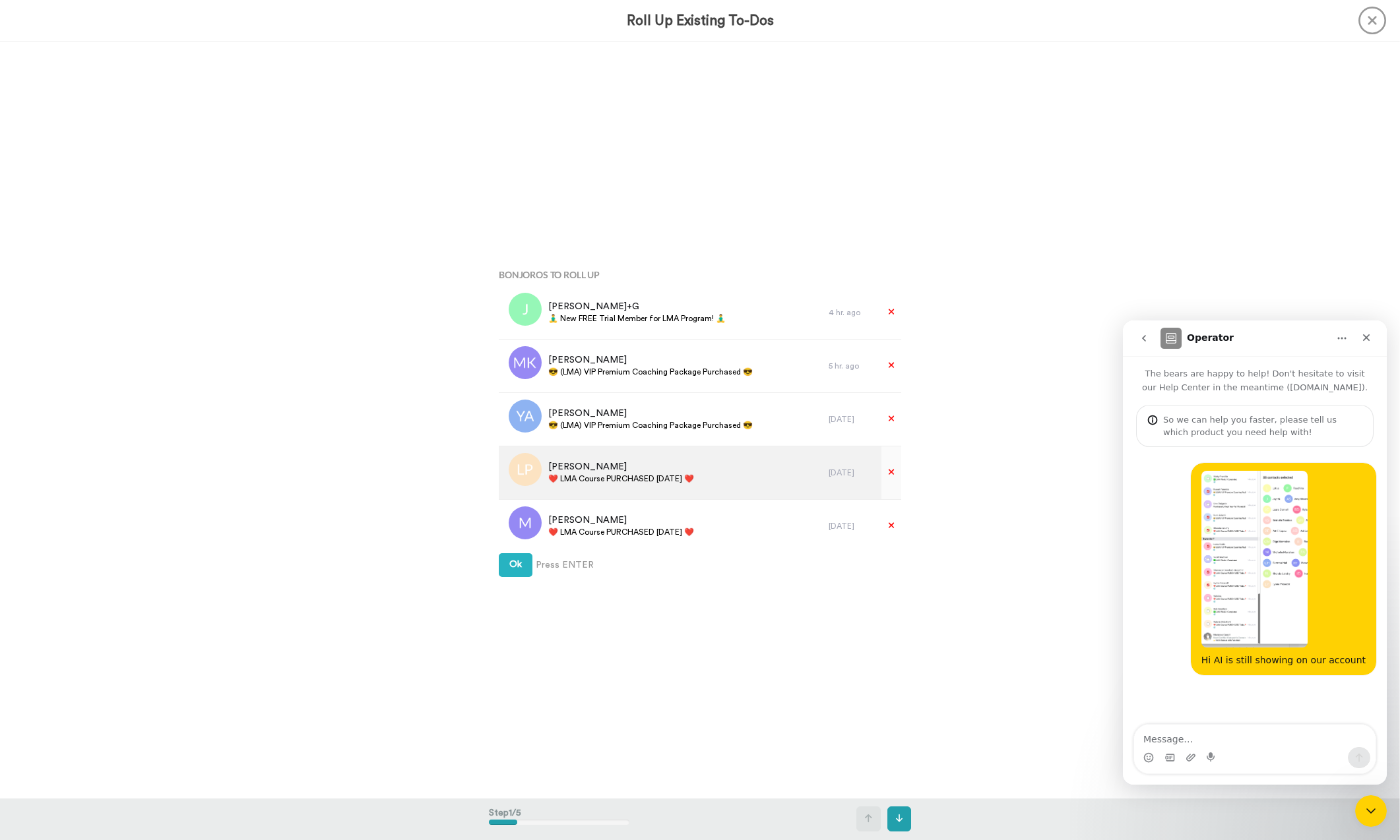
click at [617, 476] on span "❤️️ LMA Course PURCHASED [DATE] ❤️️" at bounding box center [621, 478] width 145 height 11
copy div "❤️️ LMA Course PURCHASED [DATE] ❤️️"
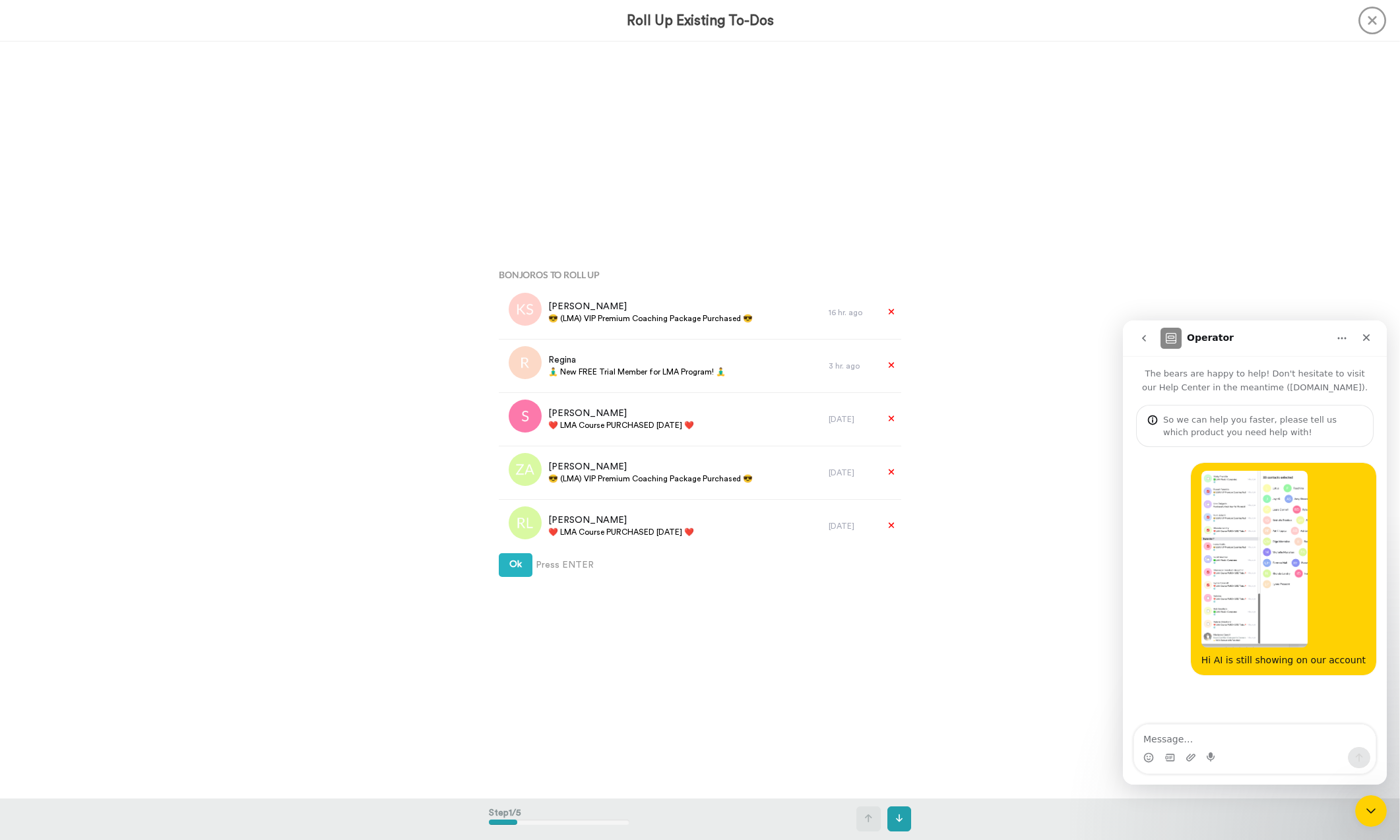
scroll to position [1606, 0]
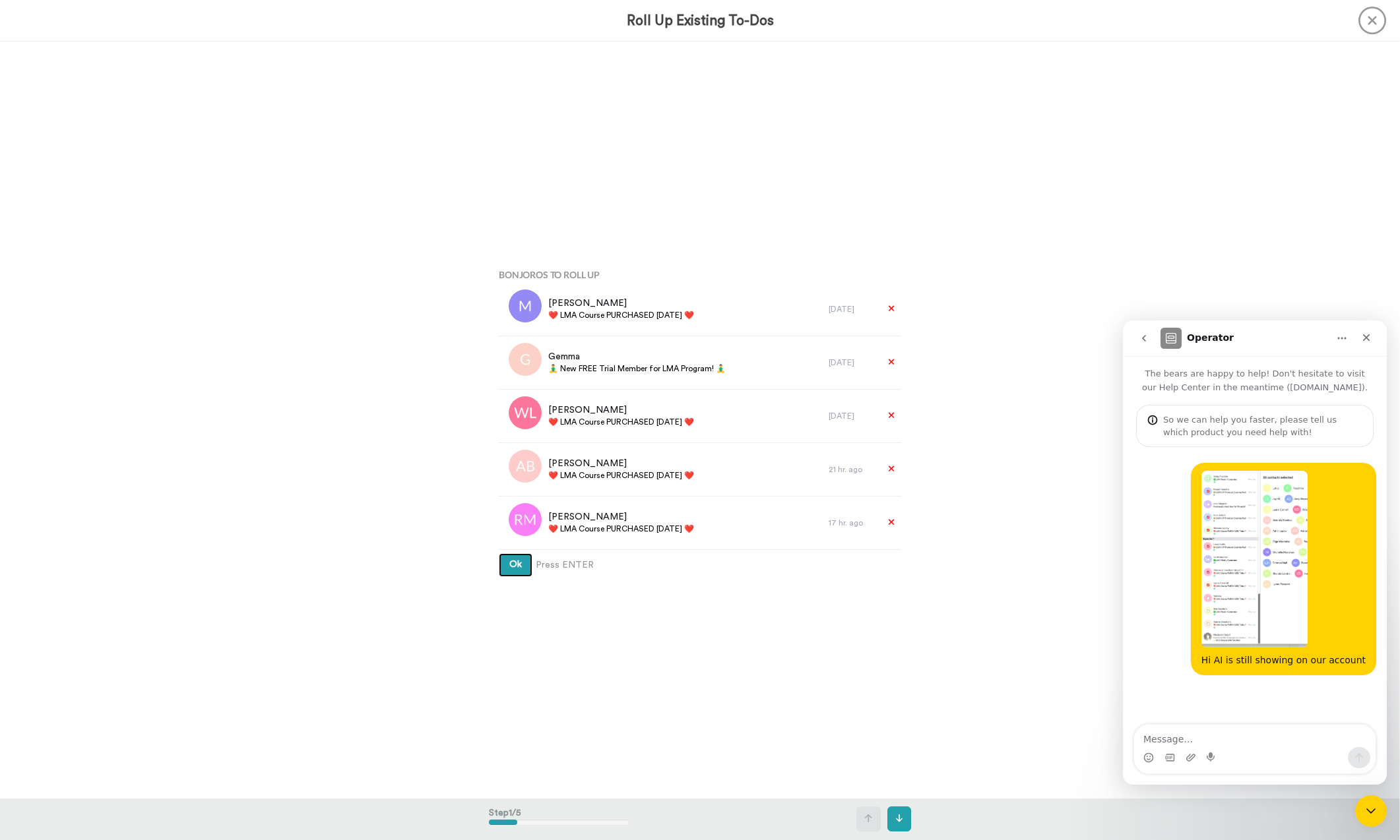
click at [515, 573] on button "Ok" at bounding box center [515, 565] width 34 height 24
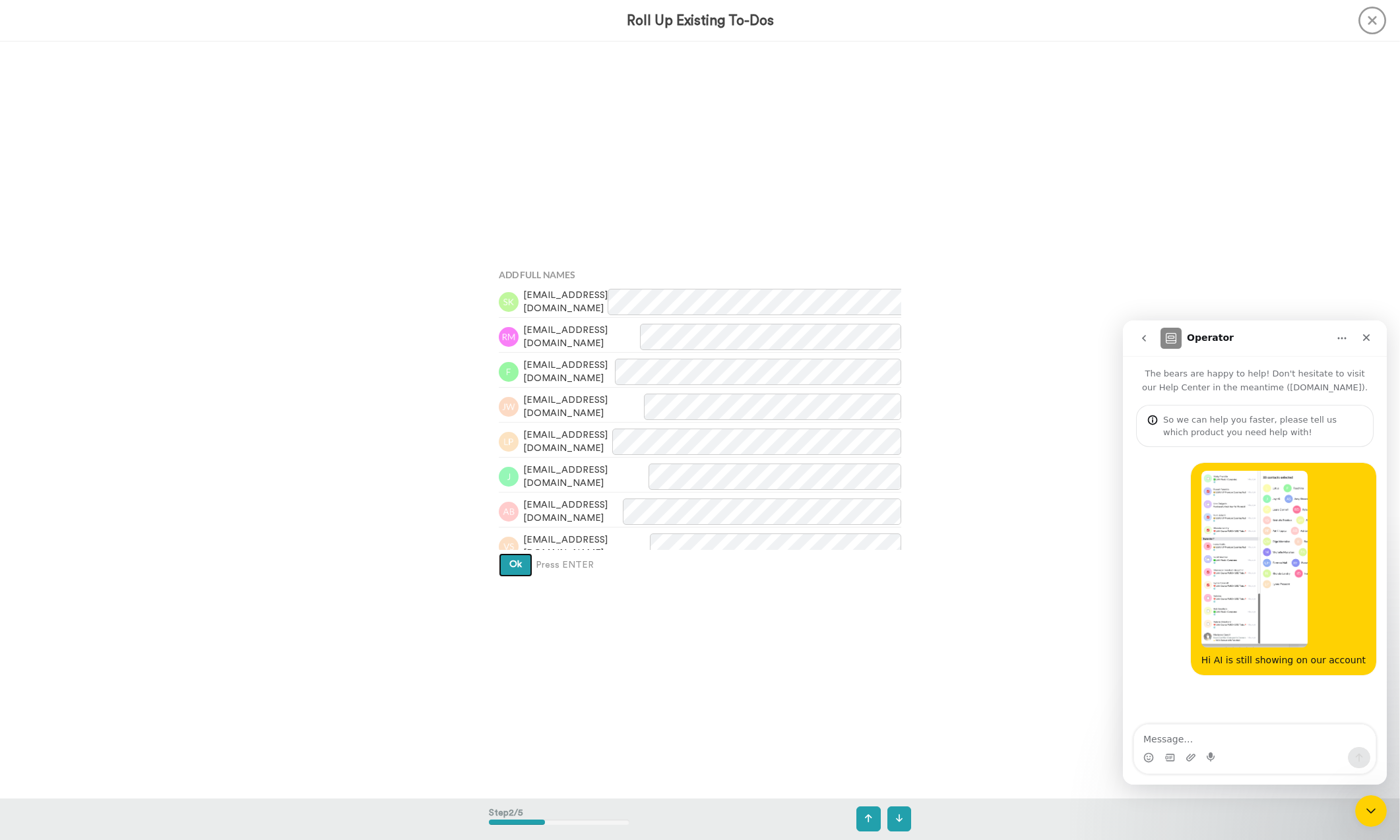
click at [515, 572] on button "Ok" at bounding box center [515, 565] width 34 height 24
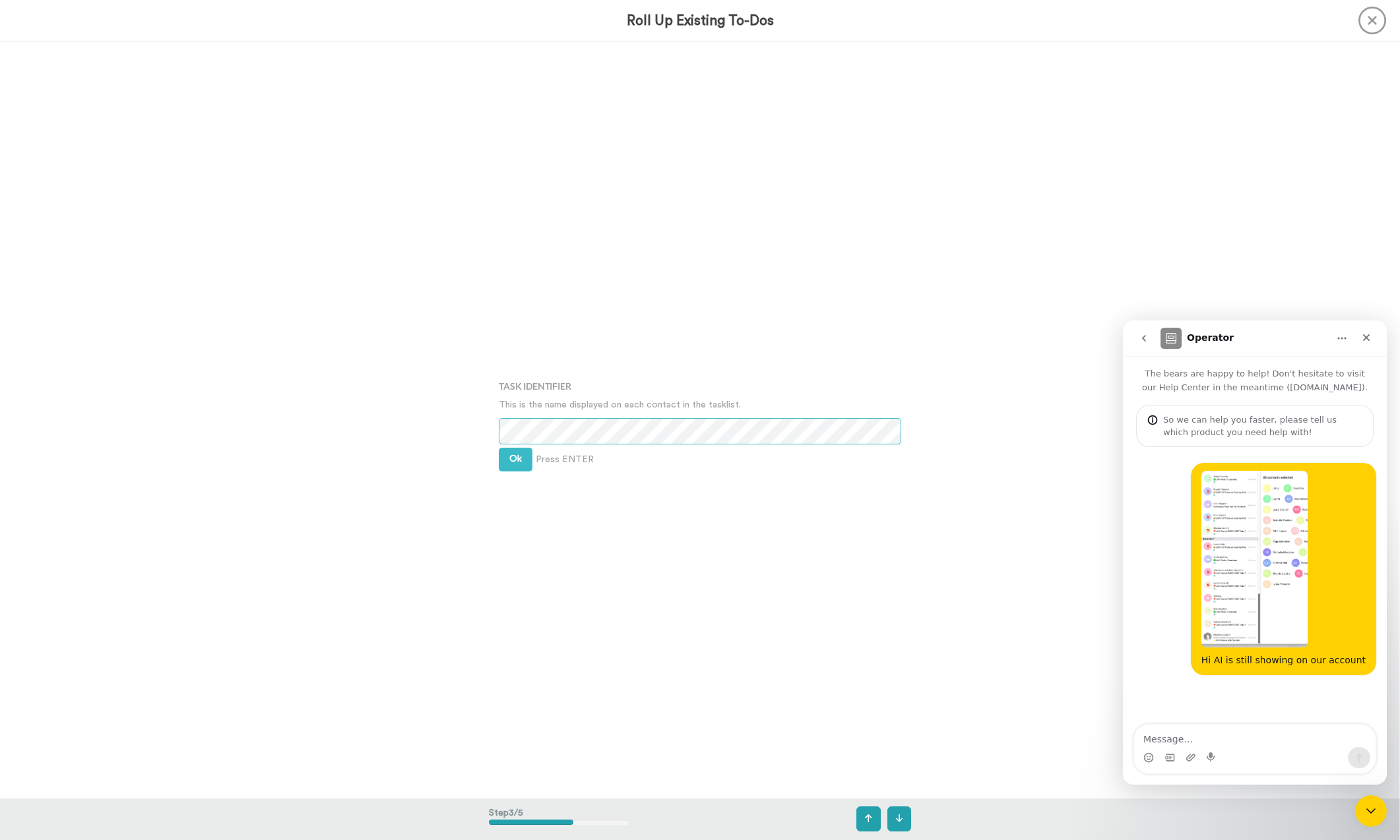
scroll to position [1514, 0]
click at [515, 510] on div "Task Identifier This is the name displayed on each contact in the tasklist. Ok …" at bounding box center [700, 420] width 422 height 420
click at [523, 500] on div "Task Identifier This is the name displayed on each contact in the tasklist. Ok …" at bounding box center [700, 420] width 422 height 420
click at [520, 482] on div "Task Identifier This is the name displayed on each contact in the tasklist. Ok …" at bounding box center [700, 420] width 422 height 420
click at [519, 472] on div "Task Identifier This is the name displayed on each contact in the tasklist. Ok …" at bounding box center [700, 420] width 422 height 420
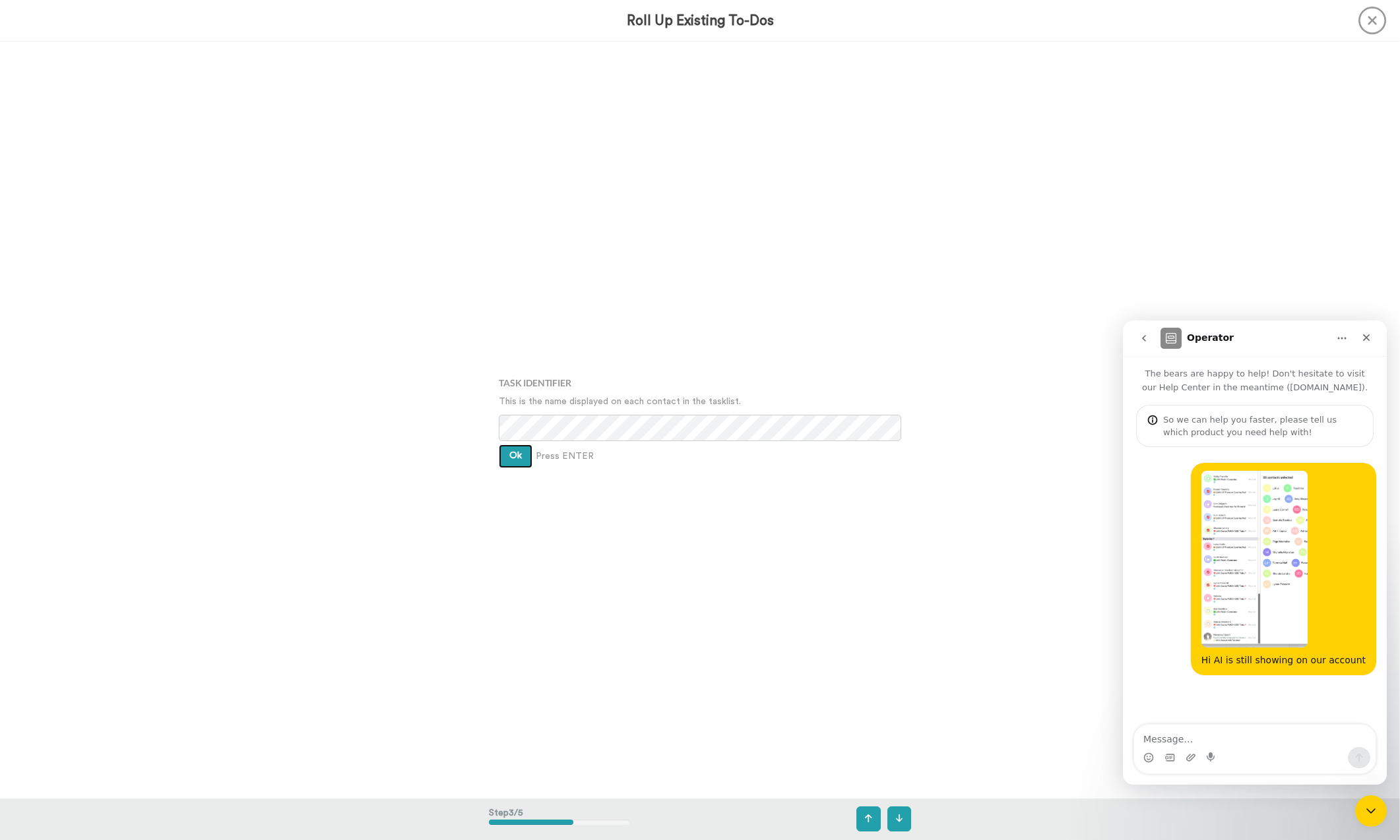
click at [521, 460] on span "Ok" at bounding box center [515, 455] width 12 height 9
click at [505, 440] on button "Ok" at bounding box center [515, 446] width 34 height 24
click at [510, 456] on button "Create" at bounding box center [523, 466] width 50 height 24
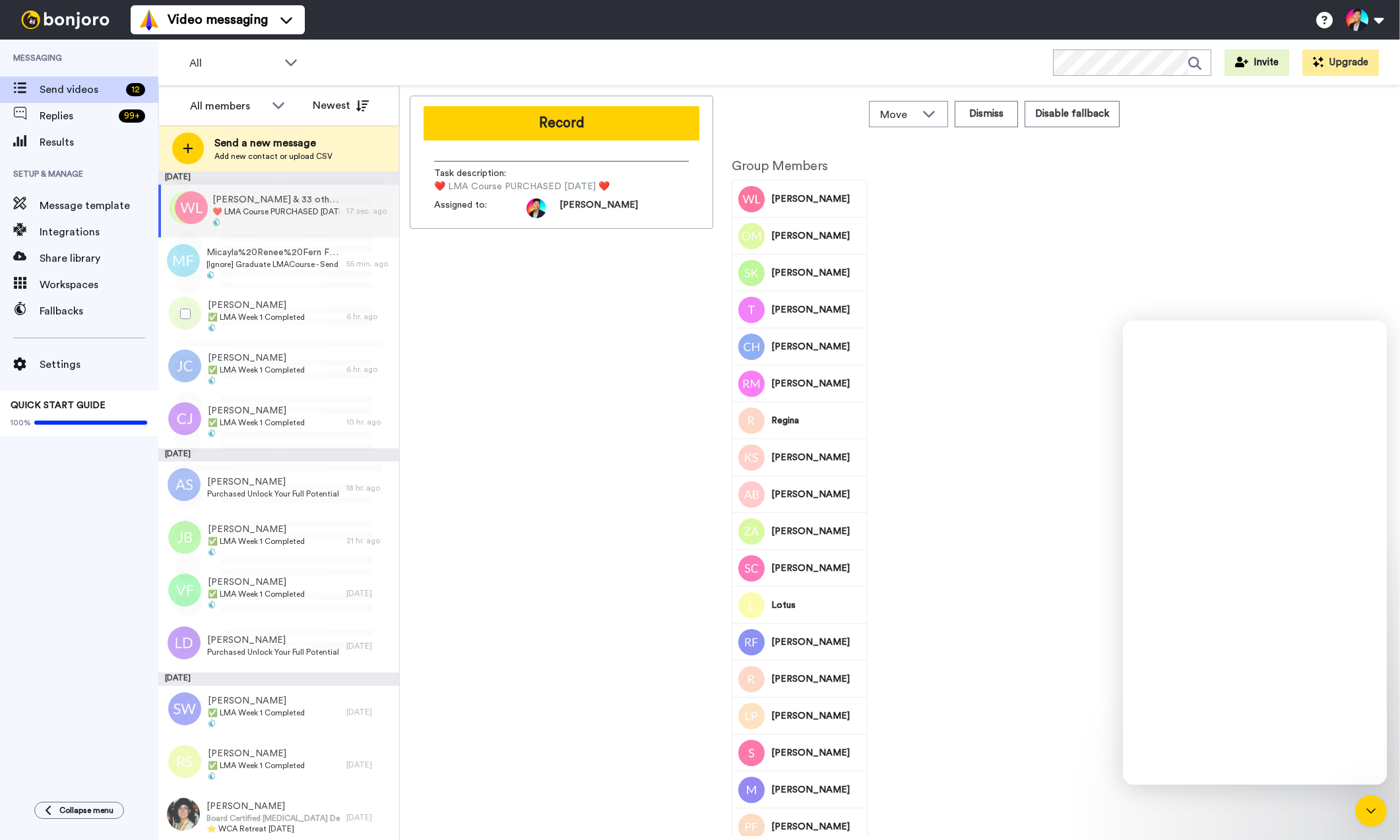
click at [188, 325] on div at bounding box center [182, 314] width 47 height 46
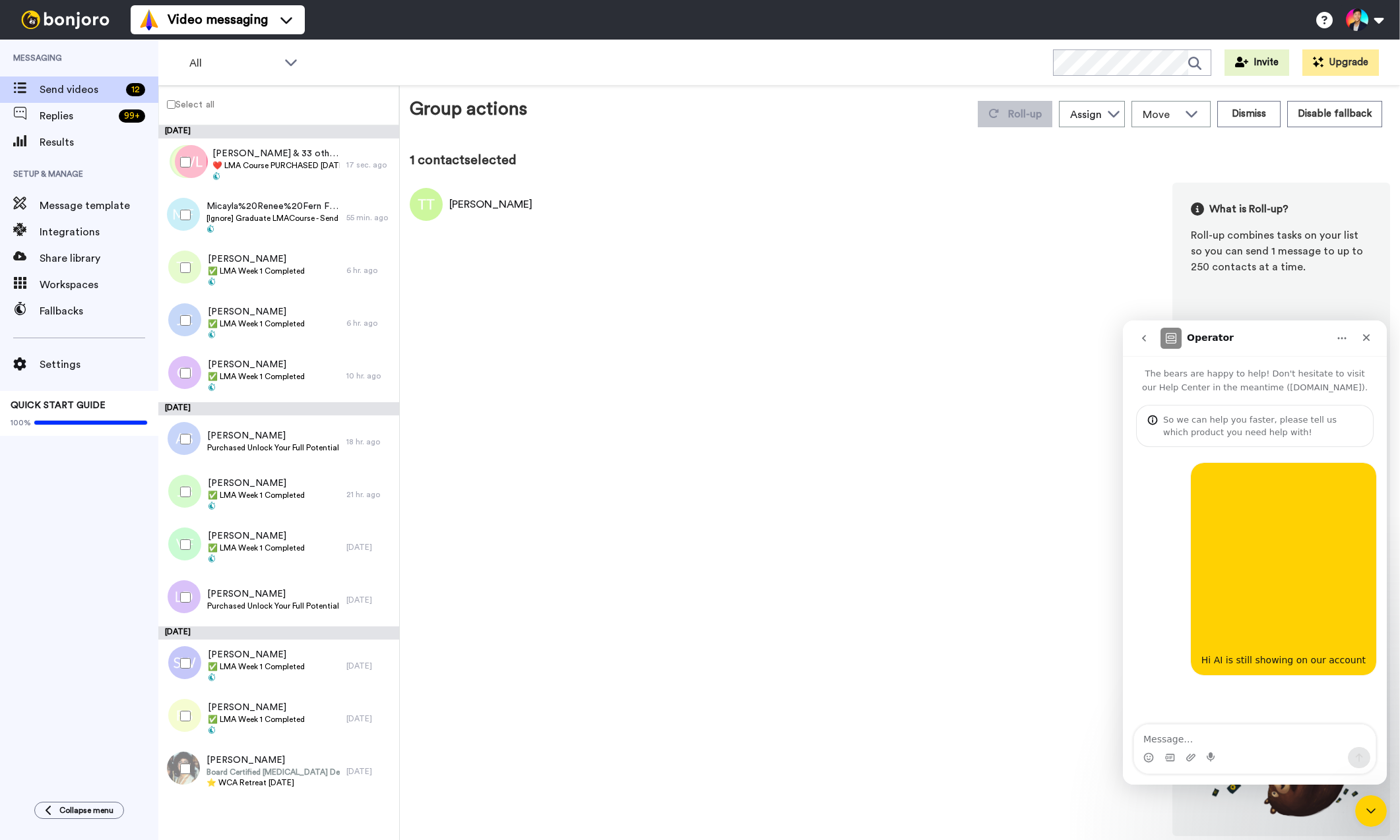
click at [190, 250] on div at bounding box center [182, 268] width 47 height 46
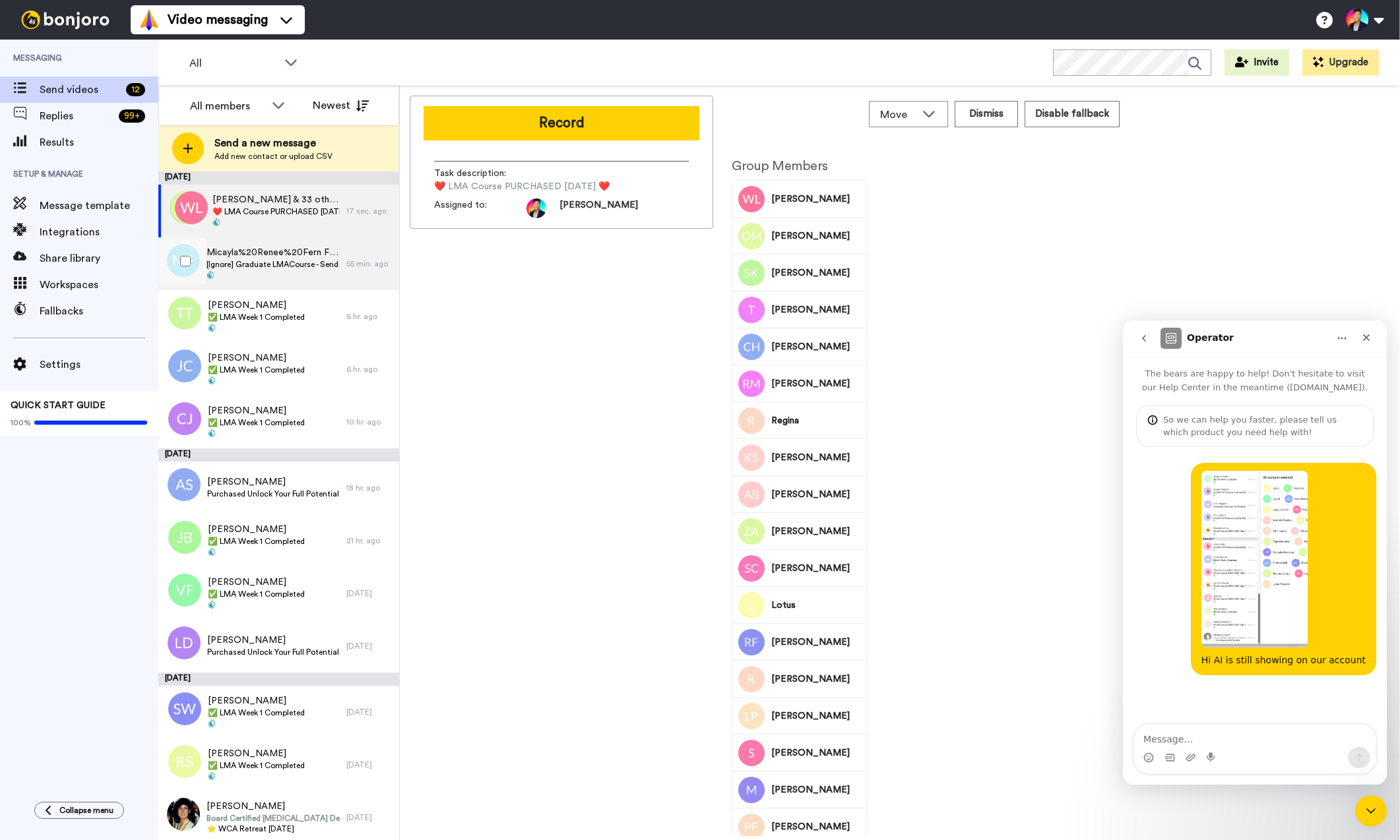
click at [190, 287] on div at bounding box center [180, 263] width 40 height 53
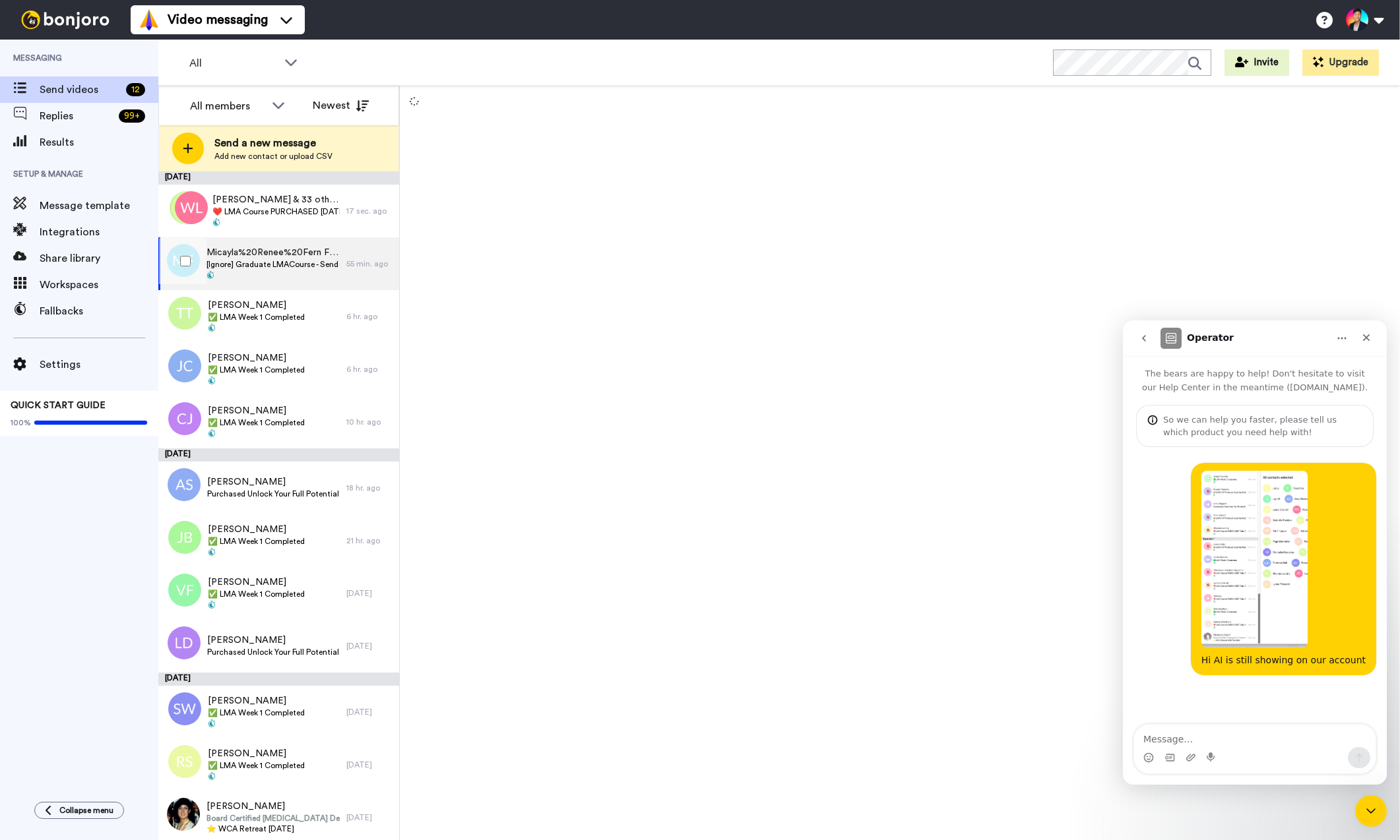
click at [0, 0] on div at bounding box center [0, 0] width 0 height 0
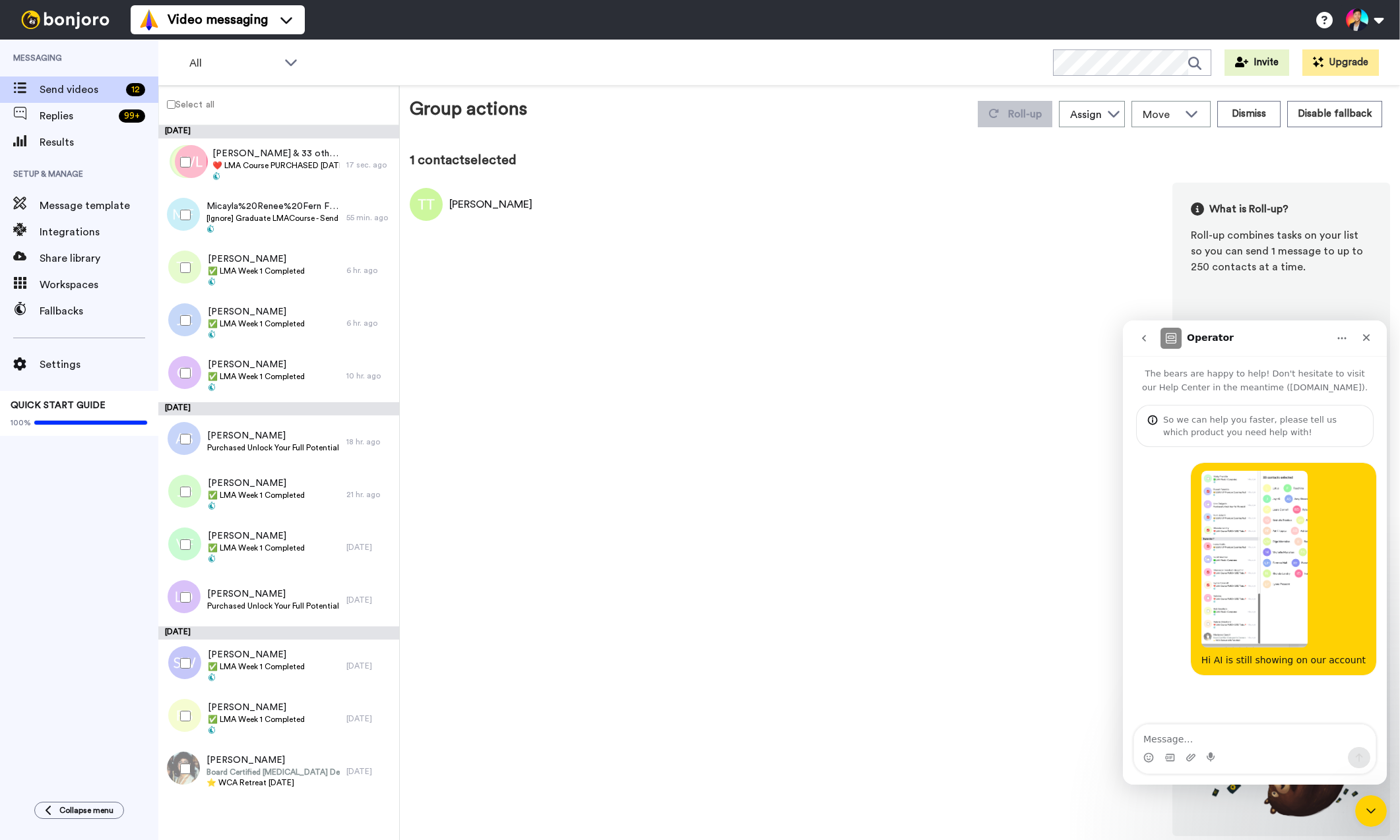
click at [183, 314] on div at bounding box center [182, 320] width 47 height 46
click at [182, 360] on div at bounding box center [182, 373] width 47 height 46
click at [198, 505] on div at bounding box center [182, 492] width 47 height 46
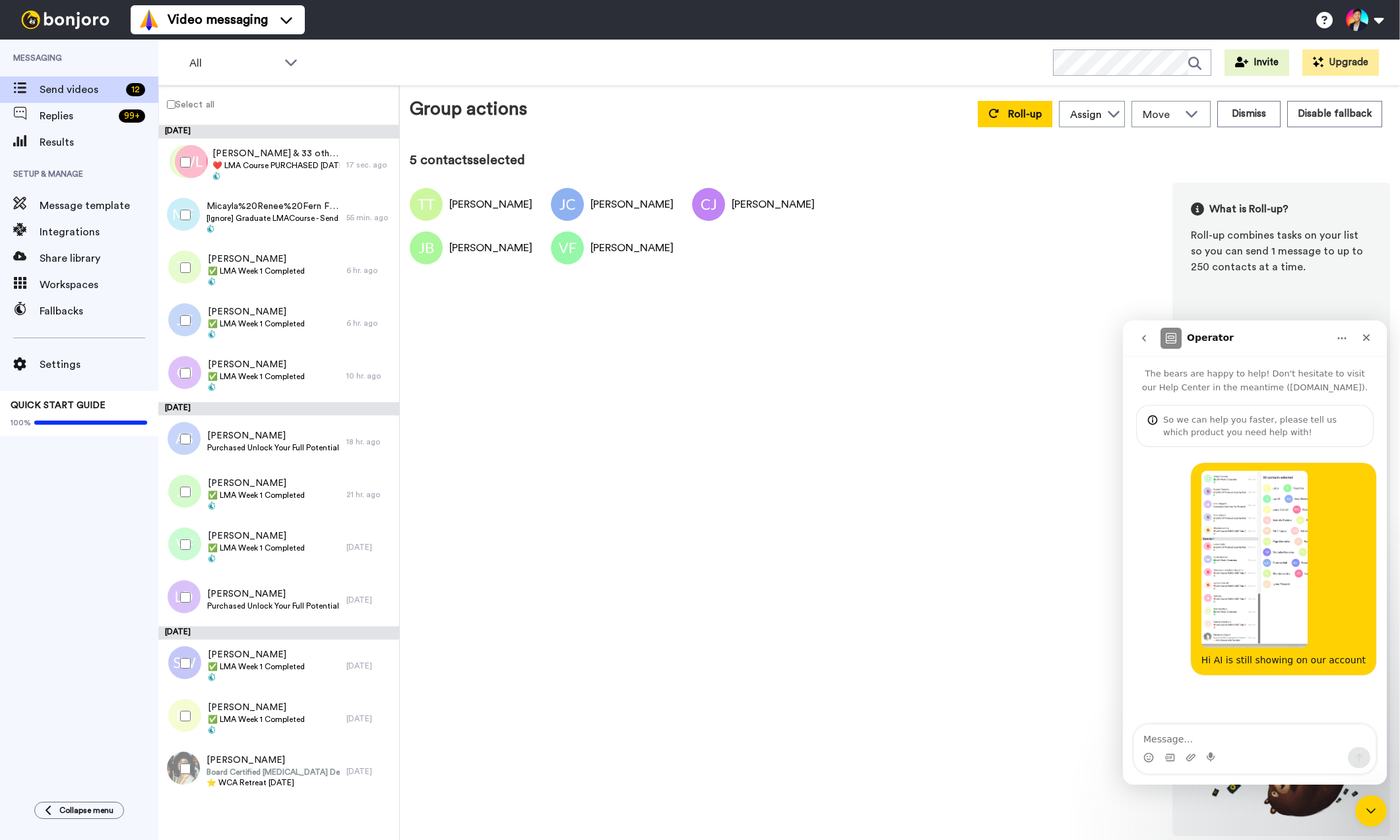
click at [191, 682] on div at bounding box center [182, 663] width 47 height 46
click at [175, 718] on div at bounding box center [182, 716] width 47 height 46
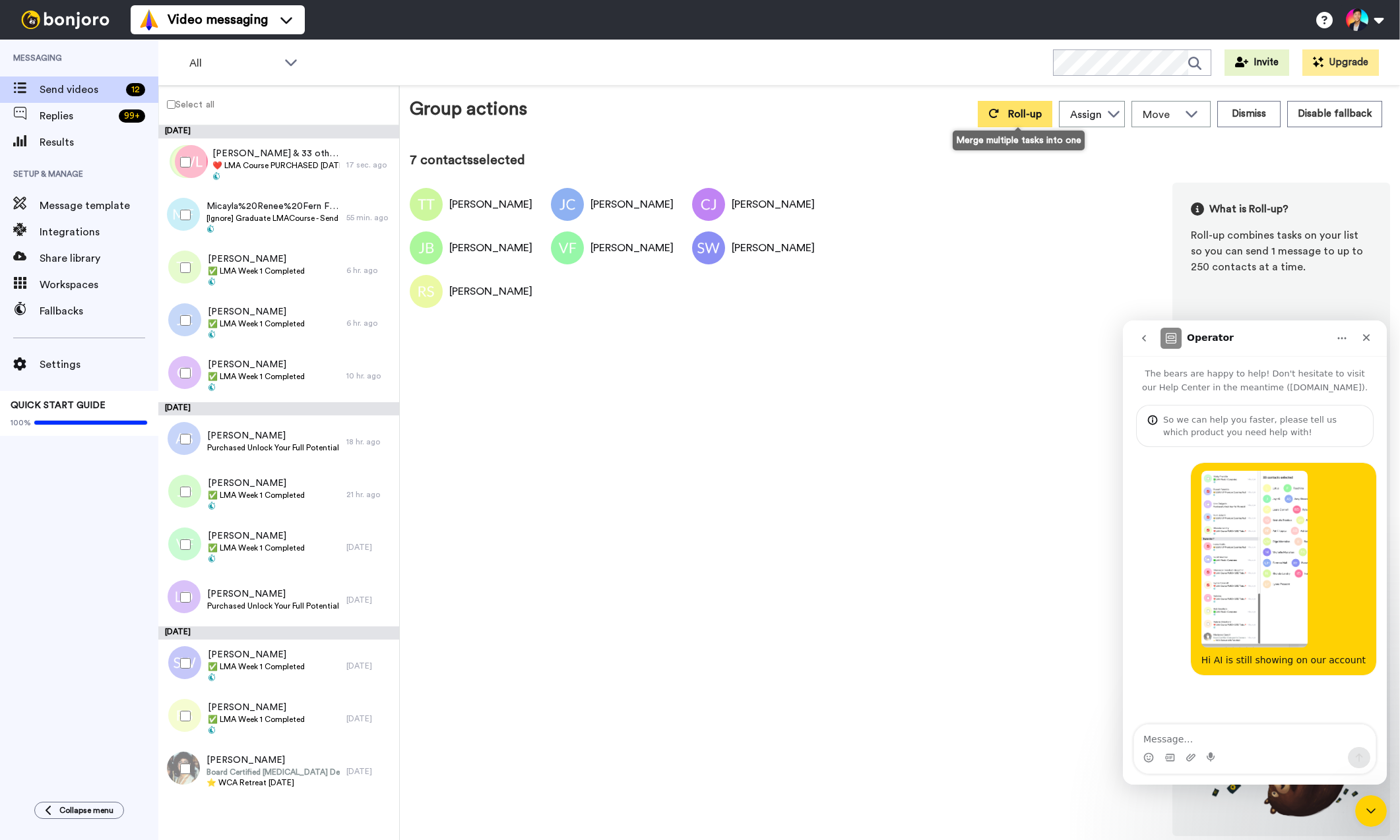
click at [1014, 124] on button "Roll-up" at bounding box center [1015, 114] width 74 height 26
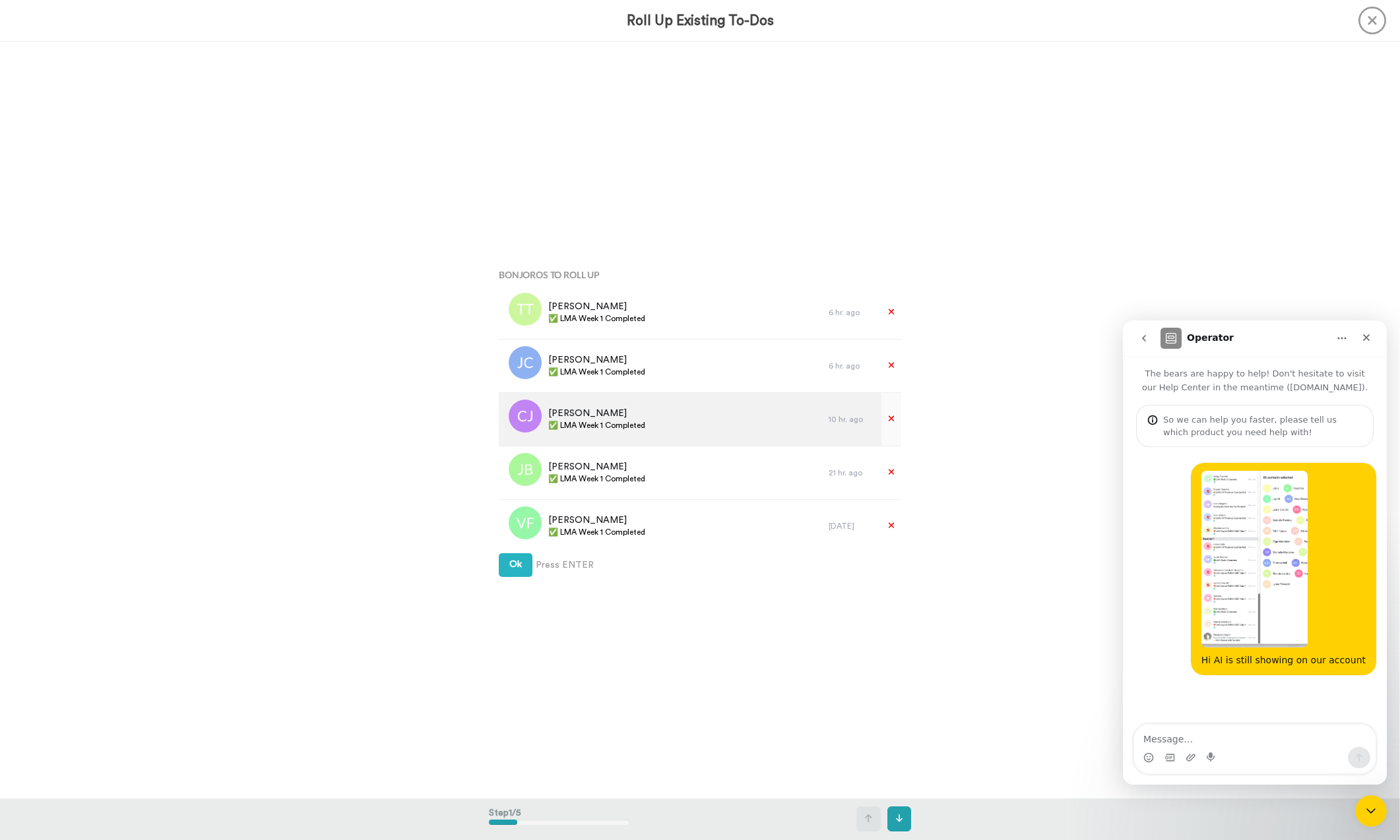
click at [613, 423] on span "✅ LMA Week 1 Completed" at bounding box center [596, 425] width 97 height 11
copy div "✅ LMA Week 1 Completed"
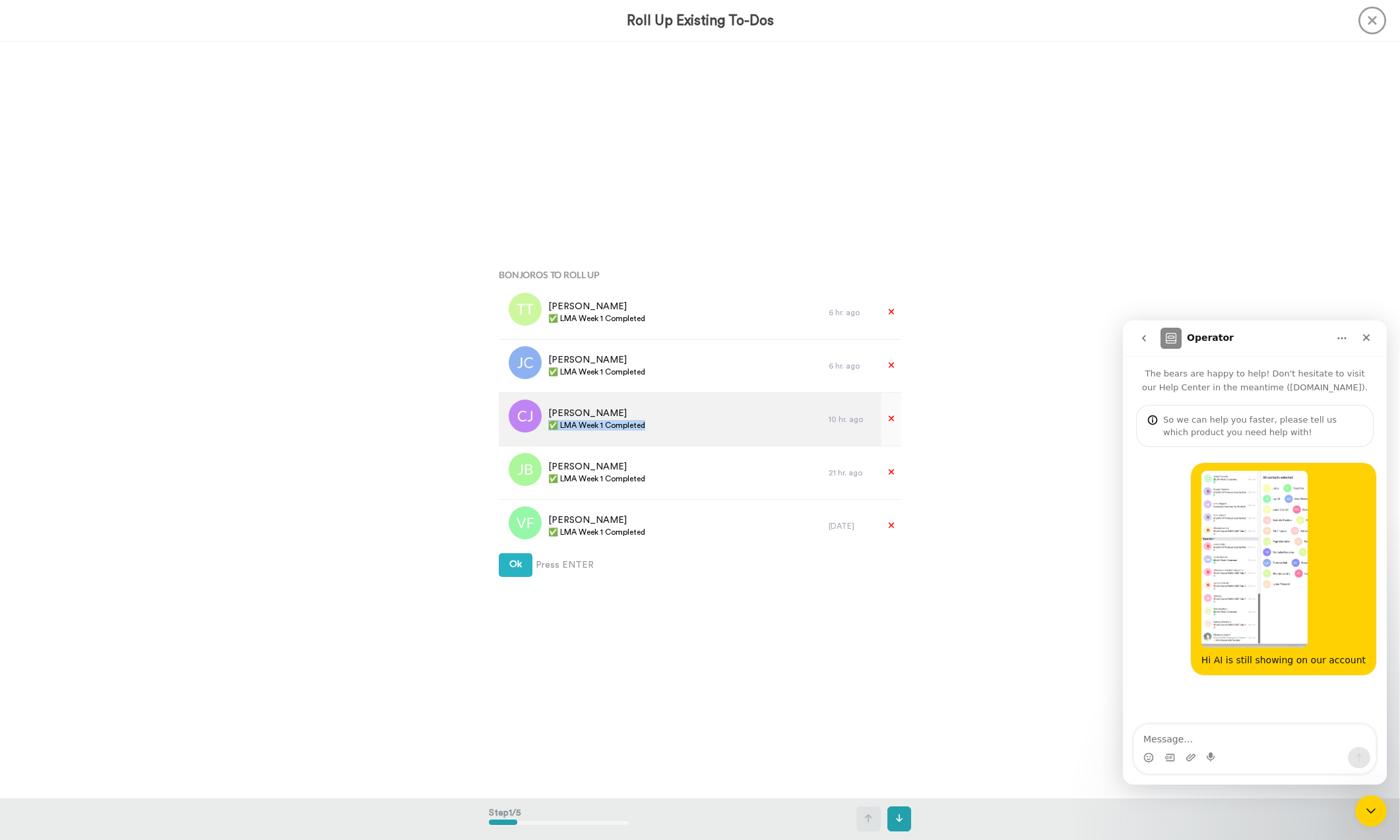
scroll to position [110, 0]
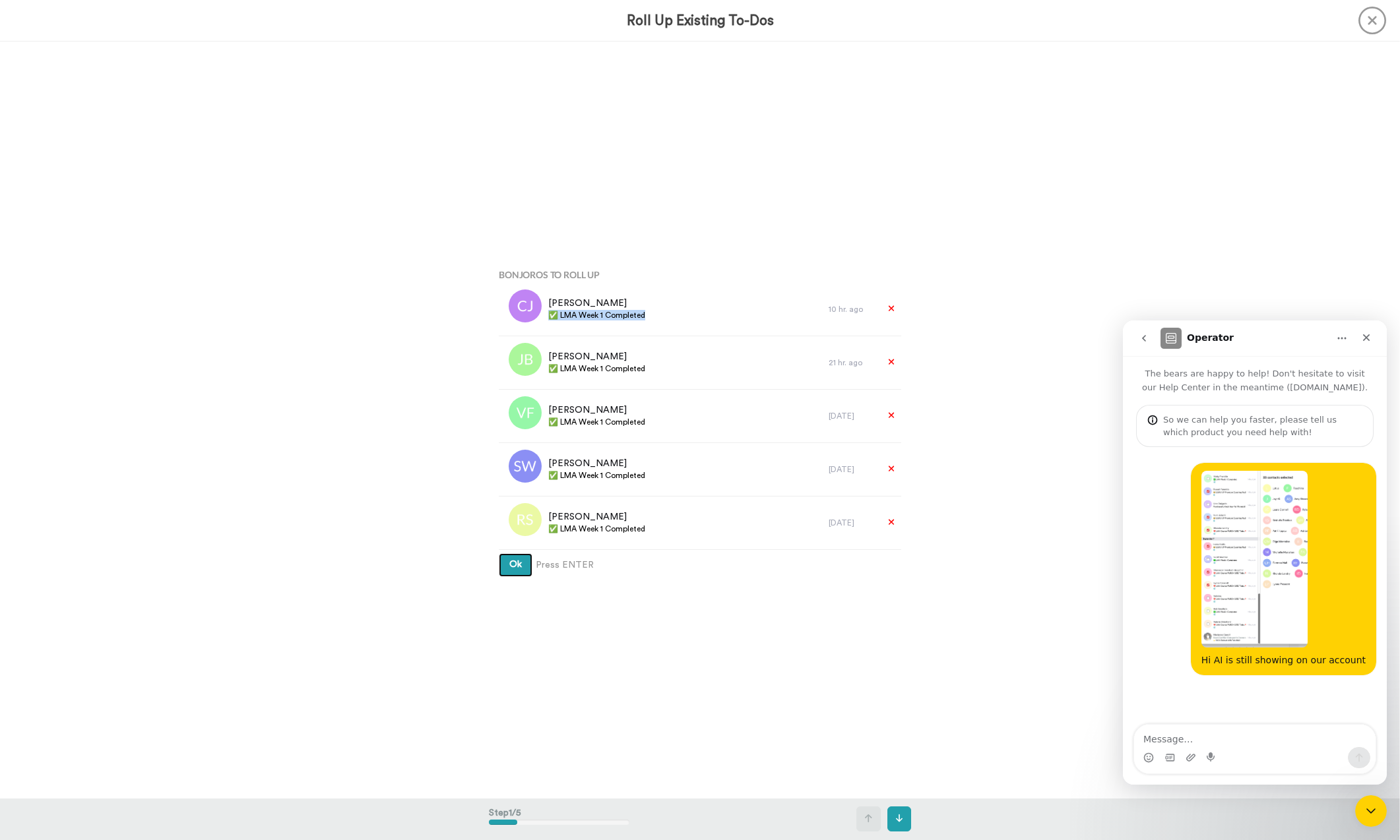
click at [521, 569] on button "Ok" at bounding box center [515, 565] width 34 height 24
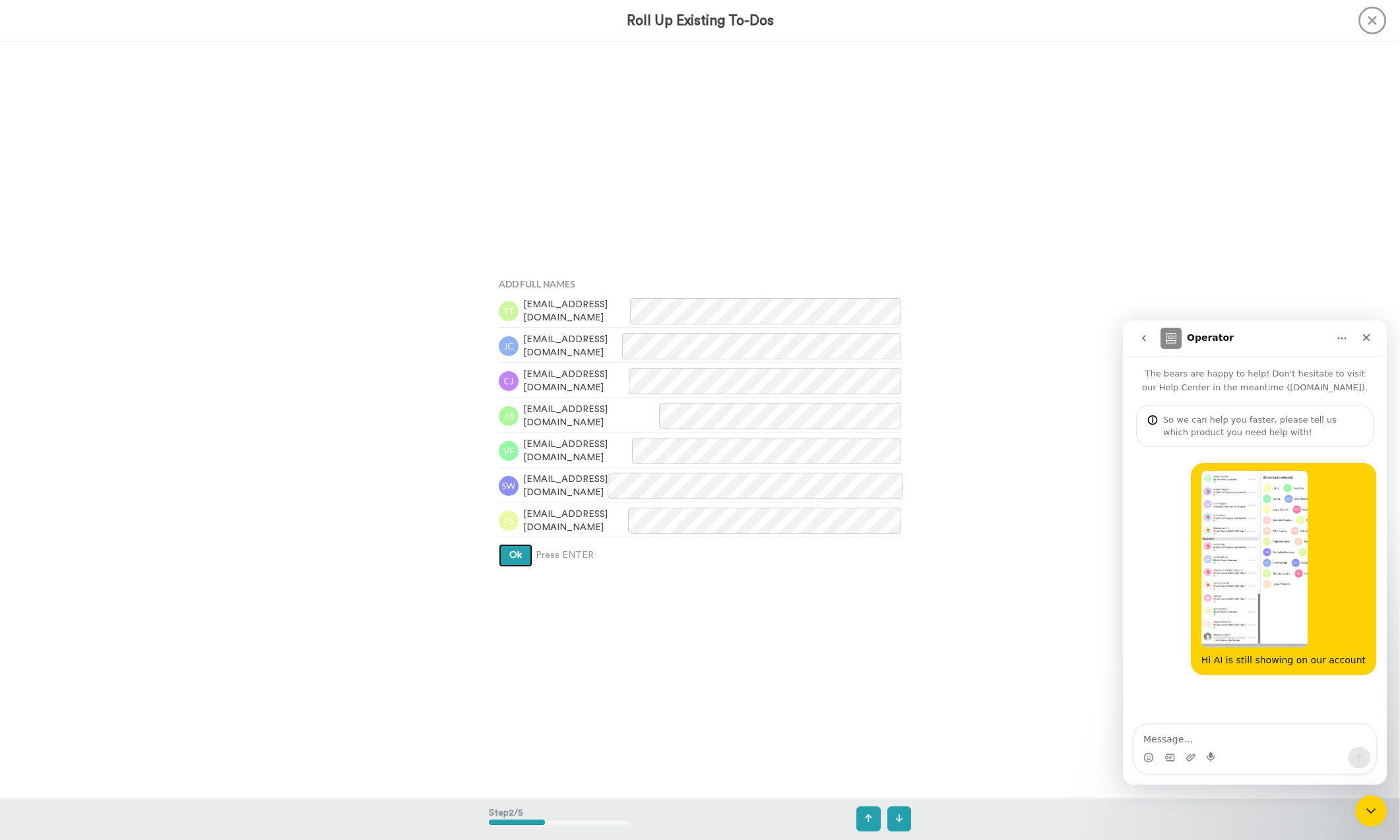
click at [517, 566] on button "Ok" at bounding box center [515, 556] width 34 height 24
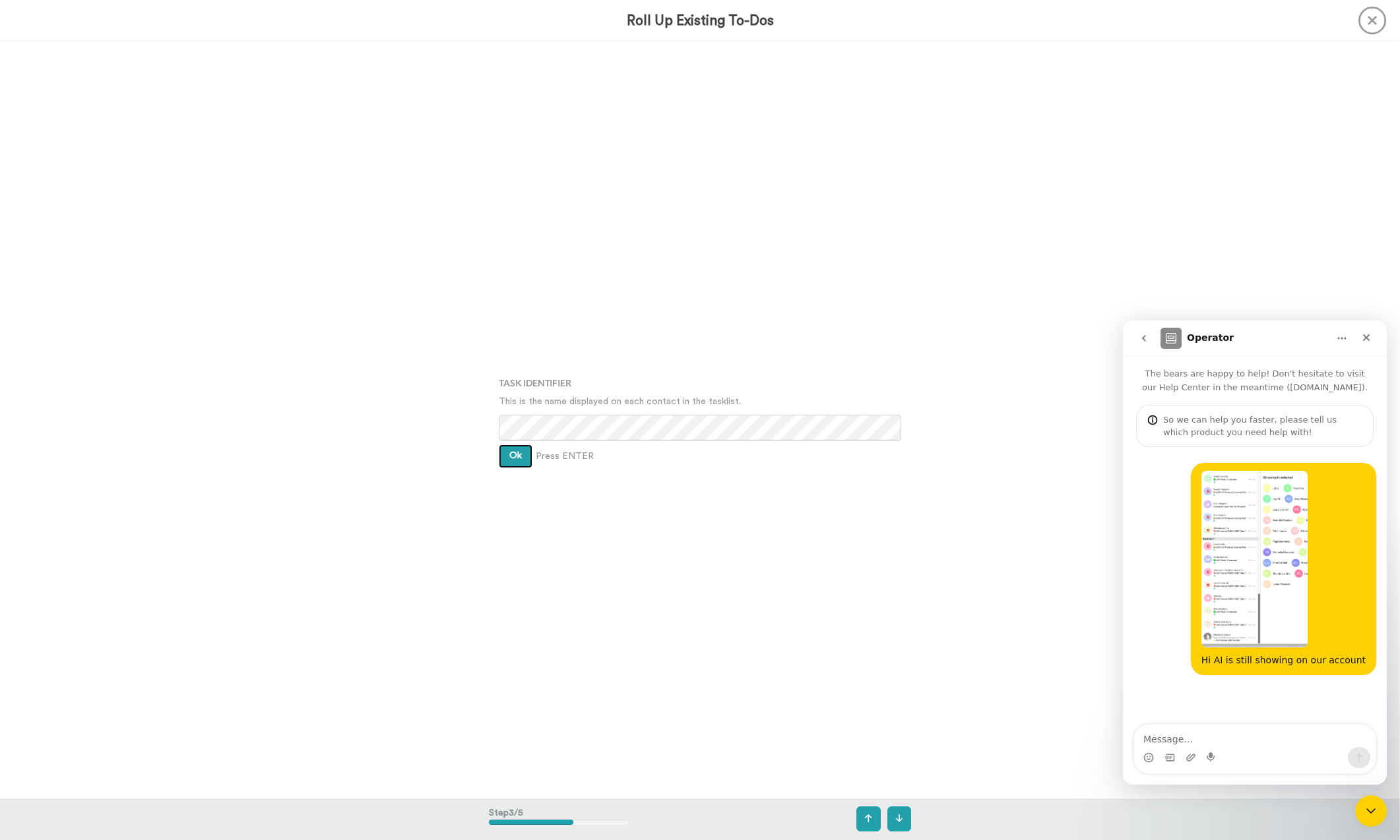
click at [523, 459] on button "Ok" at bounding box center [515, 456] width 34 height 24
click at [523, 459] on div "Assign It To Tim Han Ok Press ENTER" at bounding box center [700, 422] width 422 height 420
click at [519, 449] on span "Ok" at bounding box center [515, 445] width 12 height 9
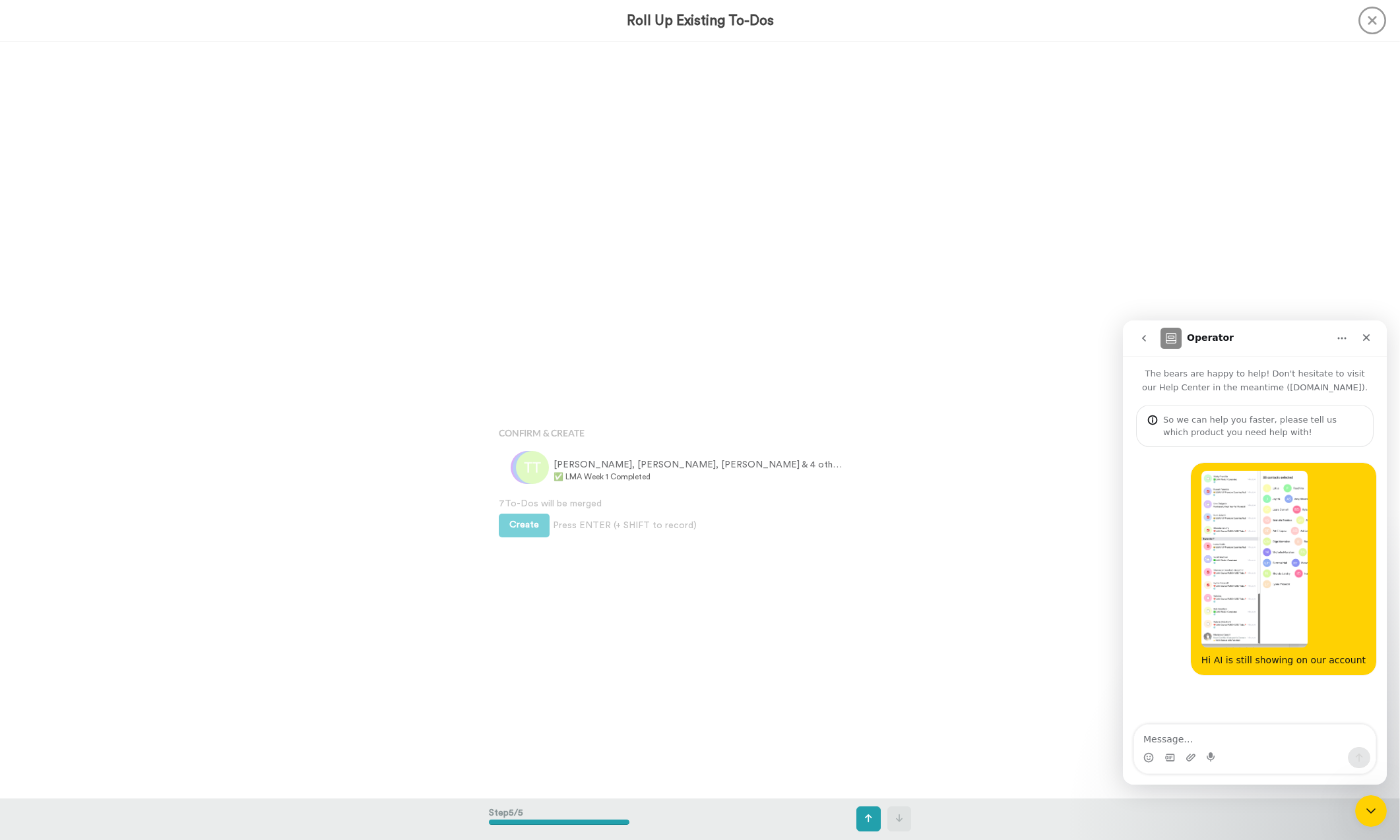
scroll to position [3027, 0]
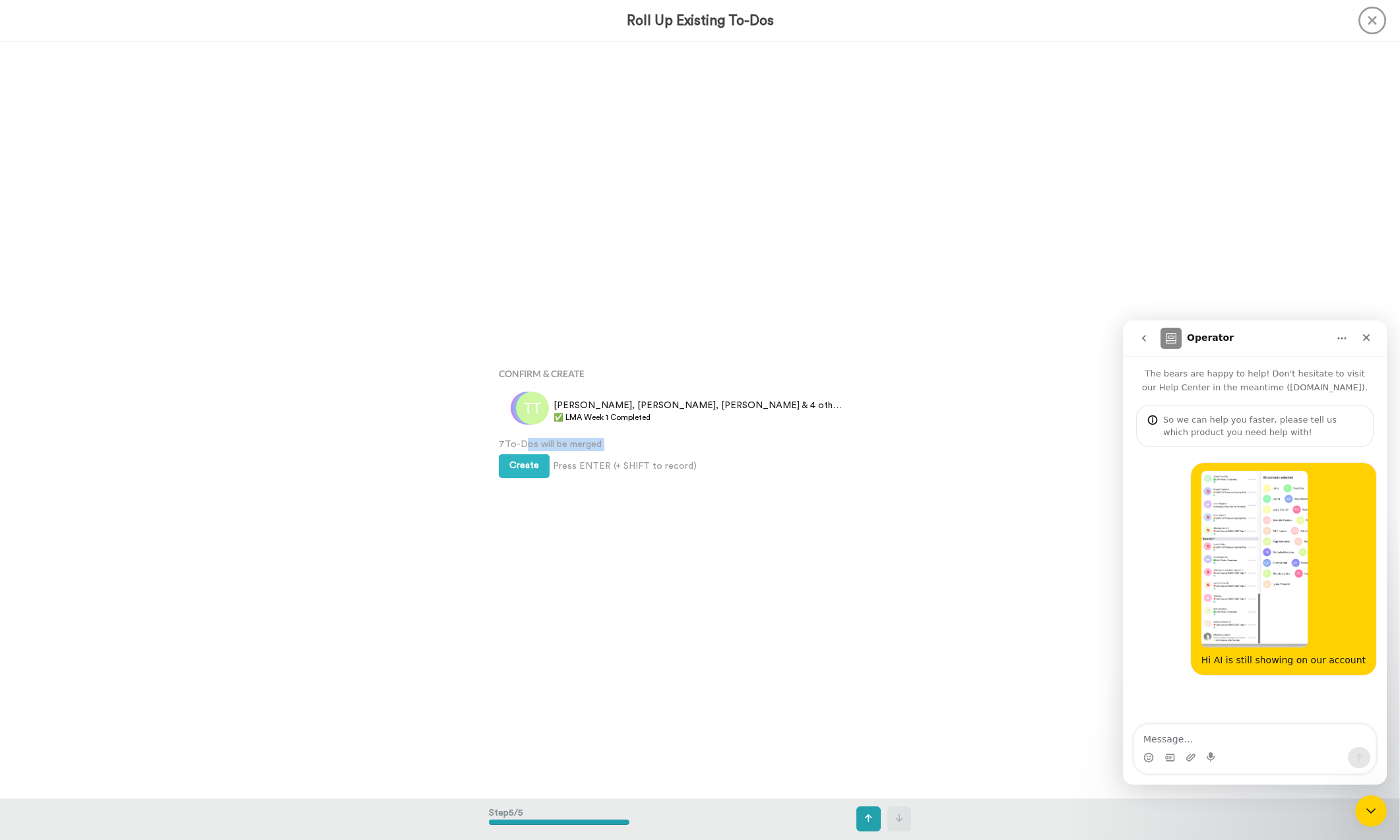
click at [519, 451] on div "Confirm & Create Troy, Janet, Carol & 4 others ✅ LMA Week 1 Completed 7 To-Dos …" at bounding box center [700, 420] width 422 height 420
click at [516, 482] on div "Confirm & Create Troy, Janet, Carol & 4 others ✅ LMA Week 1 Completed 7 To-Dos …" at bounding box center [700, 420] width 422 height 420
click at [516, 455] on button "Create" at bounding box center [523, 466] width 50 height 24
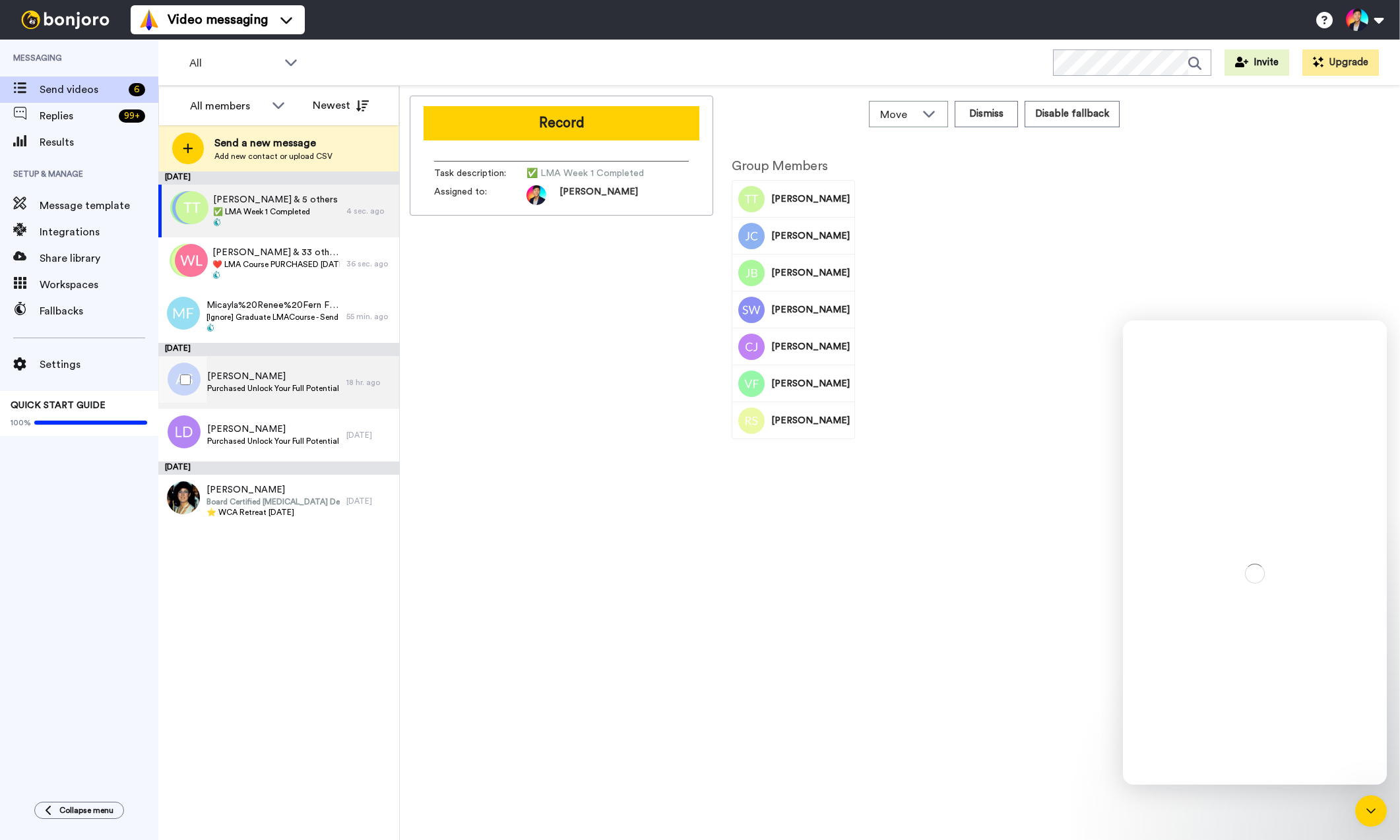
click at [334, 367] on div "[PERSON_NAME] Purchased Unlock Your Full Potential Package" at bounding box center [253, 382] width 188 height 53
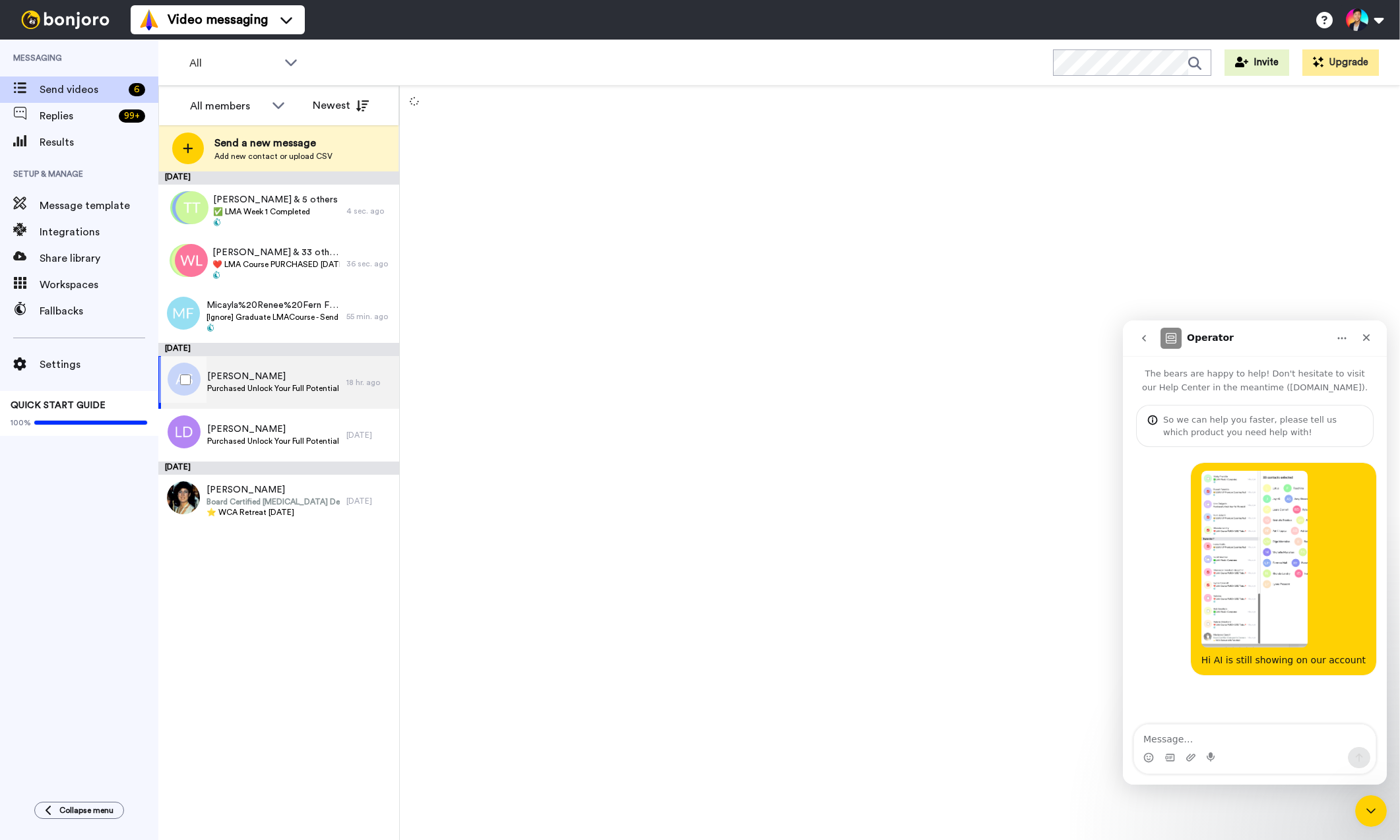
click at [172, 384] on div at bounding box center [182, 380] width 47 height 46
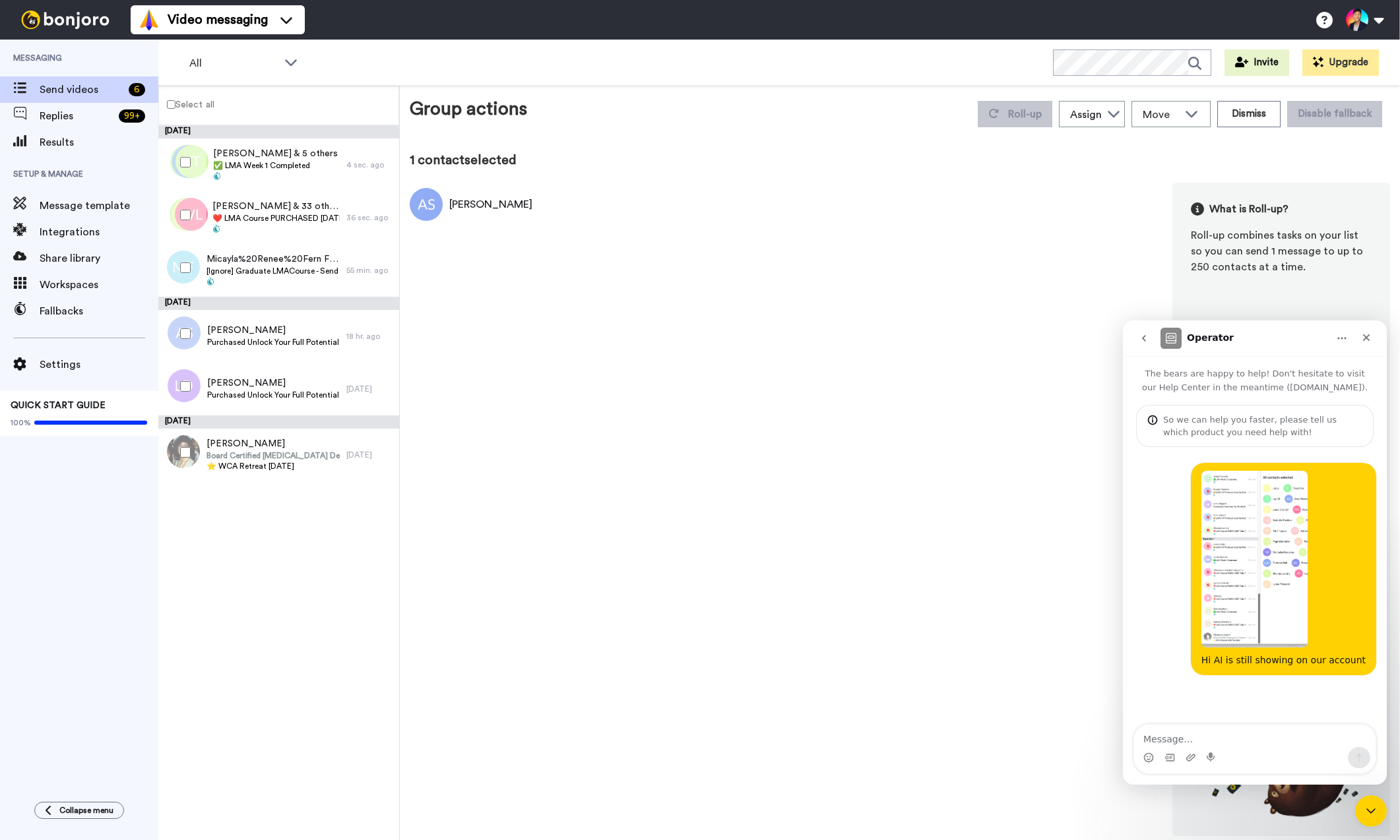
click at [172, 385] on div at bounding box center [182, 387] width 47 height 46
click at [1048, 129] on div "Roll-up Assign Tim Han Move WORKSPACES View all Default Task List Thanking LMA …" at bounding box center [1179, 114] width 420 height 37
click at [1031, 118] on span "Roll-up" at bounding box center [1025, 114] width 34 height 11
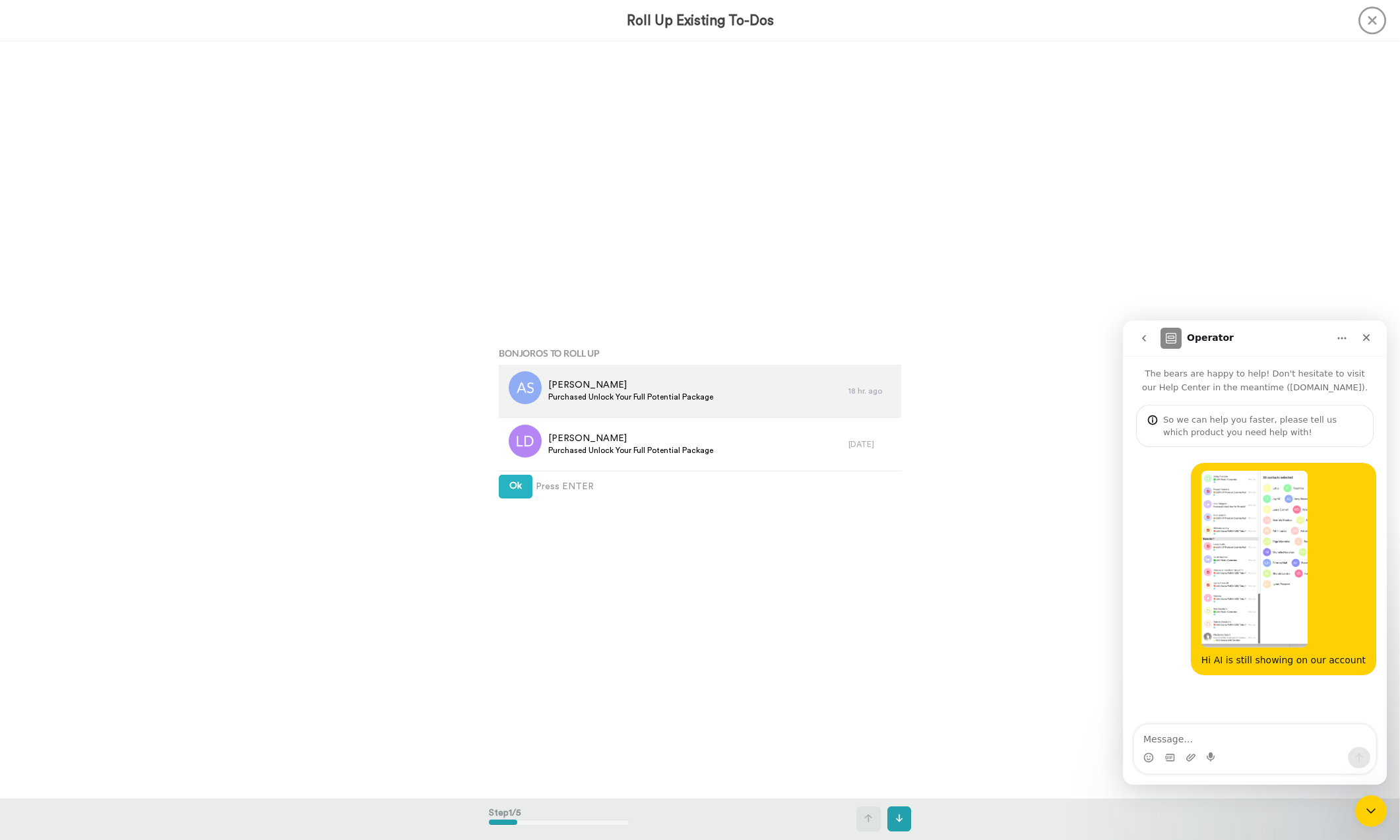
click at [634, 400] on span "Purchased Unlock Your Full Potential Package" at bounding box center [631, 396] width 165 height 11
copy div "Purchased Unlock Your Full Potential Package"
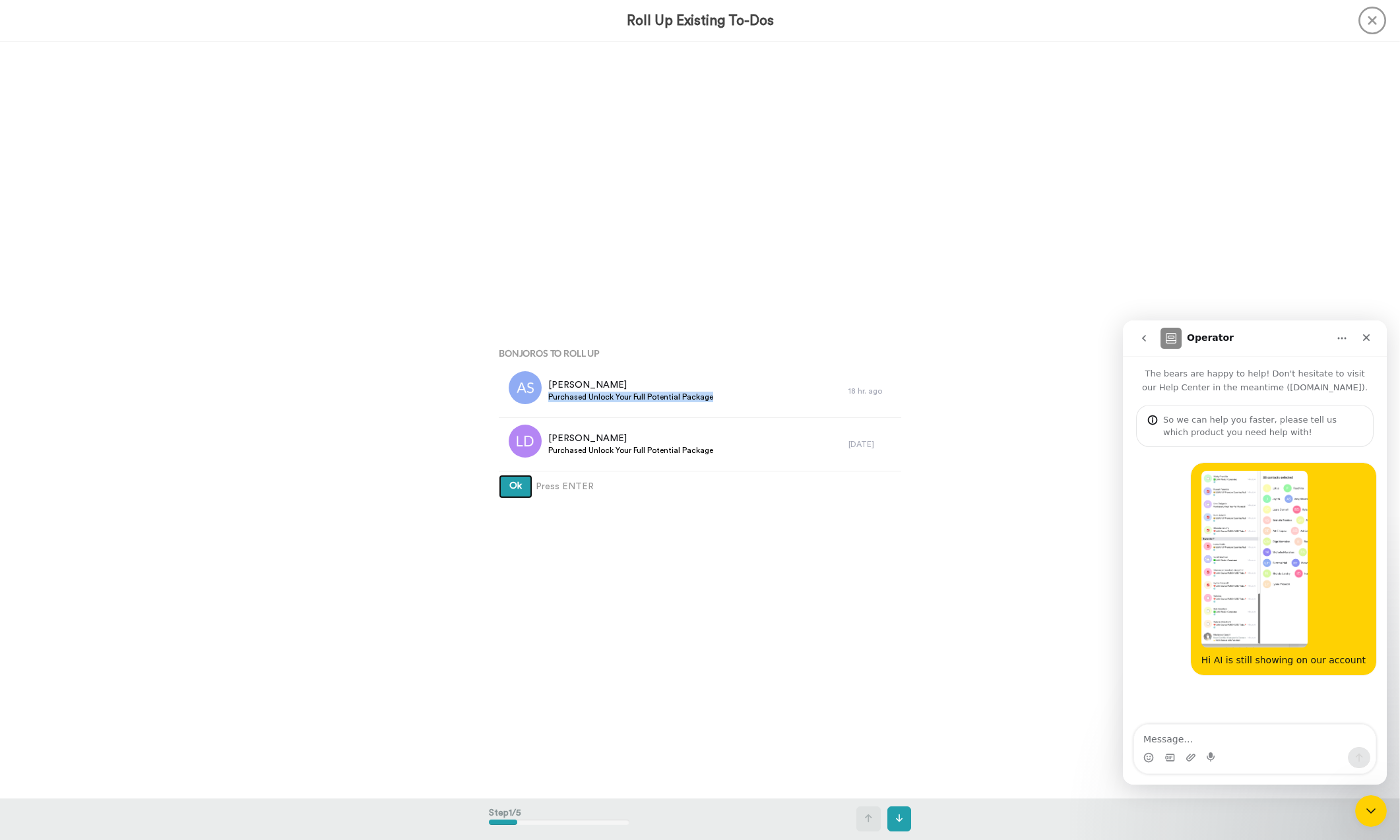
click at [504, 480] on button "Ok" at bounding box center [515, 486] width 34 height 24
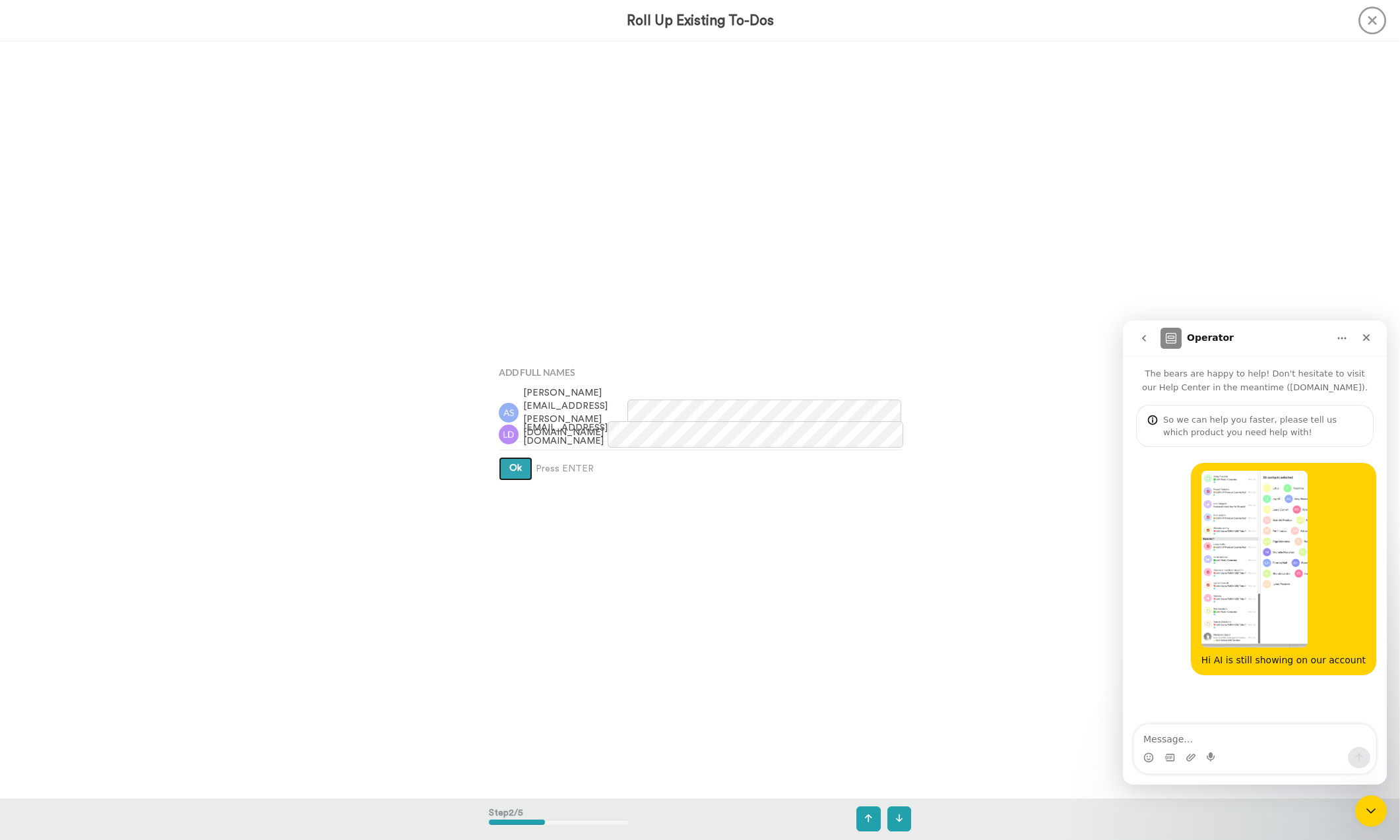
click at [504, 480] on div "Add Full Names Amanda.severs@me.com Leanski@gmail.com Ok Press ENTER" at bounding box center [700, 420] width 422 height 420
click at [512, 469] on span "Ok" at bounding box center [515, 467] width 12 height 9
click at [512, 453] on span "Ok" at bounding box center [515, 455] width 12 height 9
click at [512, 453] on button "Ok" at bounding box center [515, 447] width 34 height 24
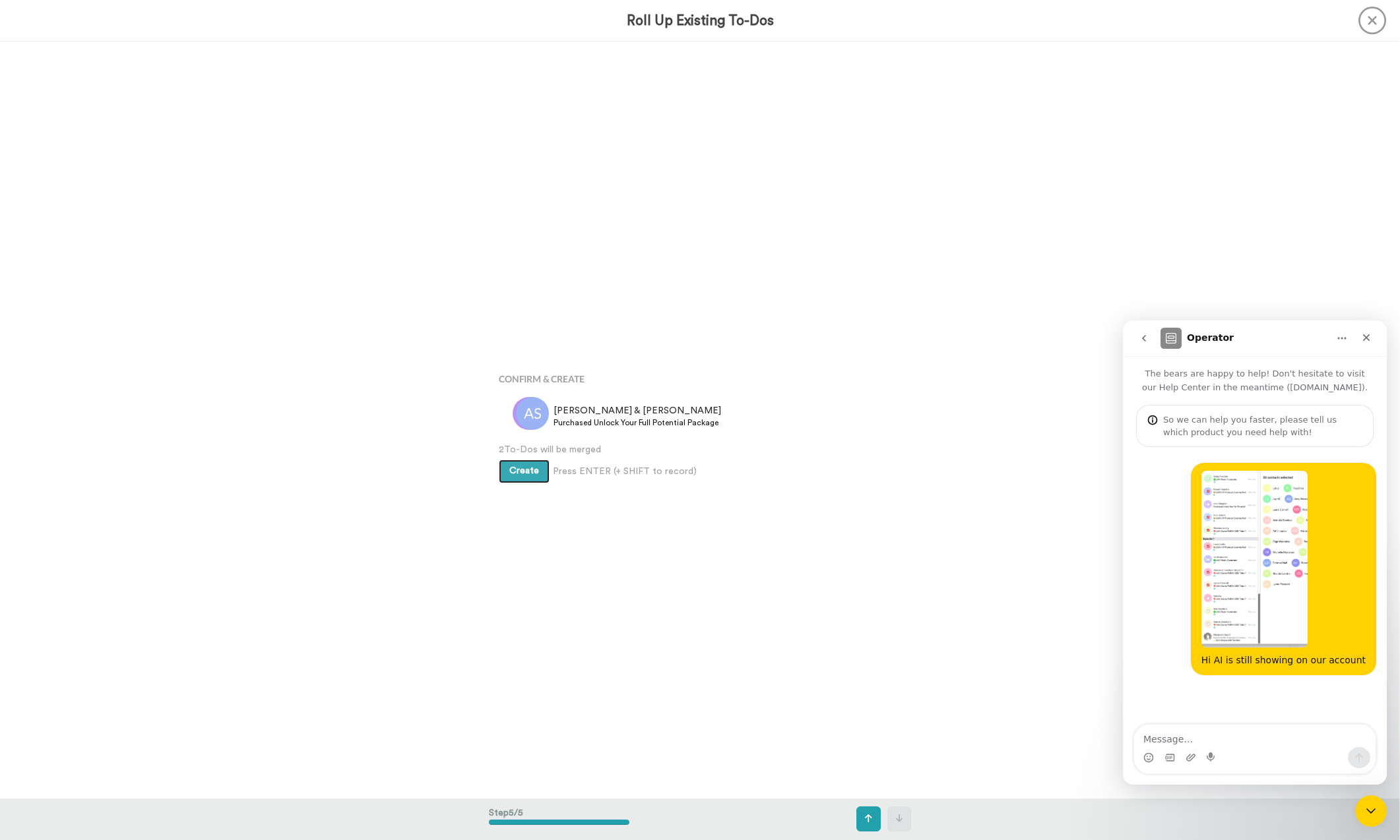
scroll to position [3027, 0]
click at [512, 453] on div "Create Press ENTER (+ SHIFT to record) Create & Add Another" at bounding box center [699, 464] width 402 height 27
click at [516, 463] on span "Create" at bounding box center [524, 465] width 30 height 9
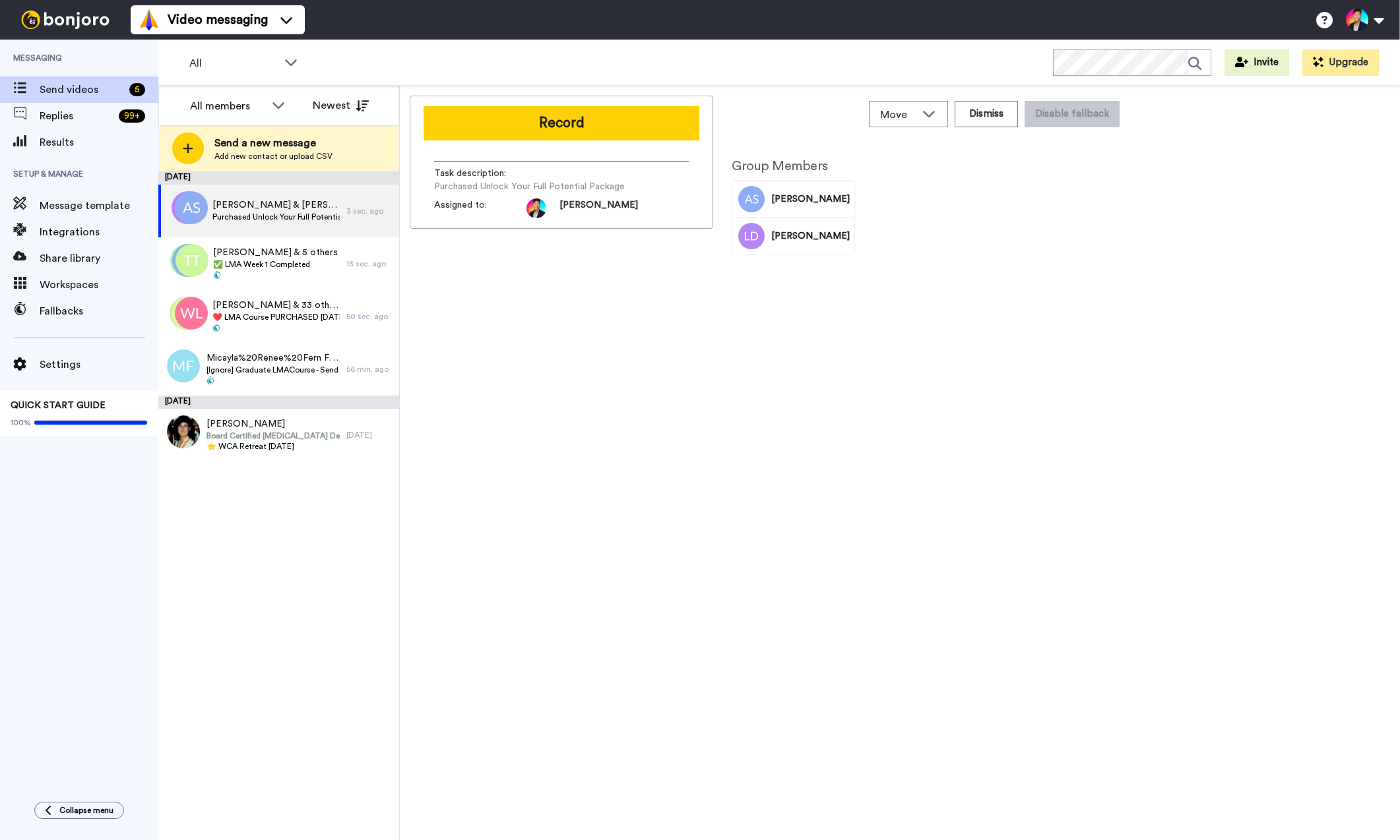
click at [404, 443] on div "Move WORKSPACES View all Default Task List Thanking LMA Event - Reminders + Add…" at bounding box center [900, 463] width 1000 height 754
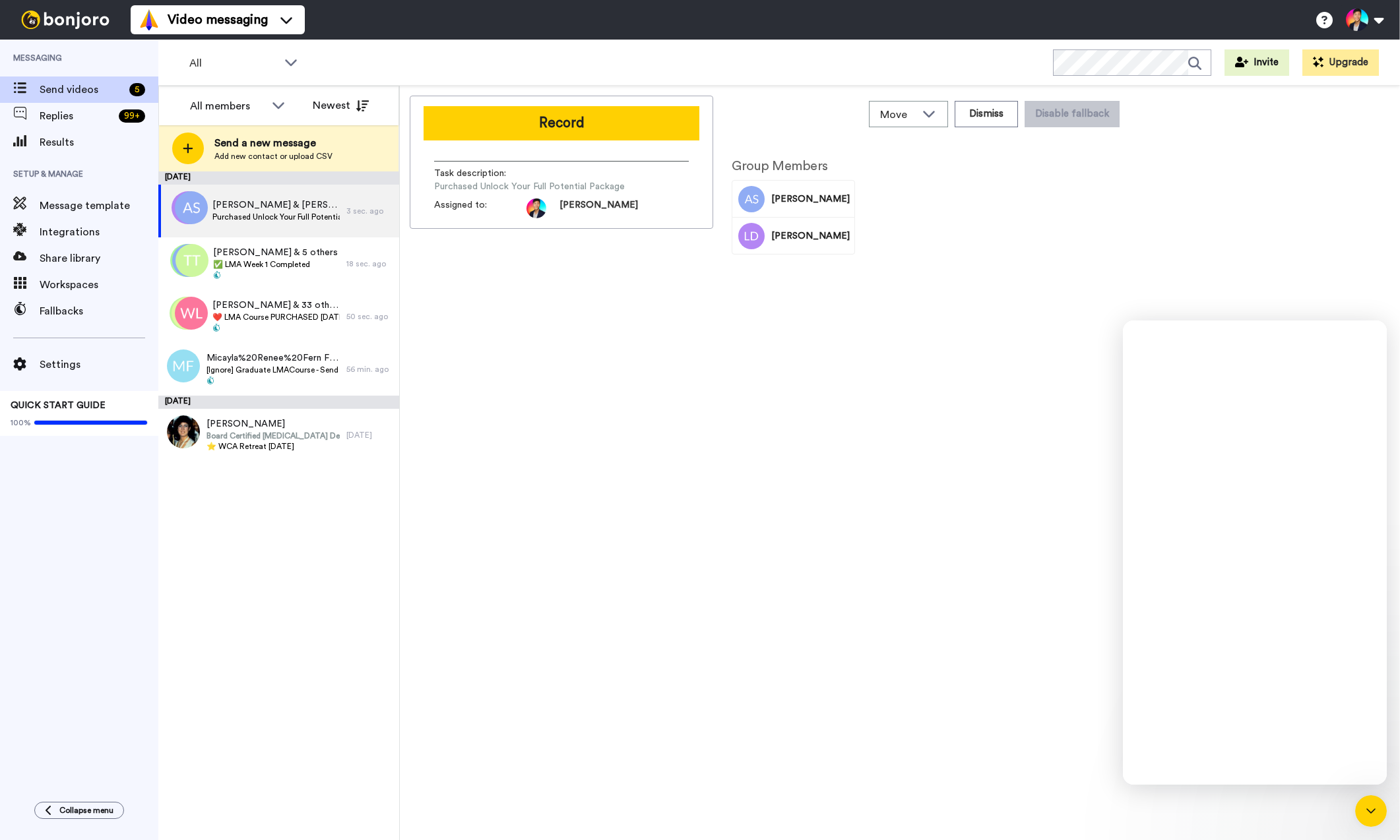
click at [564, 432] on div "Record Task description : Purchased Unlock Your Full Potential Package Assigned…" at bounding box center [561, 466] width 303 height 740
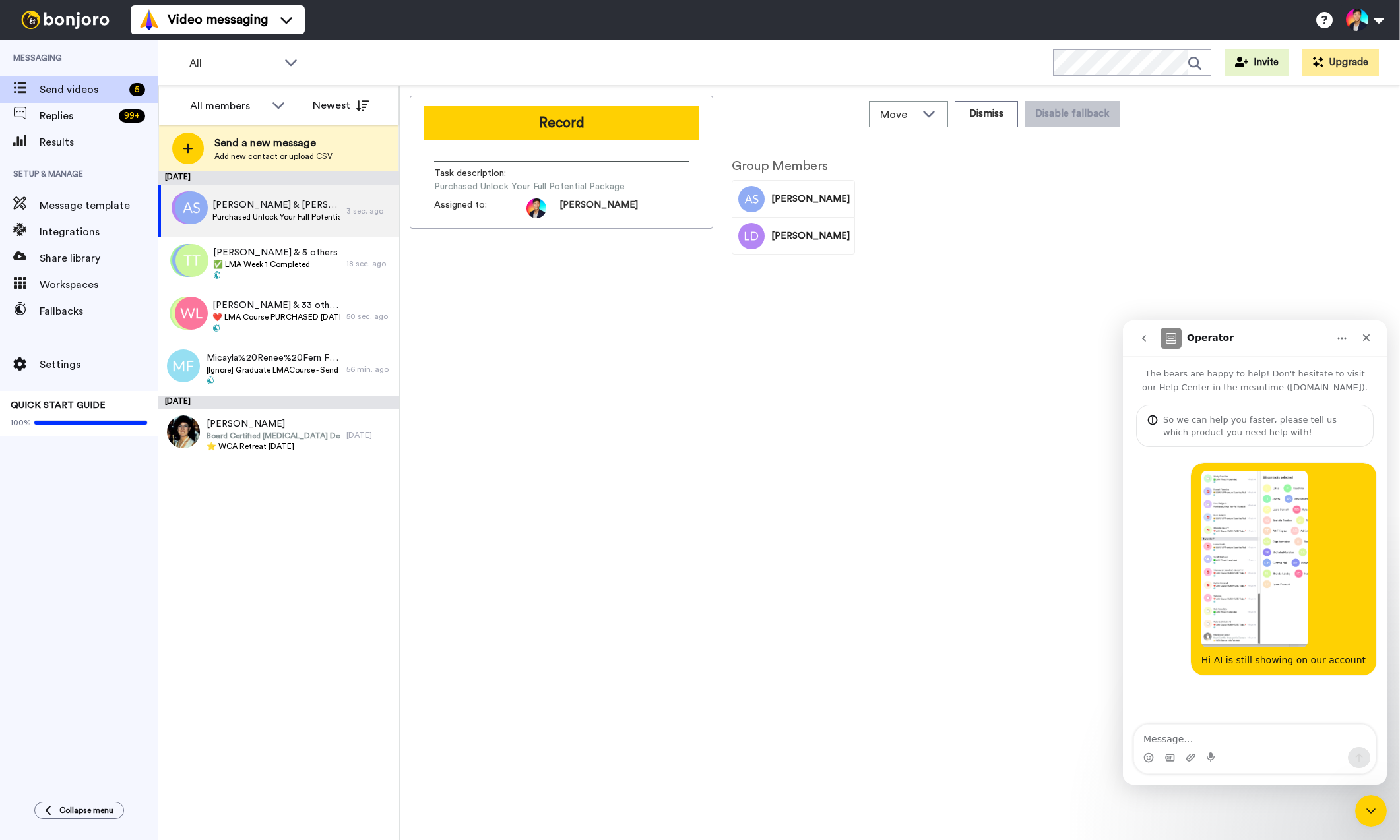
click at [1368, 792] on div "Record Task description : Purchased Unlock Your Full Potential Package Assigned…" at bounding box center [900, 466] width 980 height 740
click at [1359, 805] on div "Close Intercom Messenger" at bounding box center [1369, 809] width 31 height 31
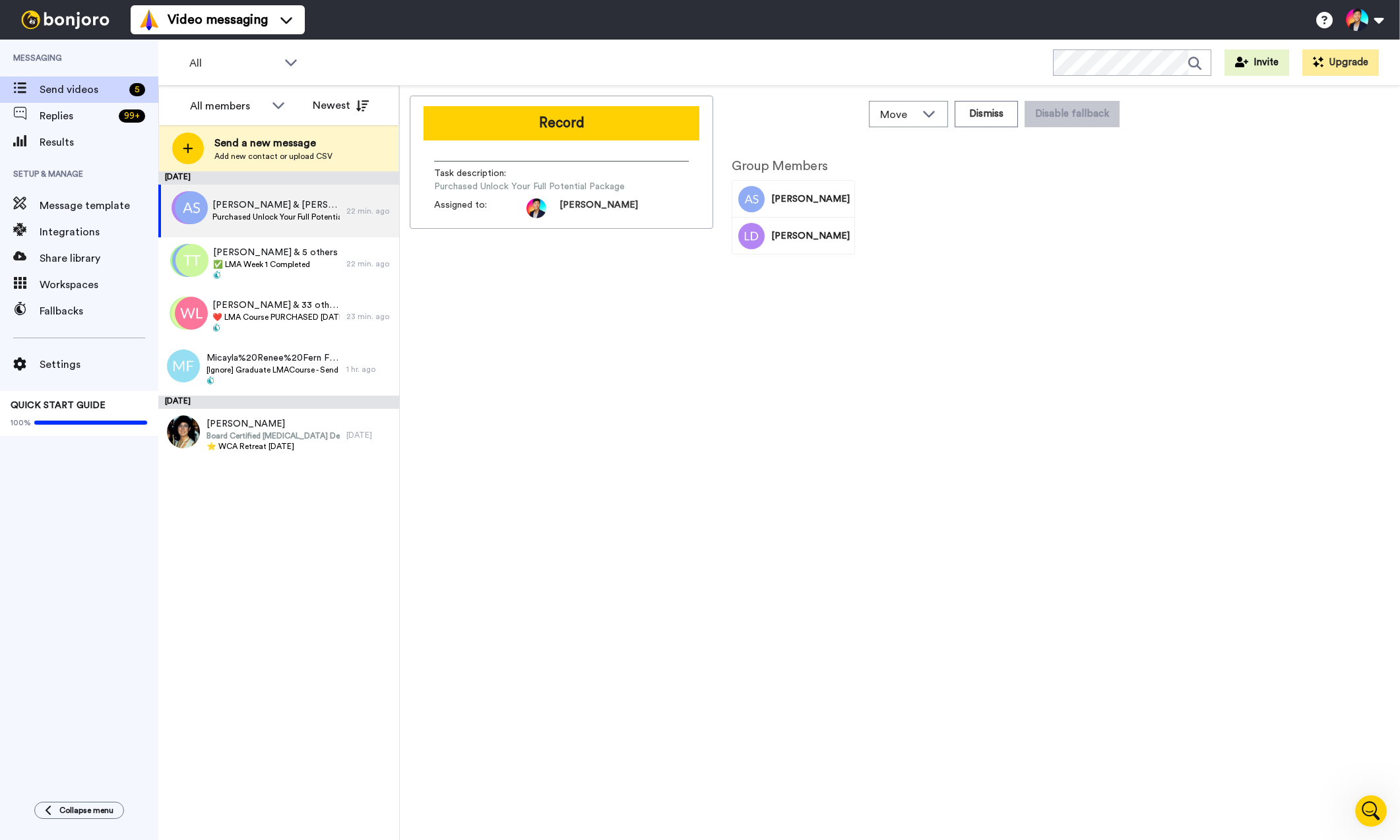
scroll to position [342, 0]
